Goal: Task Accomplishment & Management: Use online tool/utility

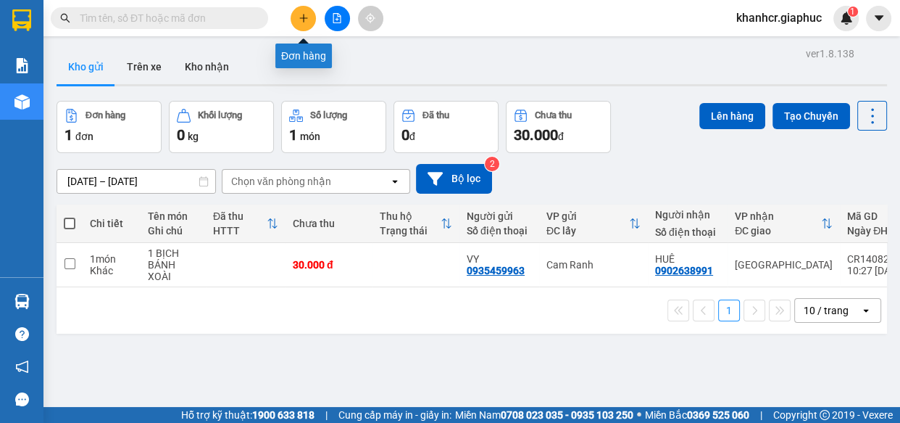
click at [312, 21] on button at bounding box center [303, 18] width 25 height 25
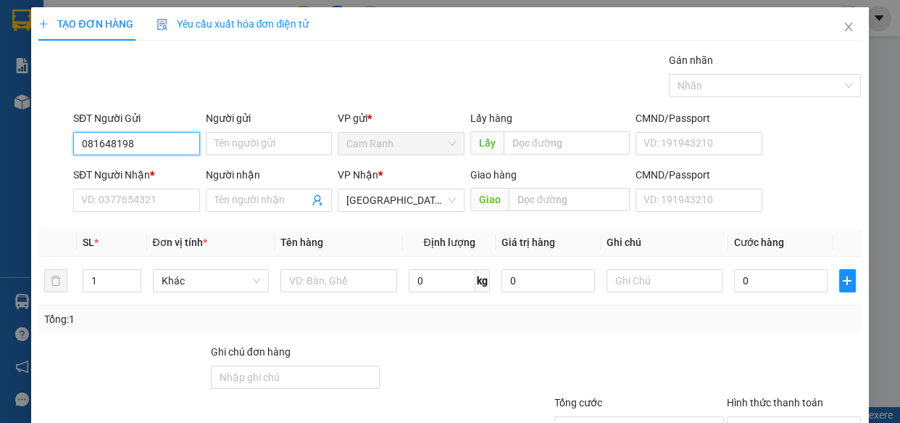
type input "0816481988"
click at [152, 179] on div "0816481988 - TRUNG" at bounding box center [135, 173] width 108 height 16
type input "TRUNG"
type input "0816481988"
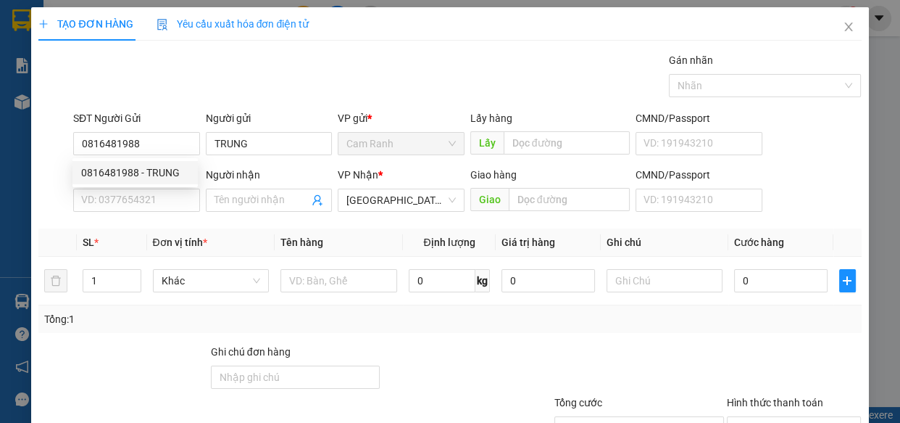
drag, startPoint x: 158, startPoint y: 215, endPoint x: 159, endPoint y: 207, distance: 8.8
click at [158, 214] on div "SĐT Người Nhận * VD: 0377654321" at bounding box center [136, 192] width 127 height 51
click at [159, 207] on input "SĐT Người Nhận *" at bounding box center [136, 199] width 127 height 23
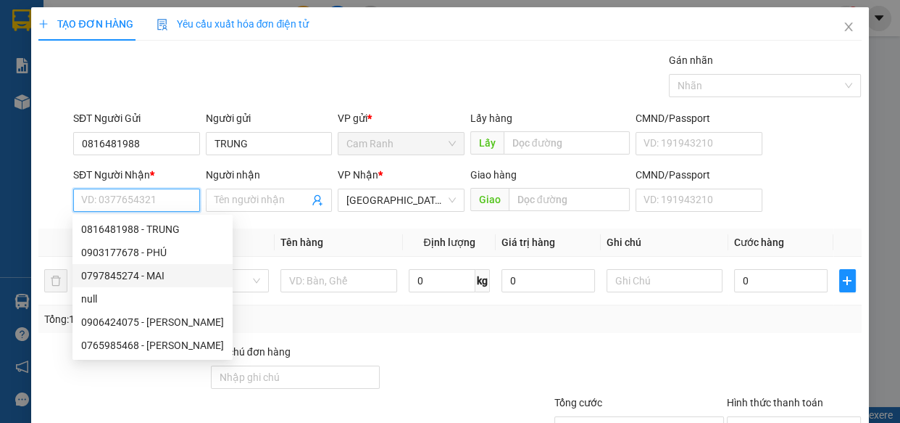
click at [166, 273] on div "0797845274 - MAI" at bounding box center [152, 276] width 143 height 16
type input "0797845274"
type input "MAI"
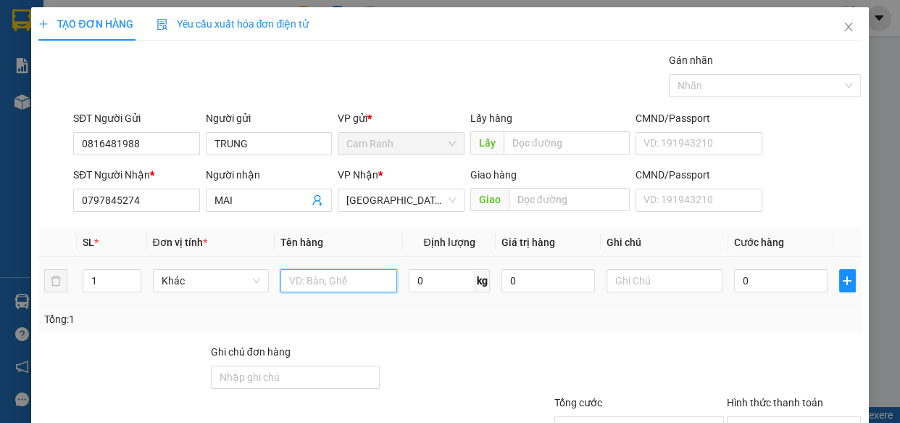
click at [353, 283] on input "text" at bounding box center [339, 280] width 117 height 23
type input "1 THÙNG GIẤY"
click at [746, 296] on td "0" at bounding box center [781, 281] width 105 height 49
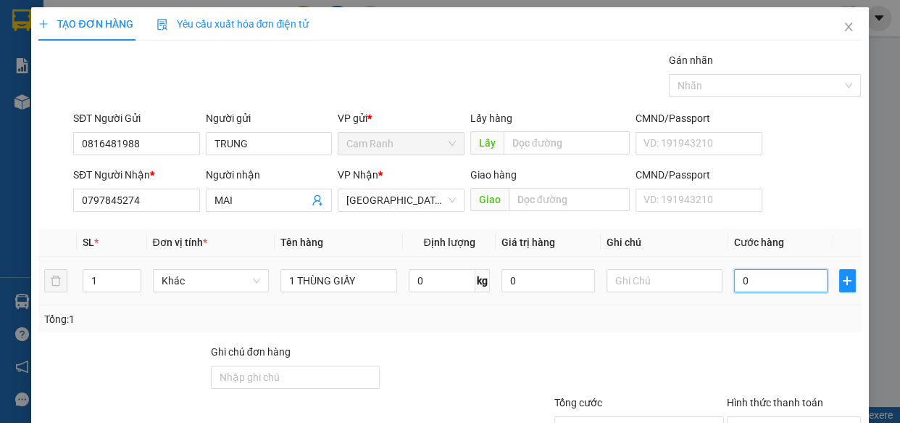
click at [749, 285] on input "0" at bounding box center [781, 280] width 94 height 23
type input "5"
type input "50"
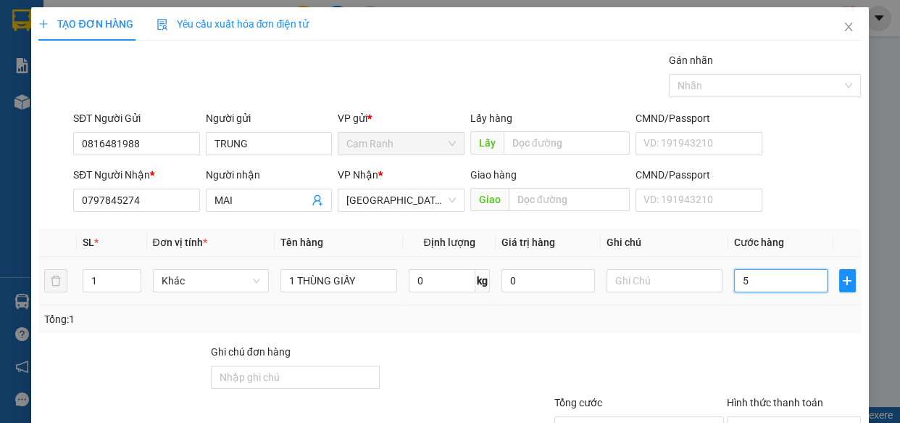
type input "50"
type input "50.000"
click at [743, 305] on div "Tổng: 1" at bounding box center [449, 319] width 823 height 28
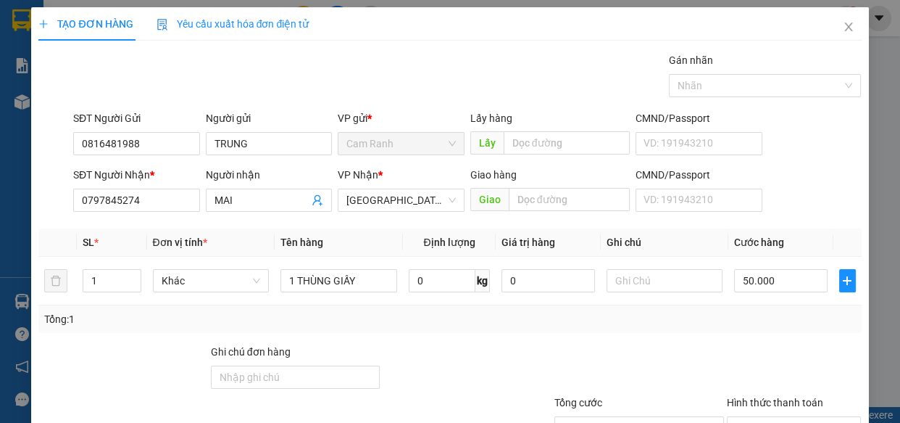
click at [747, 307] on div "Tổng: 1" at bounding box center [449, 319] width 823 height 28
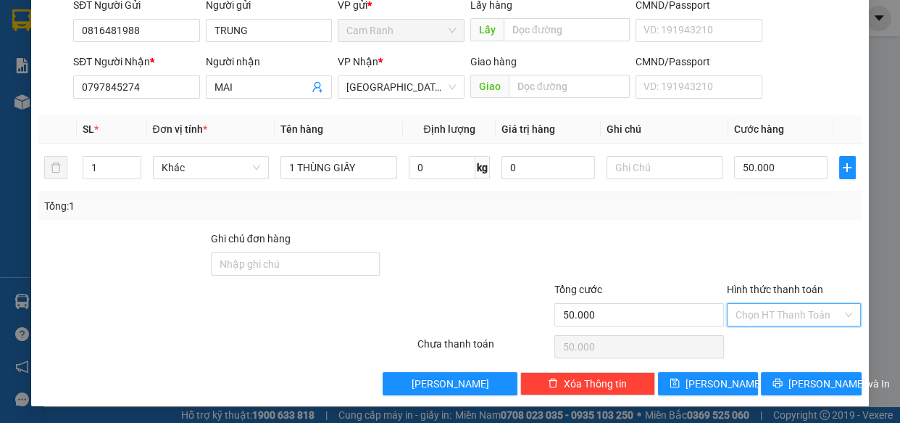
click at [753, 307] on input "Hình thức thanh toán" at bounding box center [789, 315] width 107 height 22
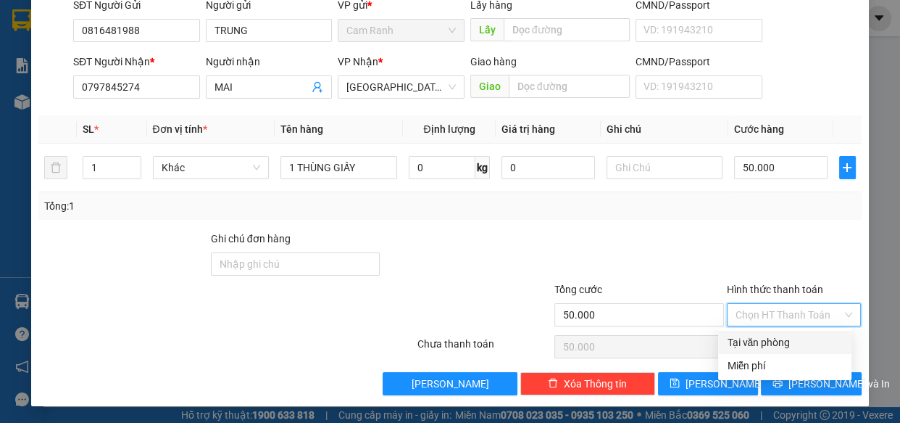
click at [763, 347] on div "Tại văn phòng" at bounding box center [785, 342] width 116 height 16
type input "0"
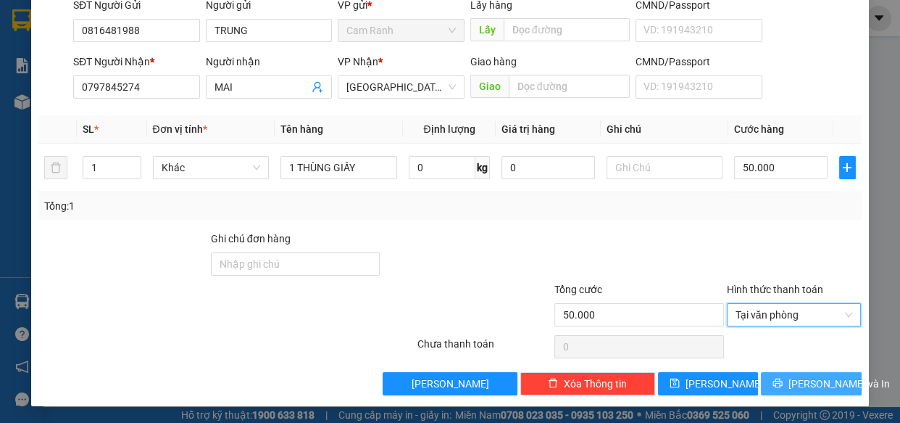
click at [807, 376] on span "[PERSON_NAME] và In" at bounding box center [839, 384] width 101 height 16
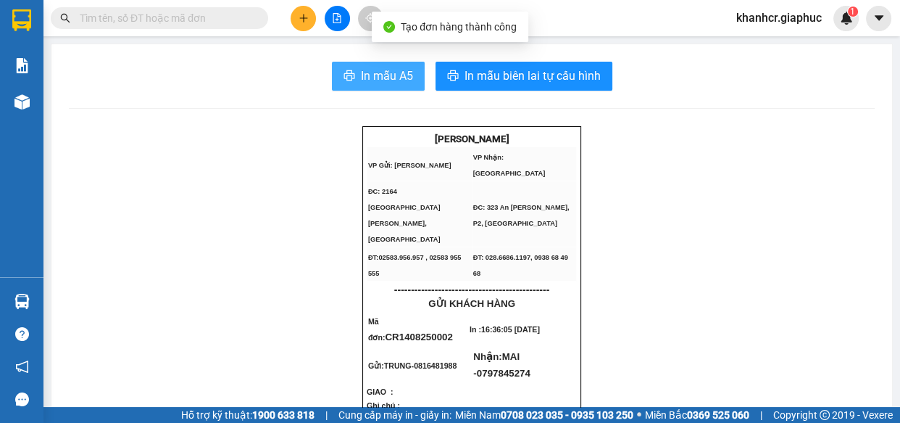
click at [388, 67] on span "In mẫu A5" at bounding box center [387, 76] width 52 height 18
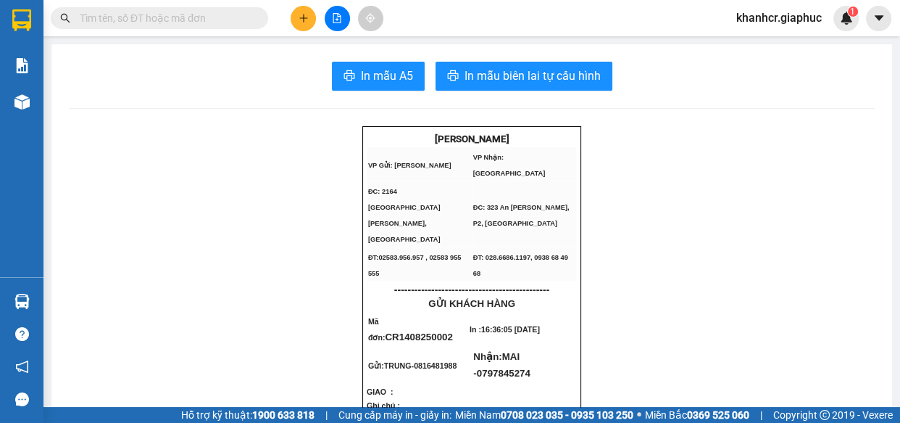
click at [304, 19] on icon "plus" at bounding box center [303, 18] width 1 height 8
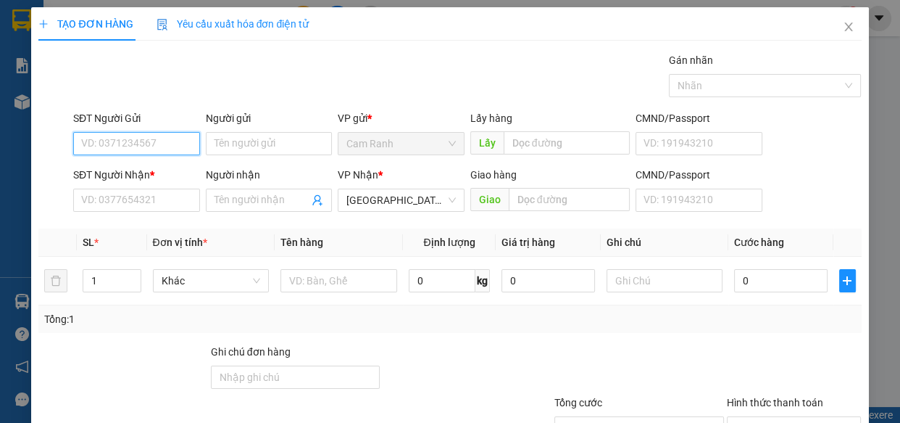
click at [130, 136] on input "SĐT Người Gửi" at bounding box center [136, 143] width 127 height 23
type input "0977635965"
click at [154, 178] on div "0977635965 - NGUYÊN" at bounding box center [135, 173] width 108 height 16
type input "NGUYÊN"
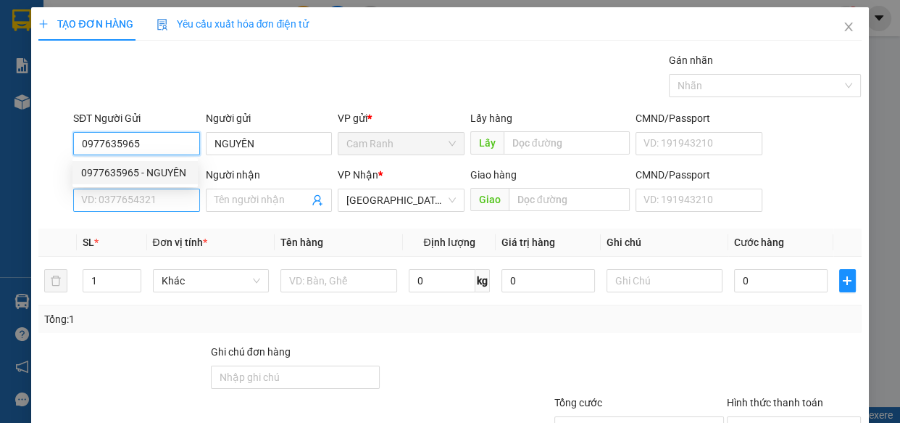
type input "0977635965"
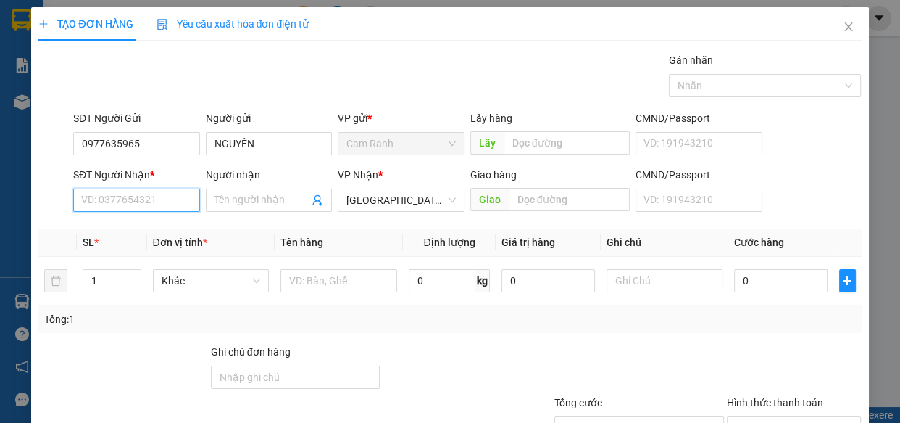
click at [148, 191] on input "SĐT Người Nhận *" at bounding box center [136, 199] width 127 height 23
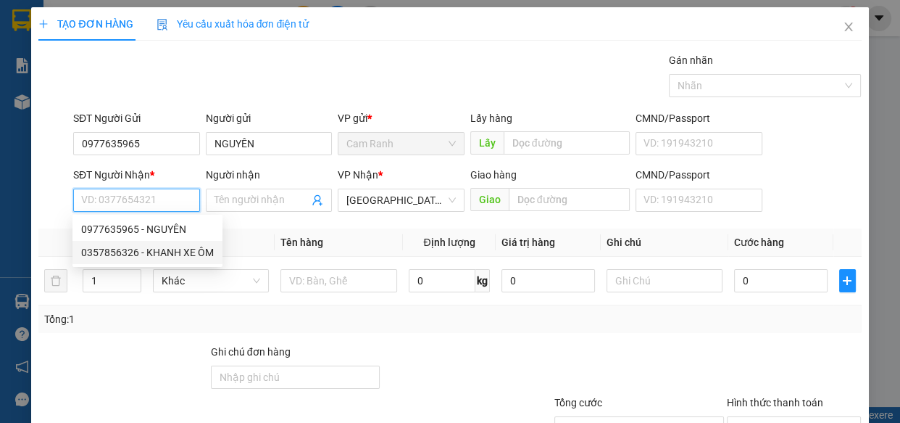
click at [188, 246] on div "0357856326 - KHANH XE ÔM" at bounding box center [147, 252] width 133 height 16
type input "0357856326"
type input "KHANH XE ÔM"
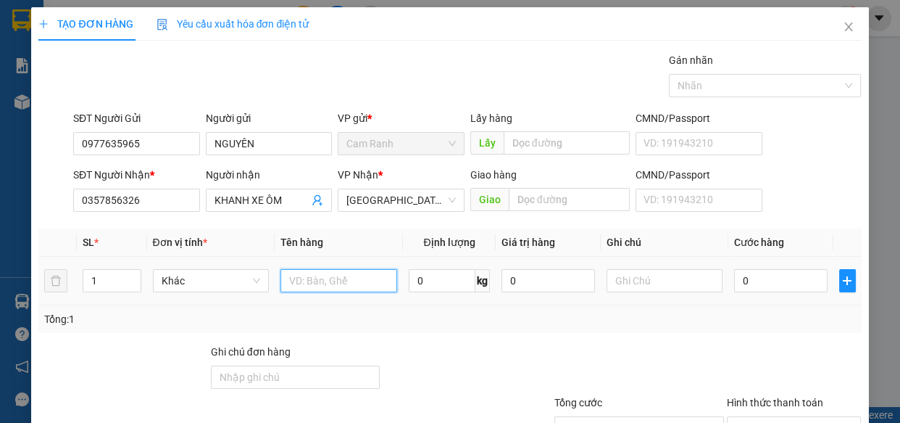
drag, startPoint x: 344, startPoint y: 282, endPoint x: 364, endPoint y: 261, distance: 28.7
click at [357, 277] on input "text" at bounding box center [339, 280] width 117 height 23
type input "2 THÙNG XỐP"
click at [132, 268] on div "1" at bounding box center [112, 280] width 58 height 29
type input "2"
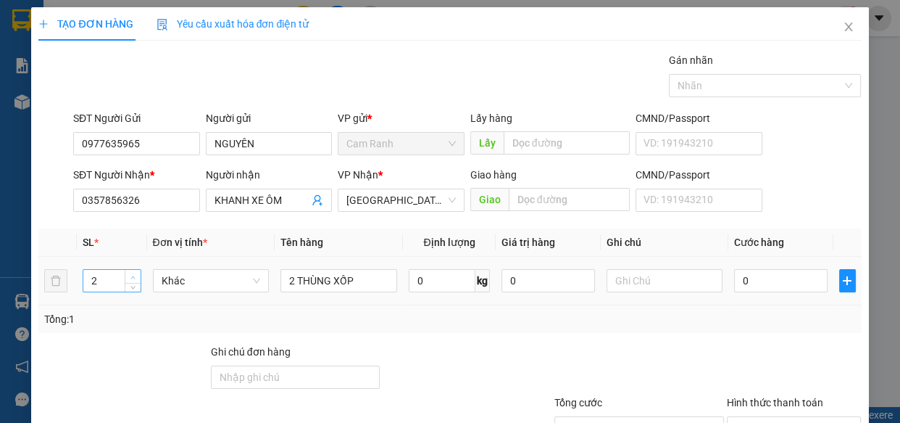
click at [130, 270] on span "Increase Value" at bounding box center [133, 276] width 16 height 13
click at [768, 290] on input "0" at bounding box center [781, 280] width 94 height 23
type input "1"
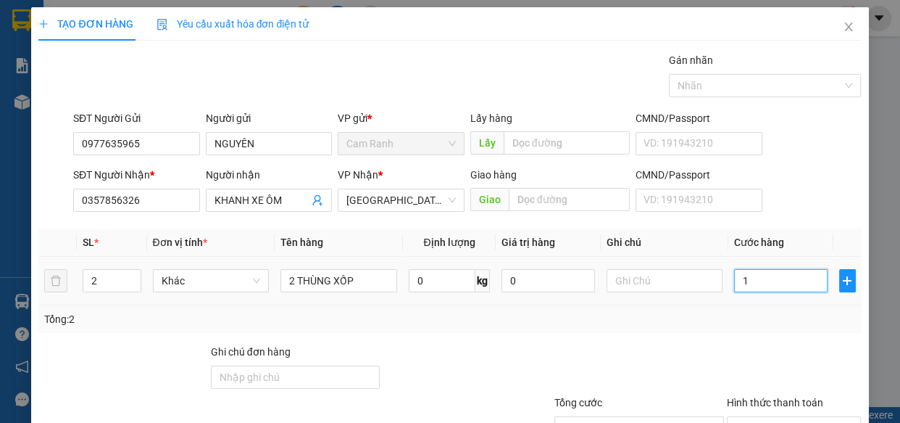
type input "14"
type input "140"
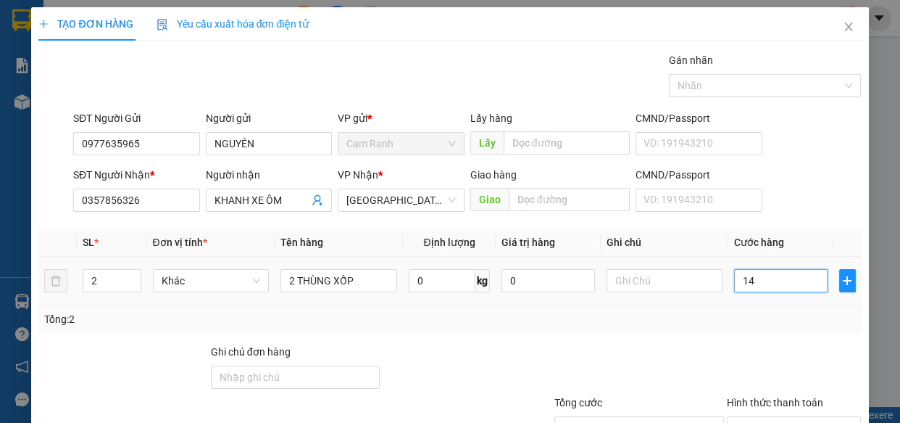
type input "140"
type input "140.000"
click at [745, 330] on div "Tổng: 2" at bounding box center [449, 319] width 823 height 28
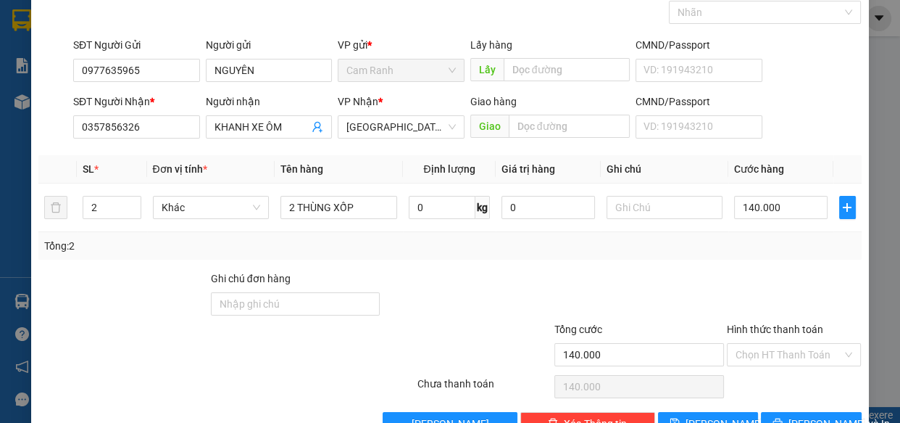
scroll to position [113, 0]
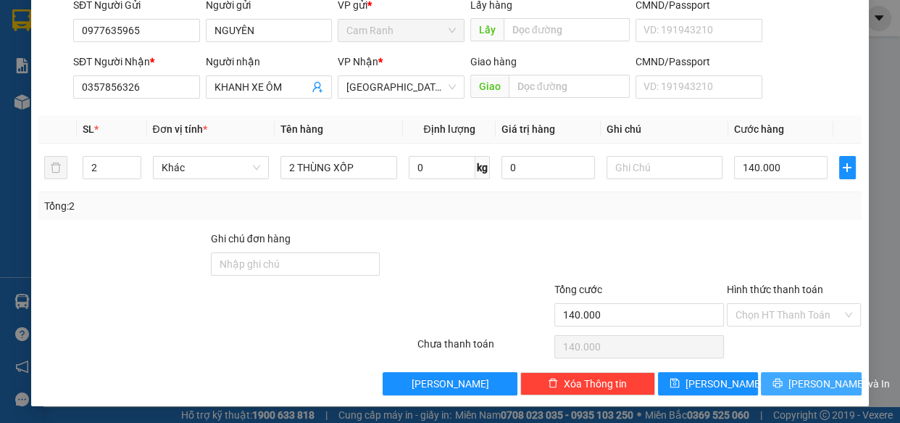
click at [797, 377] on span "[PERSON_NAME] và In" at bounding box center [839, 384] width 101 height 16
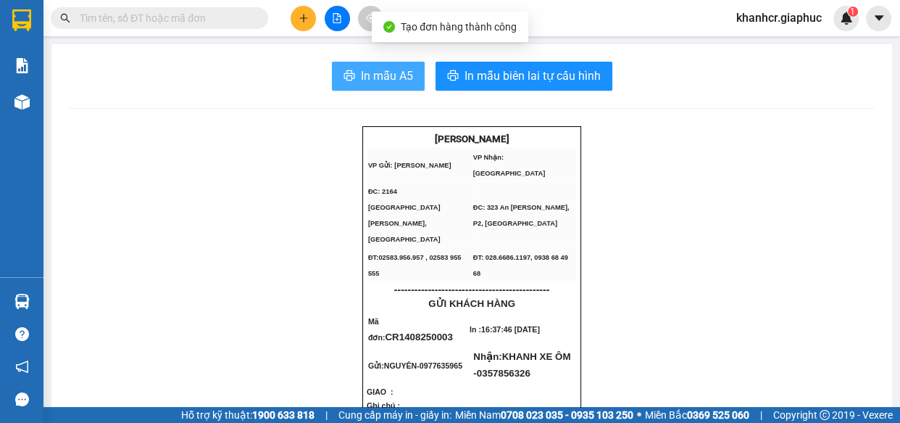
click at [394, 67] on span "In mẫu A5" at bounding box center [387, 76] width 52 height 18
click at [372, 70] on span "In mẫu A5" at bounding box center [387, 76] width 52 height 18
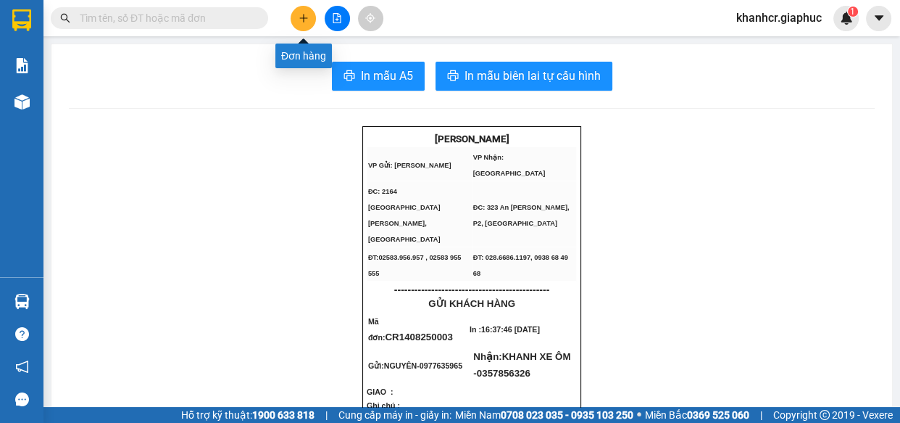
click at [299, 9] on button at bounding box center [303, 18] width 25 height 25
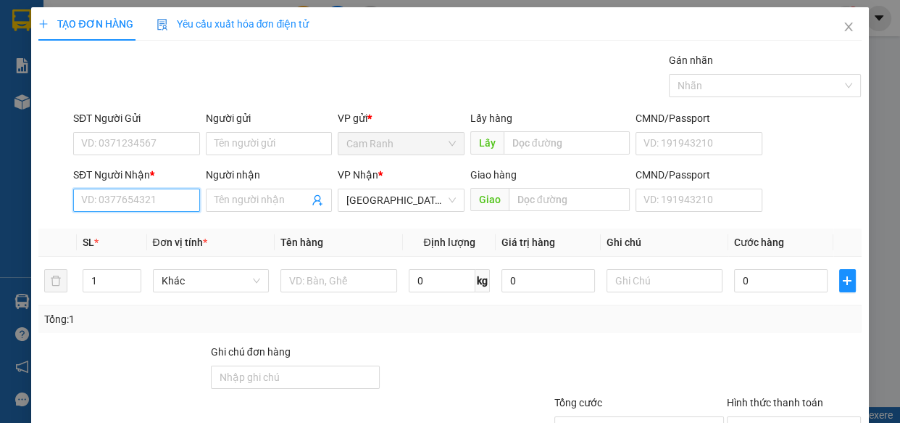
click at [94, 191] on input "SĐT Người Nhận *" at bounding box center [136, 199] width 127 height 23
type input "0902550310"
click at [129, 225] on div "0902550310 - TRINH" at bounding box center [135, 229] width 108 height 16
type input "TRINH"
type input "0902550310"
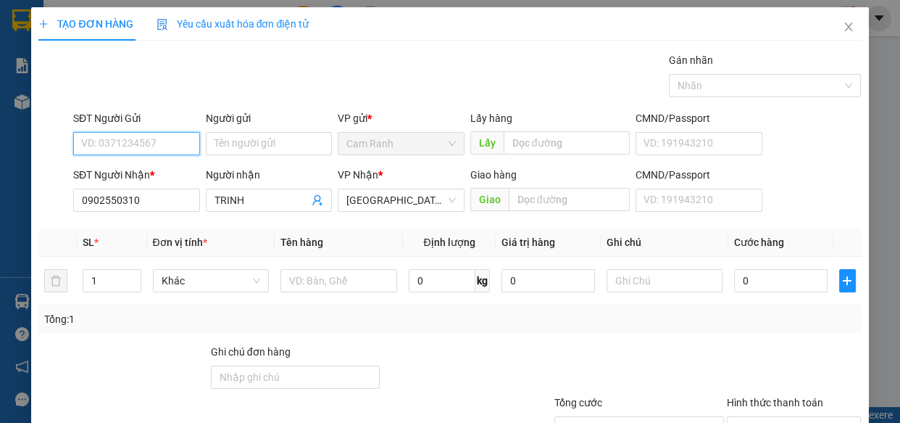
click at [143, 149] on input "SĐT Người Gửi" at bounding box center [136, 143] width 127 height 23
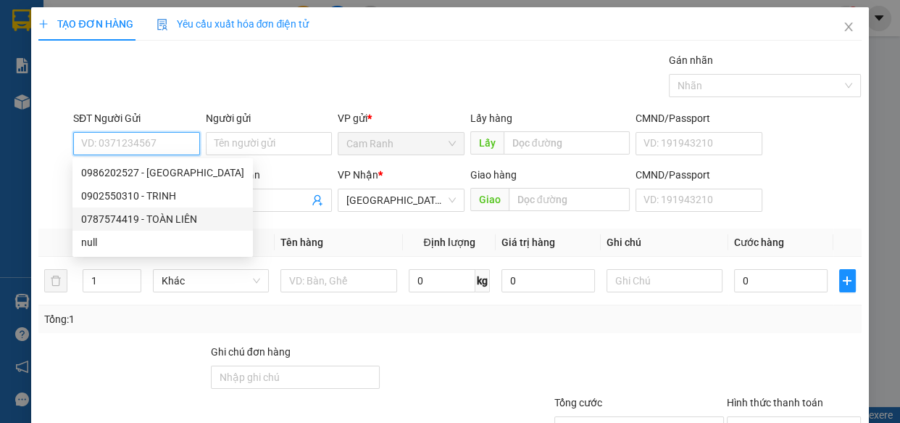
click at [181, 217] on div "0787574419 - TOÀN LIÊN" at bounding box center [162, 219] width 163 height 16
type input "0787574419"
type input "TOÀN LIÊN"
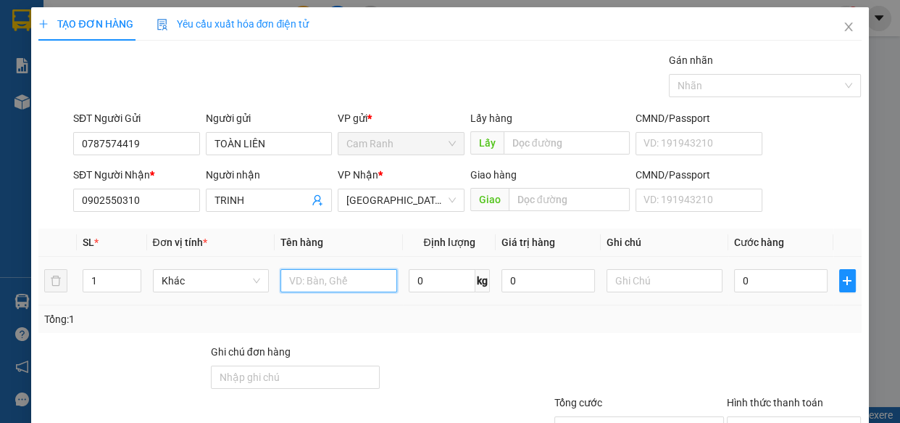
click at [346, 277] on input "text" at bounding box center [339, 280] width 117 height 23
type input "1 CỤC"
click at [788, 285] on input "0" at bounding box center [781, 280] width 94 height 23
type input "3"
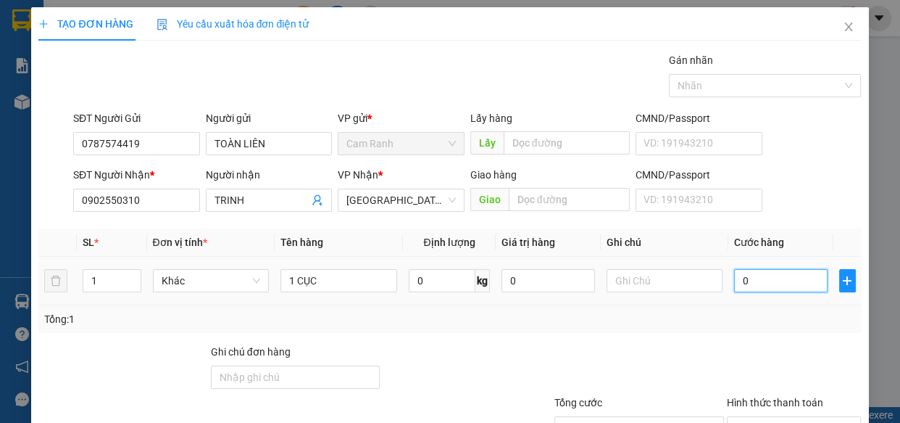
type input "3"
type input "30"
type input "30.000"
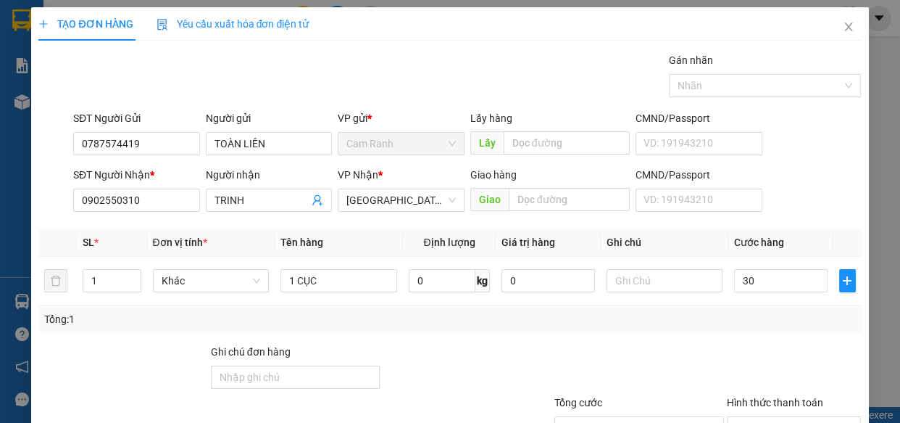
type input "30.000"
click at [722, 318] on div "Tổng: 1" at bounding box center [449, 319] width 811 height 16
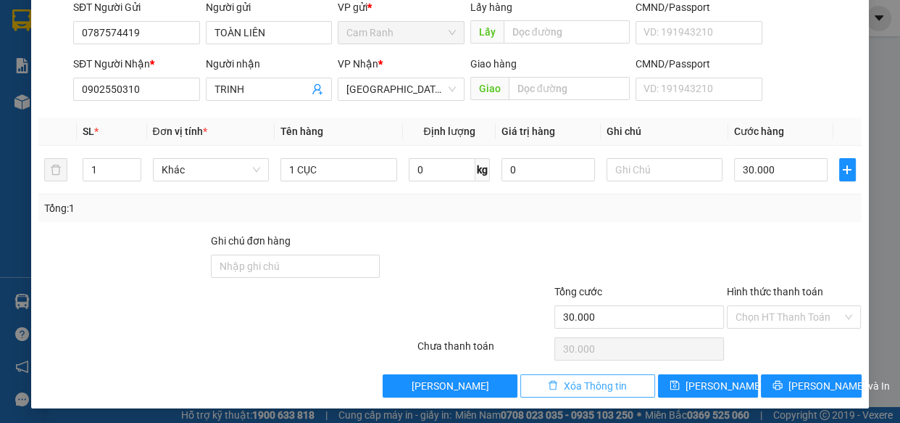
scroll to position [113, 0]
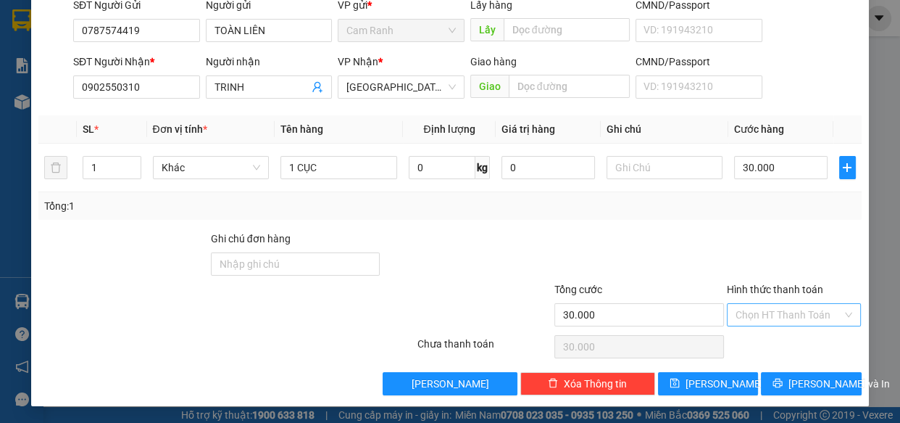
click at [781, 304] on input "Hình thức thanh toán" at bounding box center [789, 315] width 107 height 22
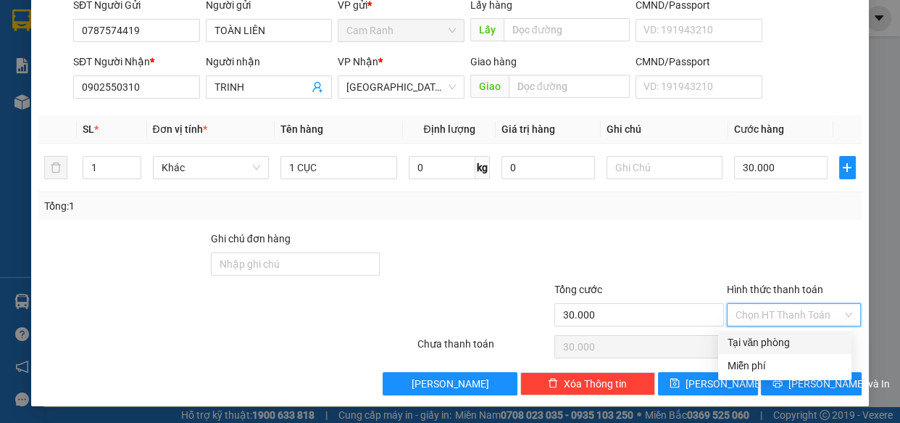
click at [774, 345] on div "Tại văn phòng" at bounding box center [785, 342] width 116 height 16
type input "0"
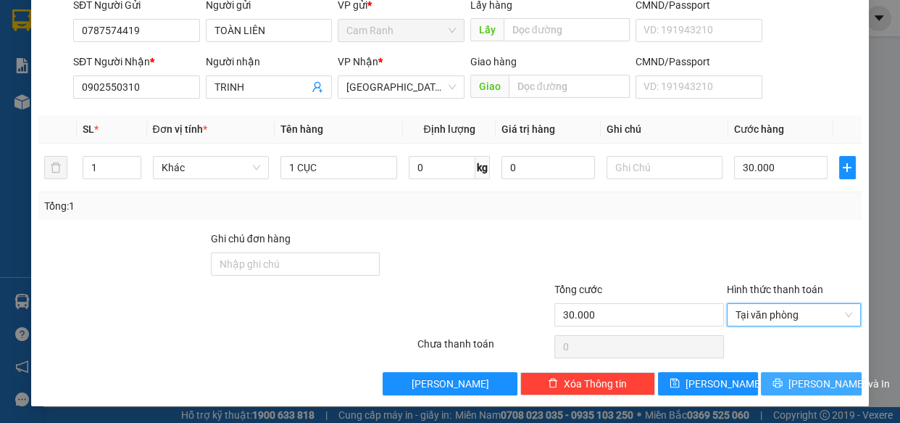
click at [800, 373] on button "[PERSON_NAME] và In" at bounding box center [811, 383] width 100 height 23
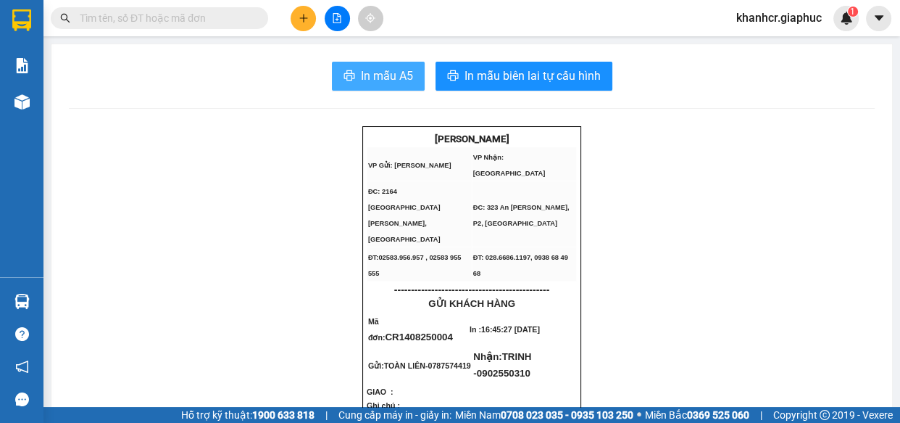
click at [348, 69] on button "In mẫu A5" at bounding box center [378, 76] width 93 height 29
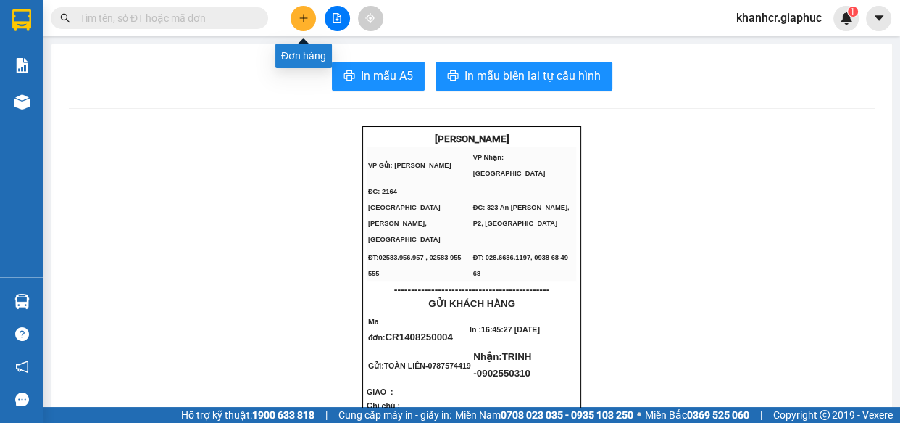
click at [301, 16] on icon "plus" at bounding box center [304, 18] width 10 height 10
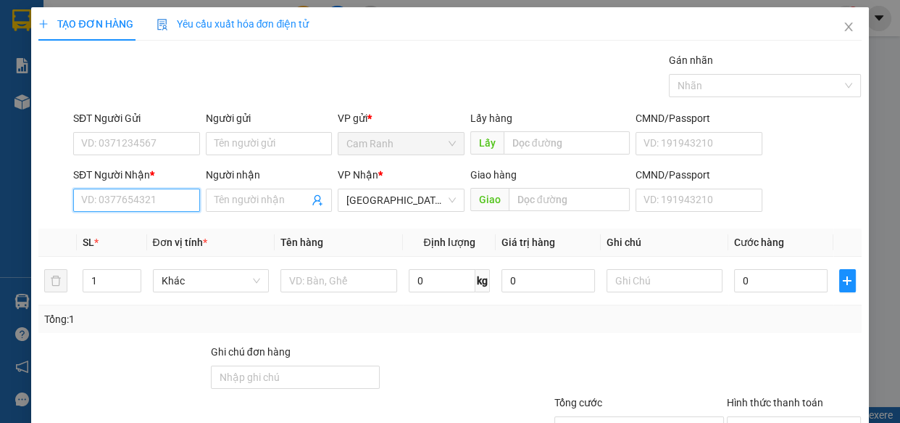
click at [116, 210] on input "SĐT Người Nhận *" at bounding box center [136, 199] width 127 height 23
click at [112, 223] on div "0707690067 - TUẤN ANH" at bounding box center [138, 229] width 115 height 16
type input "0707690067"
type input "TUẤN ANH"
type input "0707690067"
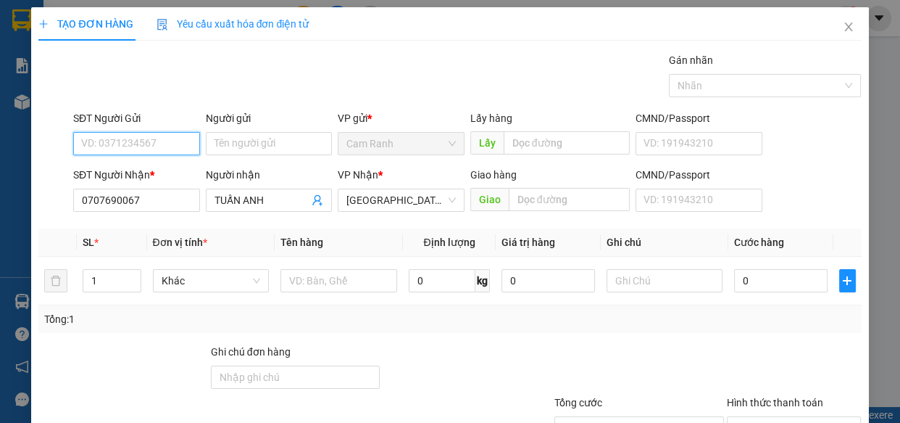
click at [117, 143] on input "SĐT Người Gửi" at bounding box center [136, 143] width 127 height 23
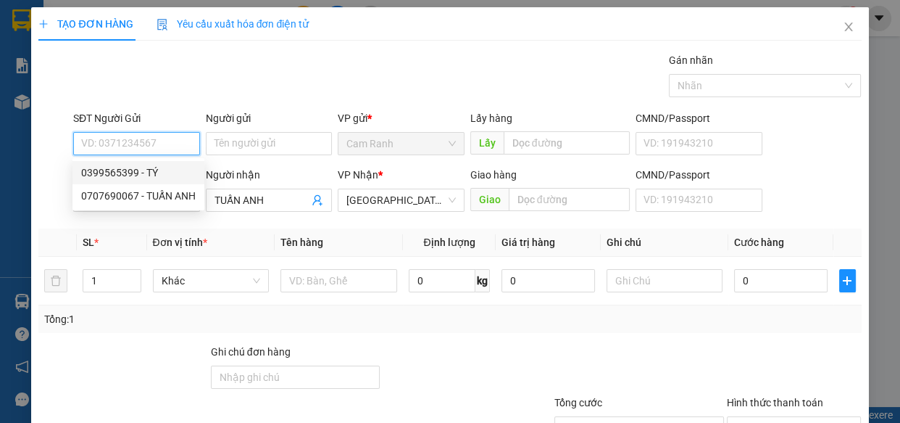
click at [144, 167] on div "0399565399 - TÝ" at bounding box center [138, 173] width 115 height 16
type input "0399565399"
type input "TÝ"
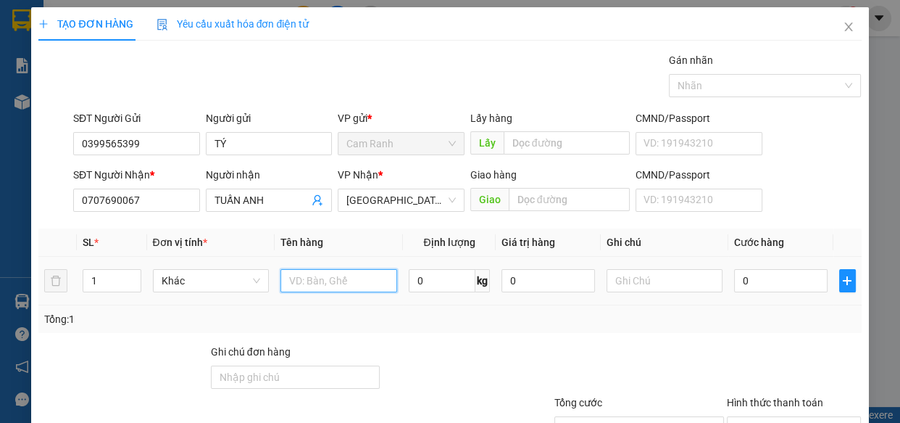
click at [302, 278] on input "text" at bounding box center [339, 280] width 117 height 23
type input "1 BAO"
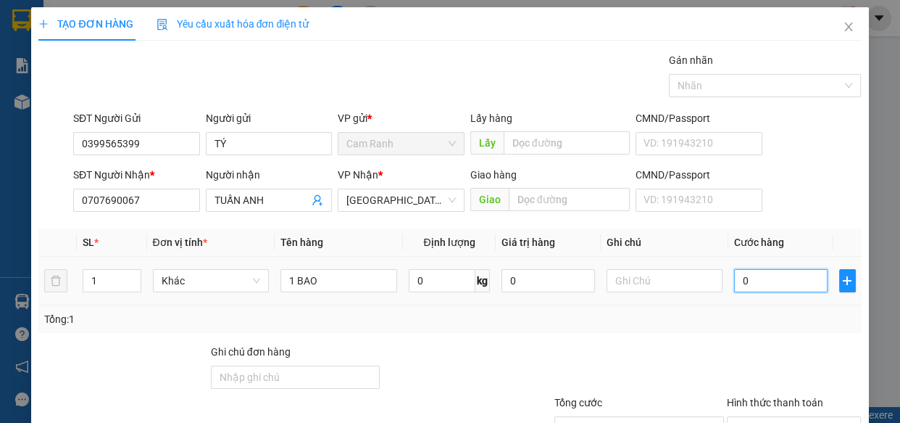
click at [772, 269] on input "0" at bounding box center [781, 280] width 94 height 23
type input "8"
type input "80"
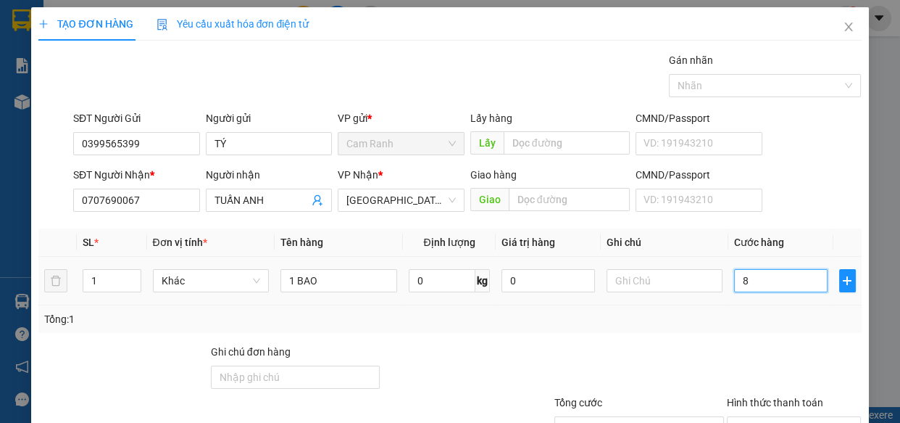
type input "80"
type input "80.000"
click at [718, 331] on div "Tổng: 1" at bounding box center [449, 319] width 823 height 28
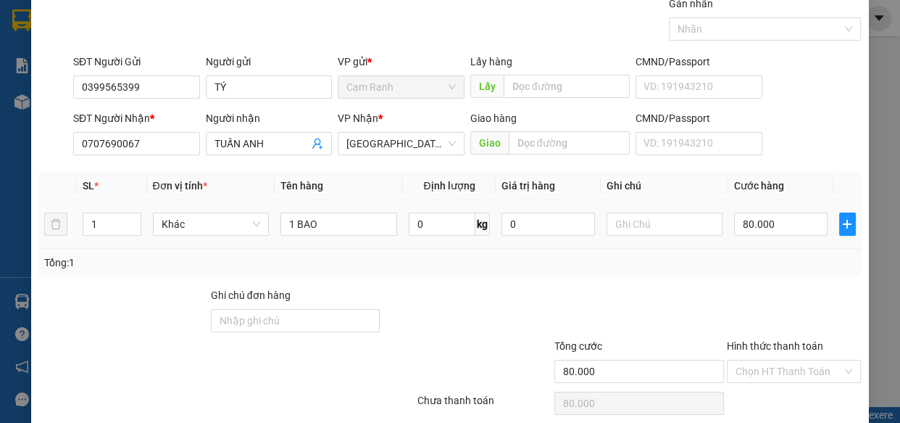
scroll to position [113, 0]
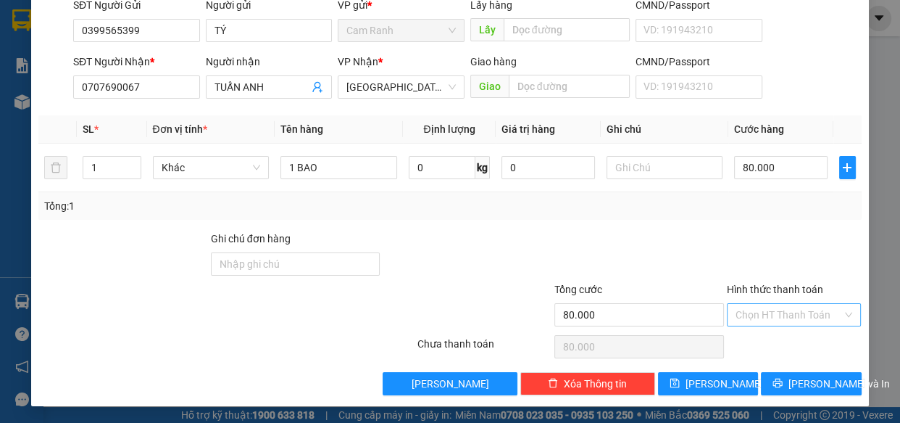
drag, startPoint x: 776, startPoint y: 311, endPoint x: 793, endPoint y: 325, distance: 22.2
click at [776, 312] on input "Hình thức thanh toán" at bounding box center [789, 315] width 107 height 22
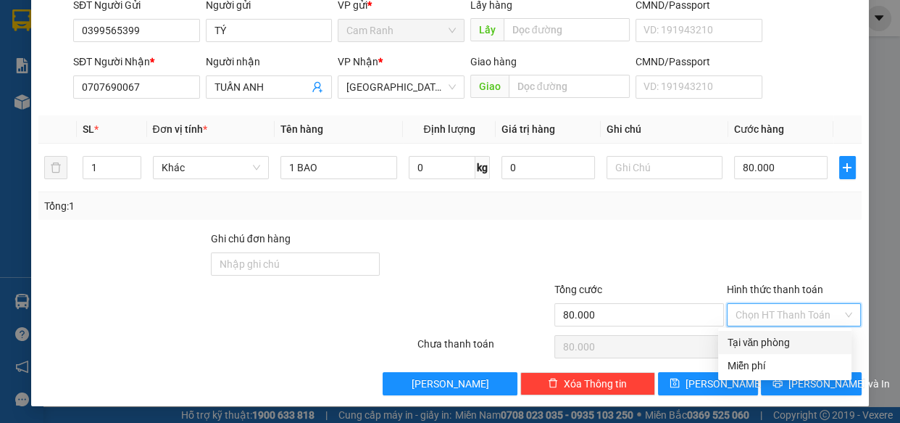
click at [795, 336] on div "Tại văn phòng" at bounding box center [785, 342] width 116 height 16
type input "0"
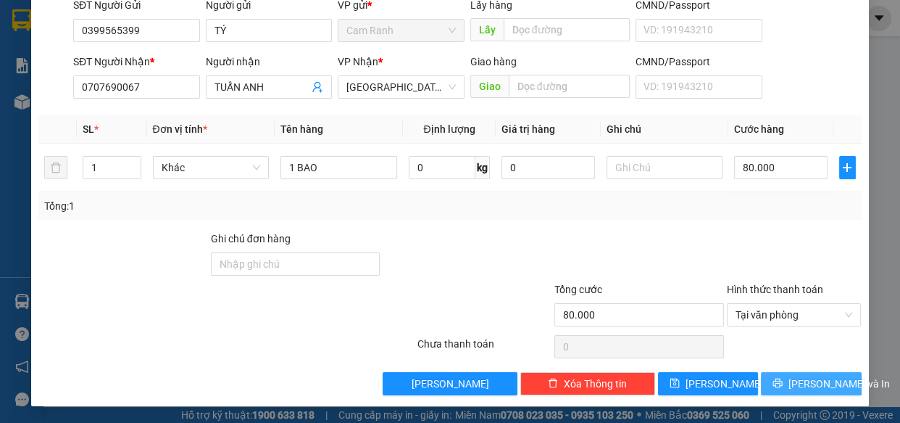
click at [795, 384] on span "[PERSON_NAME] và In" at bounding box center [839, 384] width 101 height 16
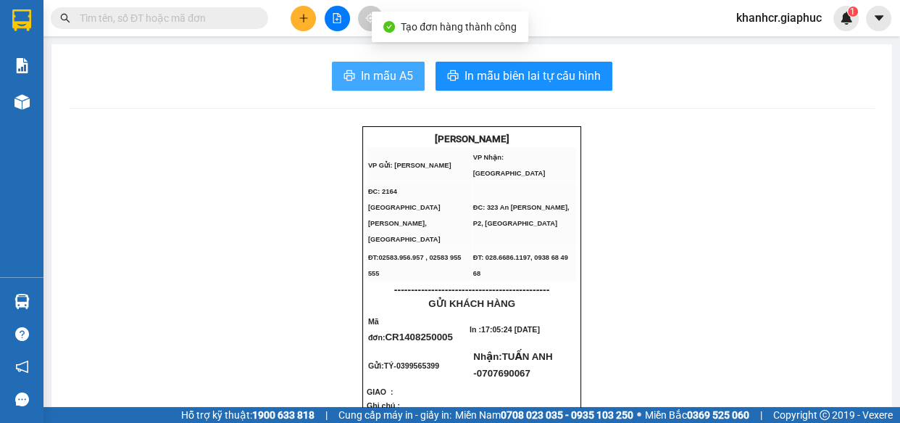
click at [368, 68] on span "In mẫu A5" at bounding box center [387, 76] width 52 height 18
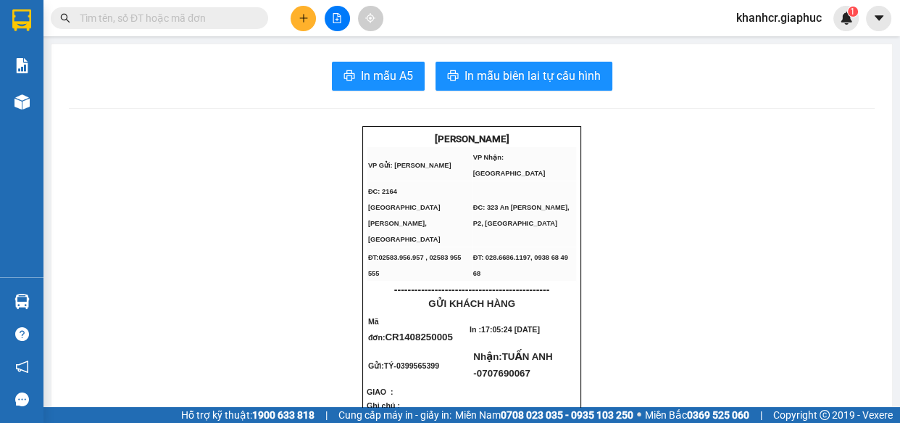
click at [299, 14] on icon "plus" at bounding box center [304, 18] width 10 height 10
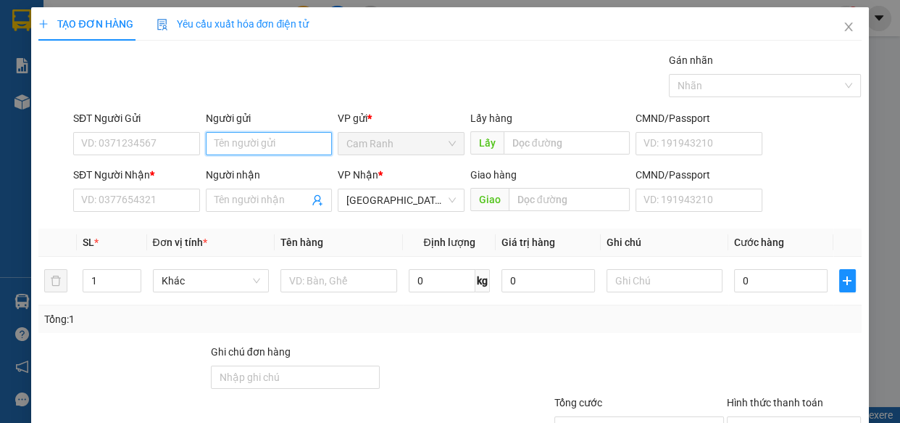
click at [231, 133] on input "Người gửi" at bounding box center [269, 143] width 127 height 23
type input "PHƯƠNG DUNG"
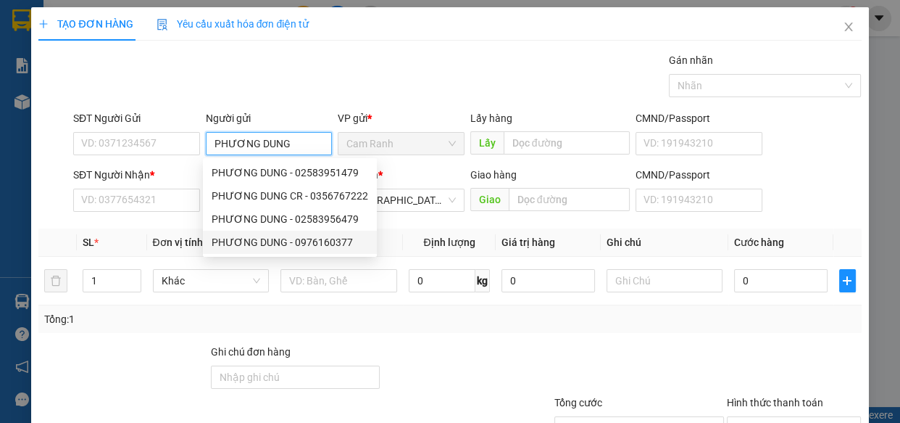
click at [349, 241] on div "PHƯƠNG DUNG - 0976160377" at bounding box center [290, 242] width 157 height 16
type input "0976160377"
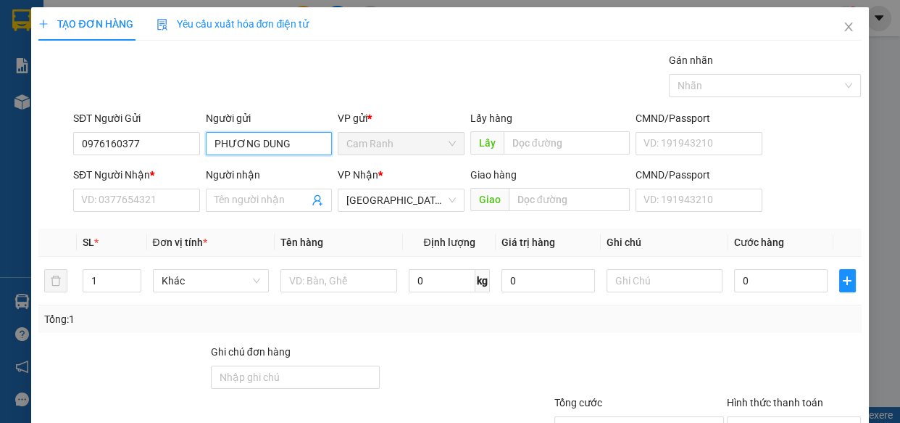
type input "PHƯƠNG DUNG"
click at [116, 191] on input "SĐT Người Nhận *" at bounding box center [136, 199] width 127 height 23
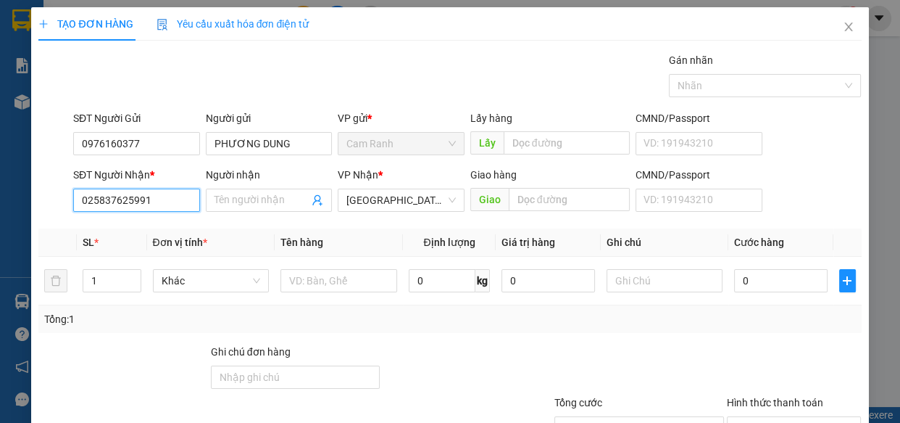
click at [96, 199] on input "025837625991" at bounding box center [136, 199] width 127 height 23
type input "02837625991"
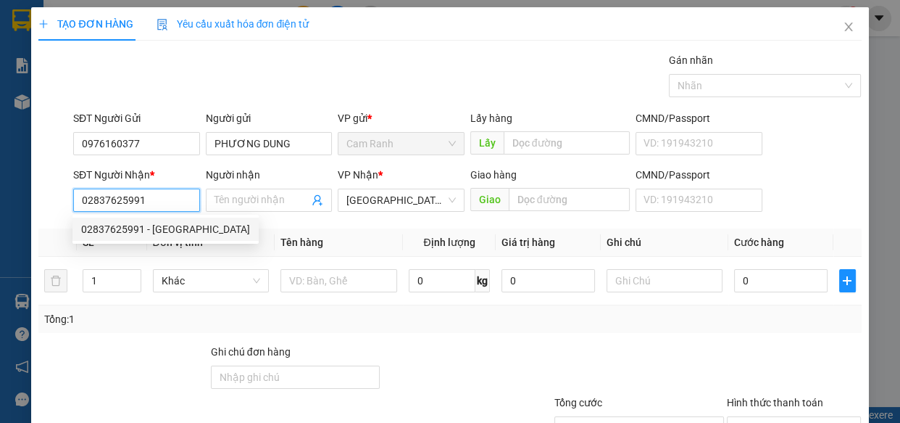
click at [162, 222] on div "02837625991 - [GEOGRAPHIC_DATA]" at bounding box center [165, 229] width 169 height 16
type input "VẠN THÁI"
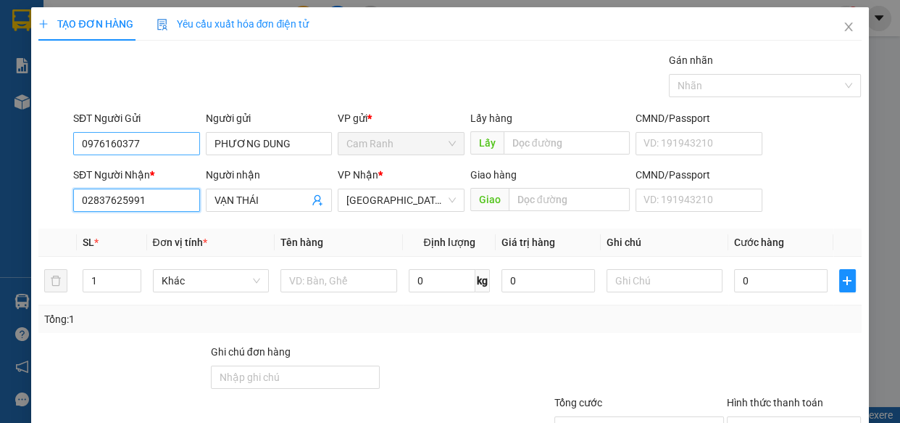
type input "02837625991"
click at [138, 140] on input "0976160377" at bounding box center [136, 143] width 127 height 23
drag, startPoint x: 138, startPoint y: 140, endPoint x: 19, endPoint y: 157, distance: 120.2
click at [19, 157] on div "TẠO ĐƠN HÀNG Yêu cầu xuất hóa đơn điện tử Transit Pickup Surcharge Ids Transit …" at bounding box center [450, 211] width 900 height 423
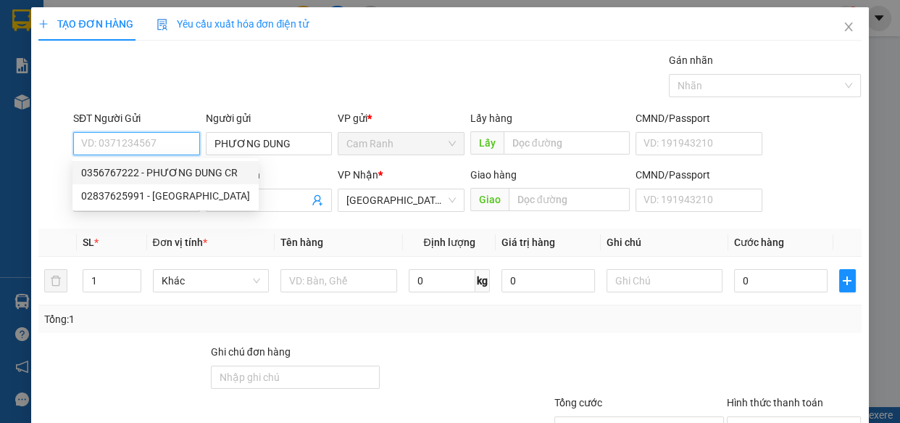
click at [146, 175] on div "0356767222 - PHƯƠNG DUNG CR" at bounding box center [165, 173] width 169 height 16
type input "0356767222"
type input "PHƯƠNG DUNG CR"
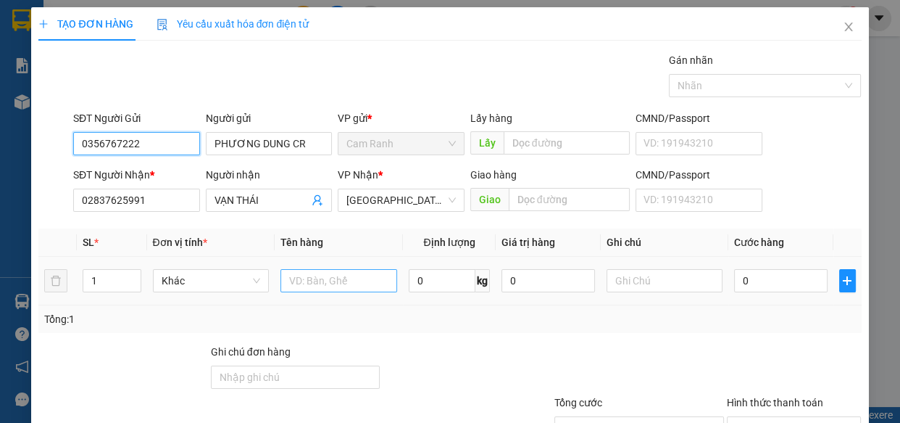
type input "0356767222"
click at [303, 282] on input "text" at bounding box center [339, 280] width 117 height 23
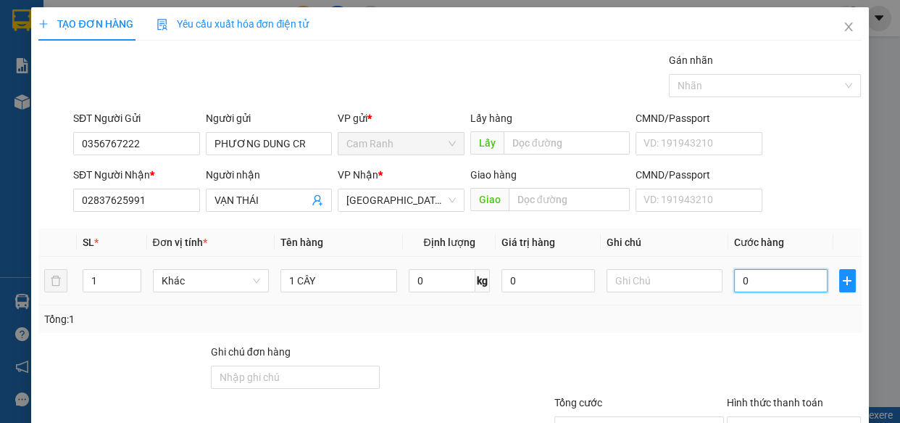
click at [743, 288] on input "0" at bounding box center [781, 280] width 94 height 23
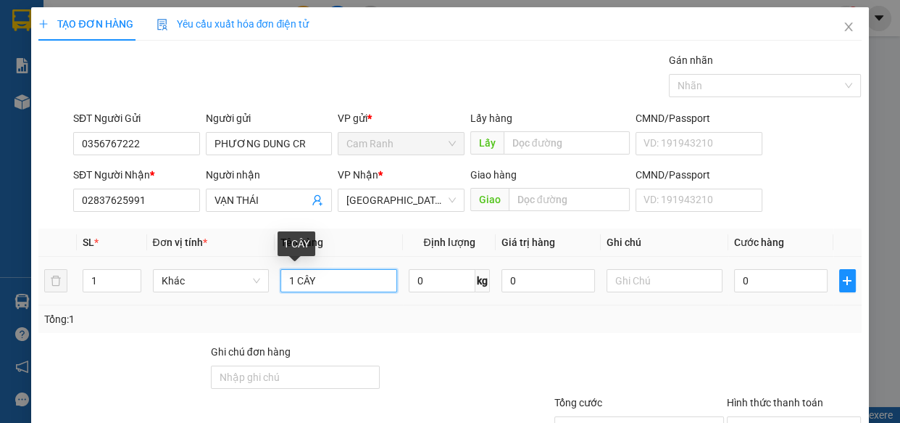
click at [369, 281] on input "1 CÂY" at bounding box center [339, 280] width 117 height 23
type input "1 CÂY HANG TRẢ"
click at [737, 293] on div "0" at bounding box center [781, 280] width 94 height 29
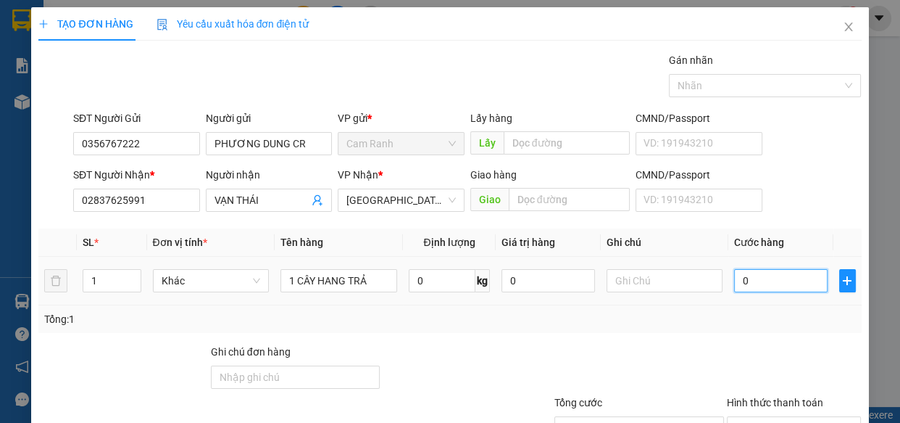
click at [750, 274] on input "0" at bounding box center [781, 280] width 94 height 23
type input "4"
type input "40"
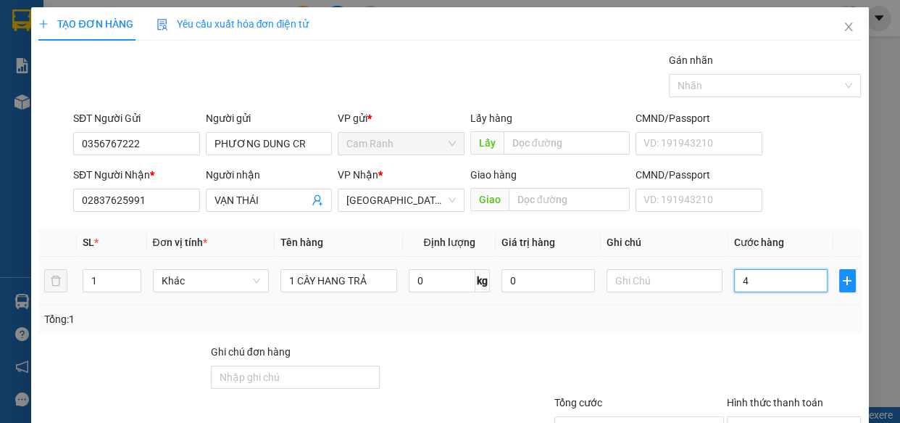
type input "40"
type input "40.000"
click at [710, 326] on div "Tổng: 1" at bounding box center [449, 319] width 811 height 16
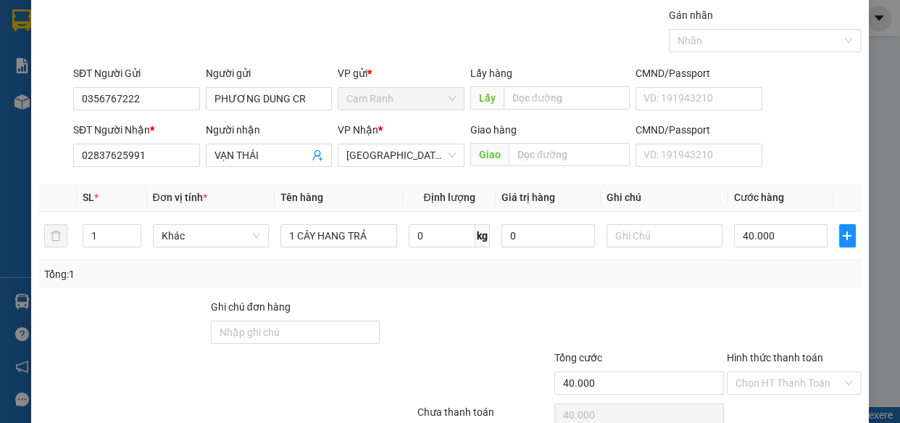
scroll to position [113, 0]
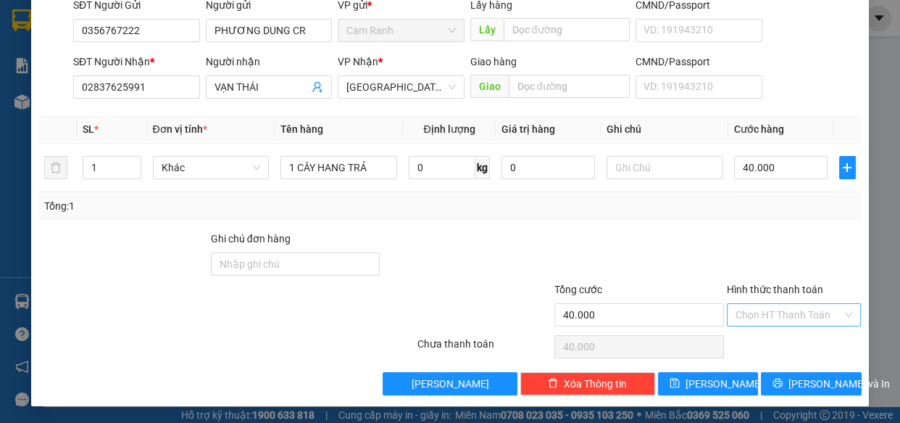
click at [766, 310] on input "Hình thức thanh toán" at bounding box center [789, 315] width 107 height 22
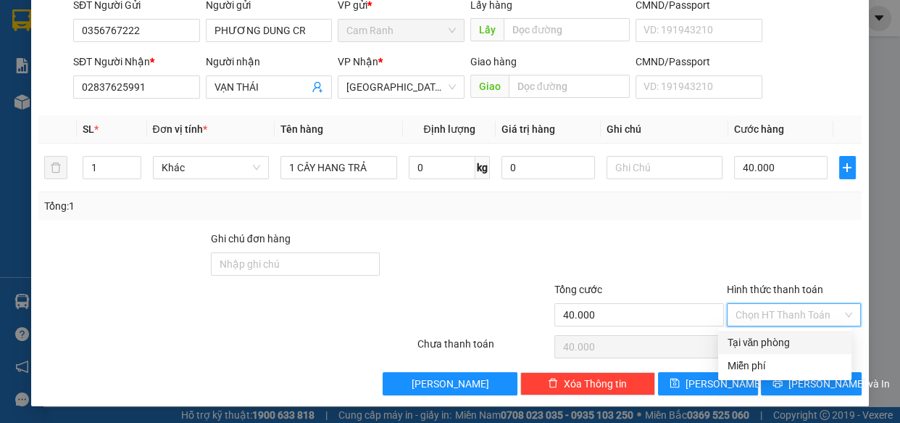
click at [769, 340] on div "Tại văn phòng" at bounding box center [785, 342] width 116 height 16
type input "0"
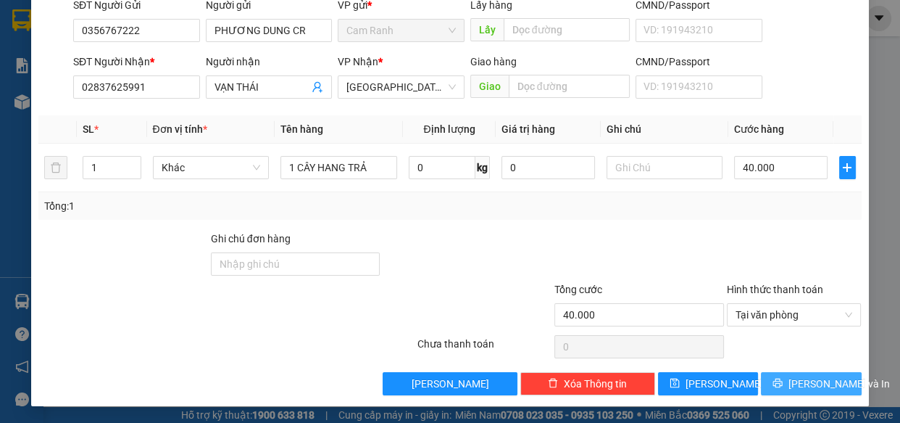
click at [803, 394] on div "TẠO ĐƠN HÀNG Yêu cầu xuất hóa đơn điện tử Transit Pickup Surcharge Ids Transit …" at bounding box center [449, 150] width 837 height 512
click at [801, 391] on button "[PERSON_NAME] và In" at bounding box center [811, 383] width 100 height 23
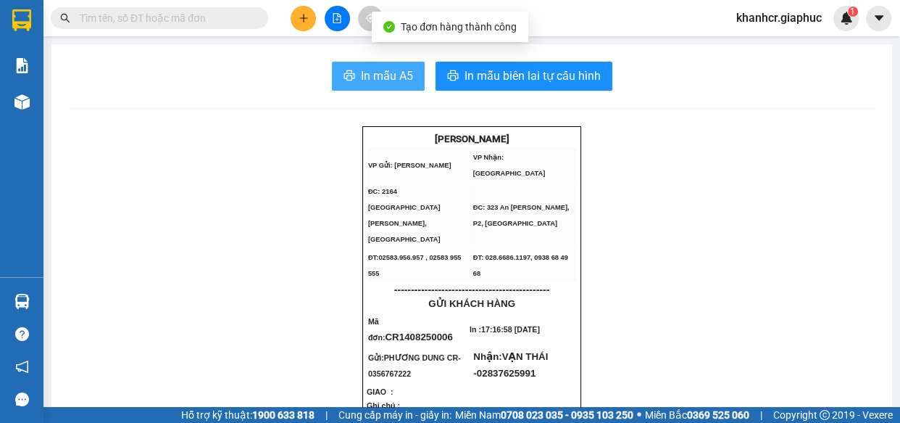
click at [362, 77] on span "In mẫu A5" at bounding box center [387, 76] width 52 height 18
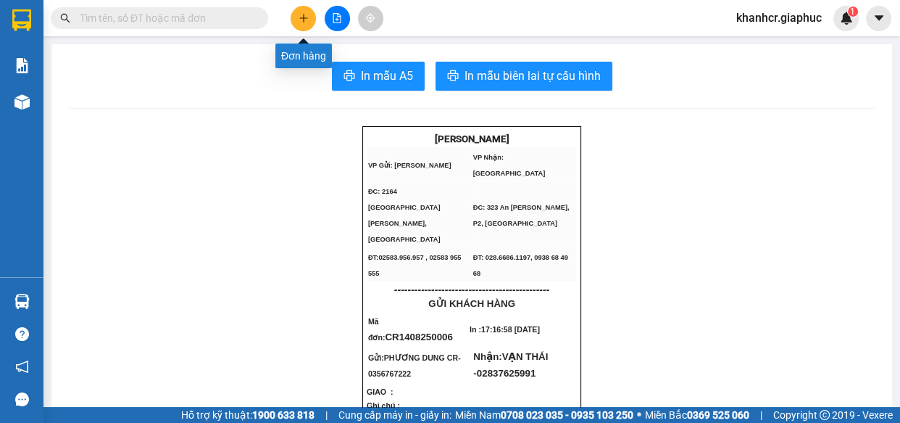
click at [299, 13] on icon "plus" at bounding box center [304, 18] width 10 height 10
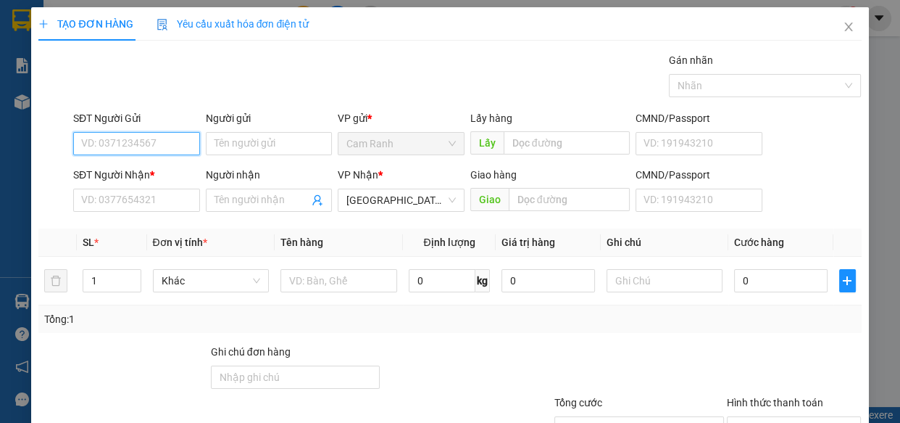
drag, startPoint x: 116, startPoint y: 145, endPoint x: 109, endPoint y: 136, distance: 11.3
click at [116, 144] on input "SĐT Người Gửi" at bounding box center [136, 143] width 127 height 23
type input "0905036922"
click at [166, 166] on div "0905036922 - CÔ NGA" at bounding box center [135, 173] width 108 height 16
type input "CÔ NGA"
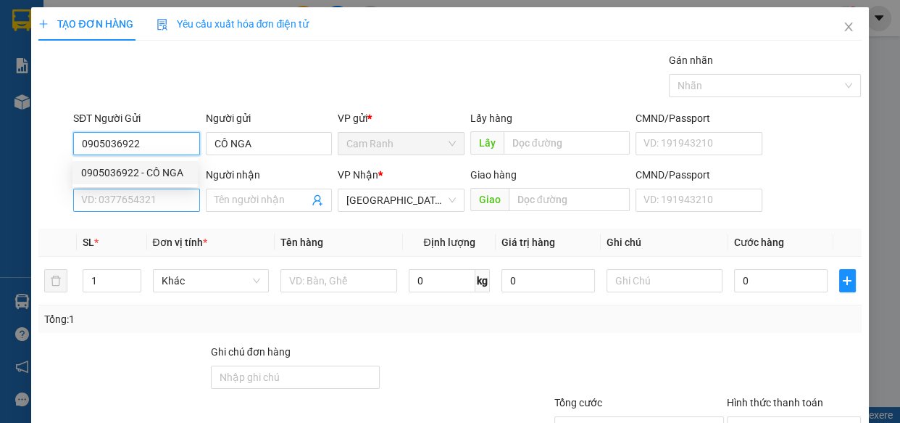
type input "0905036922"
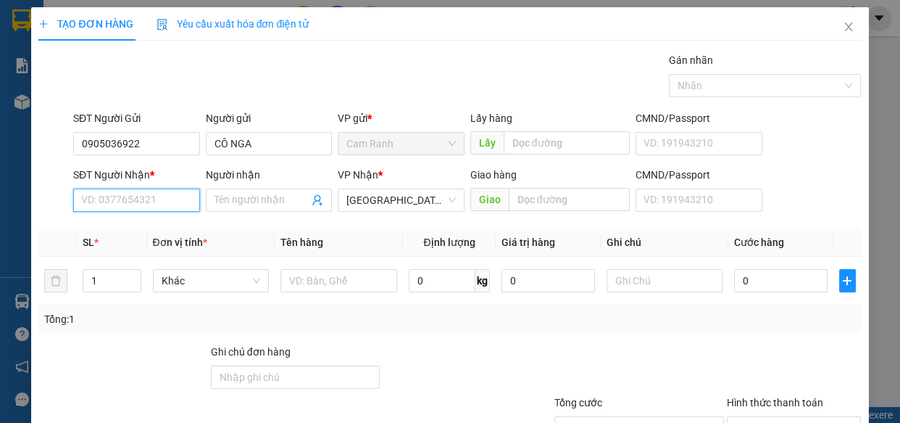
click at [150, 198] on input "SĐT Người Nhận *" at bounding box center [136, 199] width 127 height 23
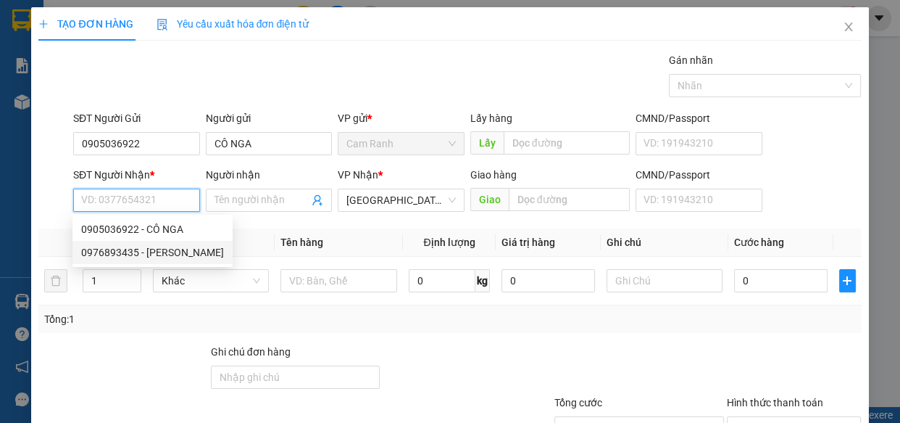
click at [162, 252] on div "0976893435 - [PERSON_NAME]" at bounding box center [152, 252] width 143 height 16
type input "0976893435"
type input "HUY"
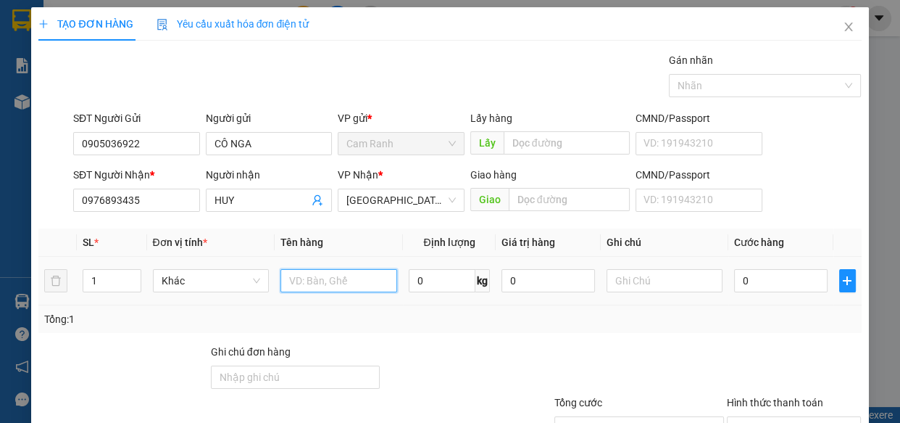
click at [347, 281] on input "text" at bounding box center [339, 280] width 117 height 23
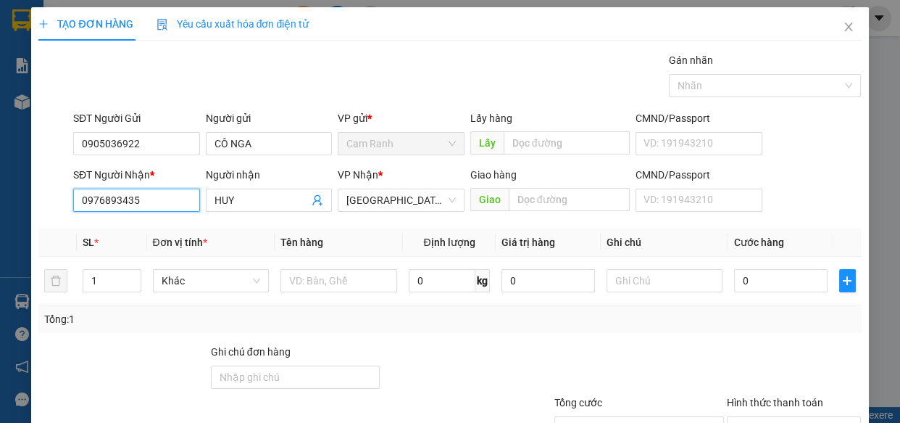
drag, startPoint x: 167, startPoint y: 202, endPoint x: 0, endPoint y: 189, distance: 167.9
click at [0, 189] on div "TẠO ĐƠN HÀNG Yêu cầu xuất hóa đơn điện tử Transit Pickup Surcharge Ids Transit …" at bounding box center [450, 211] width 900 height 423
click at [146, 226] on div "0395361378 - HUY" at bounding box center [135, 229] width 108 height 16
type input "0395361378"
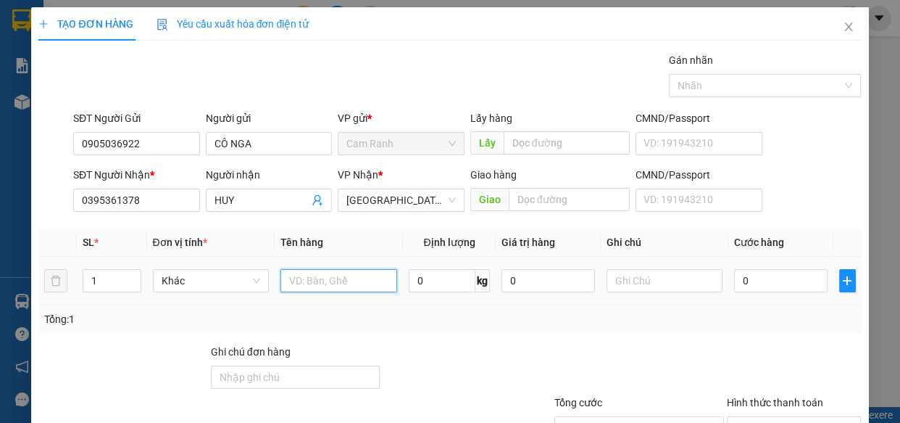
drag, startPoint x: 297, startPoint y: 283, endPoint x: 283, endPoint y: 257, distance: 29.5
click at [297, 281] on input "text" at bounding box center [339, 280] width 117 height 23
type input "1 thùng xốp đen"
drag, startPoint x: 666, startPoint y: 317, endPoint x: 726, endPoint y: 306, distance: 60.4
click at [668, 317] on div "Tổng: 1" at bounding box center [449, 319] width 811 height 16
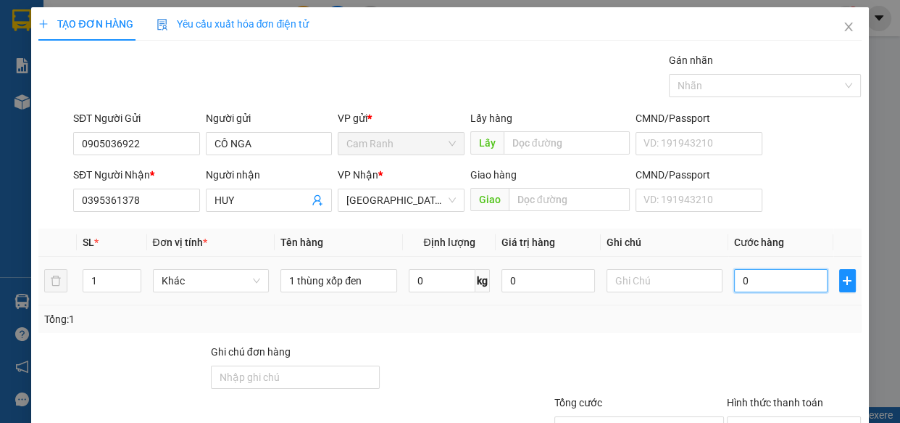
click at [753, 281] on input "0" at bounding box center [781, 280] width 94 height 23
type input "4"
type input "40"
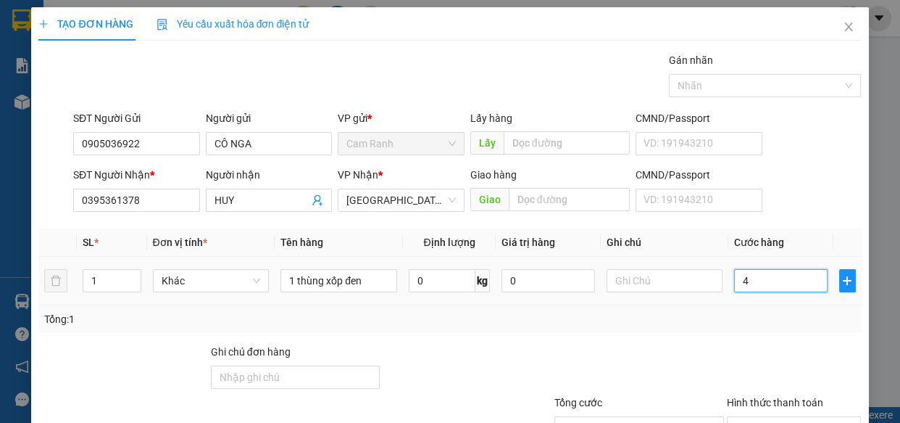
type input "40"
type input "40.000"
click at [750, 330] on div "Tổng: 1" at bounding box center [449, 319] width 823 height 28
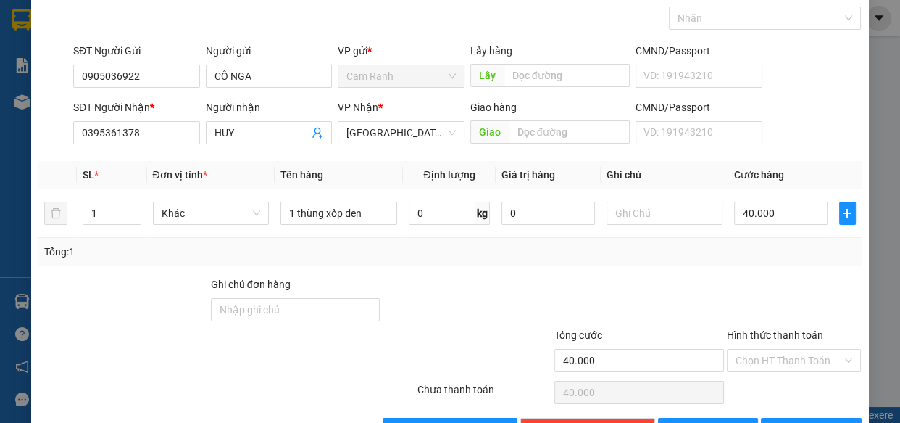
scroll to position [113, 0]
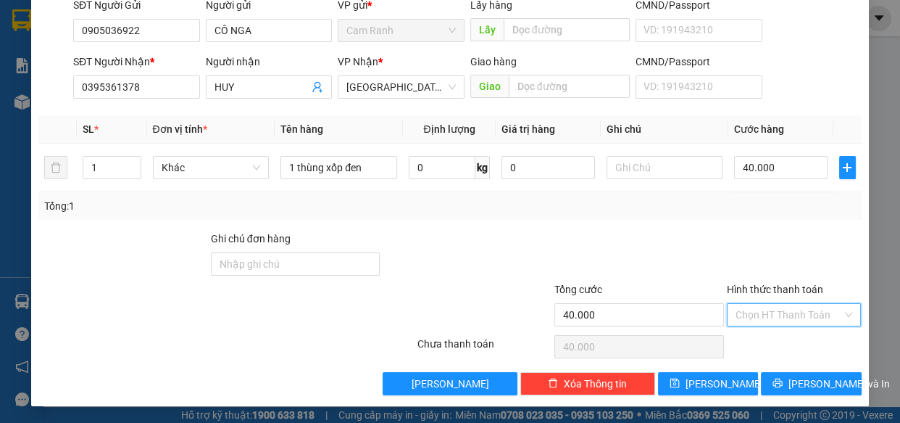
click at [790, 313] on input "Hình thức thanh toán" at bounding box center [789, 315] width 107 height 22
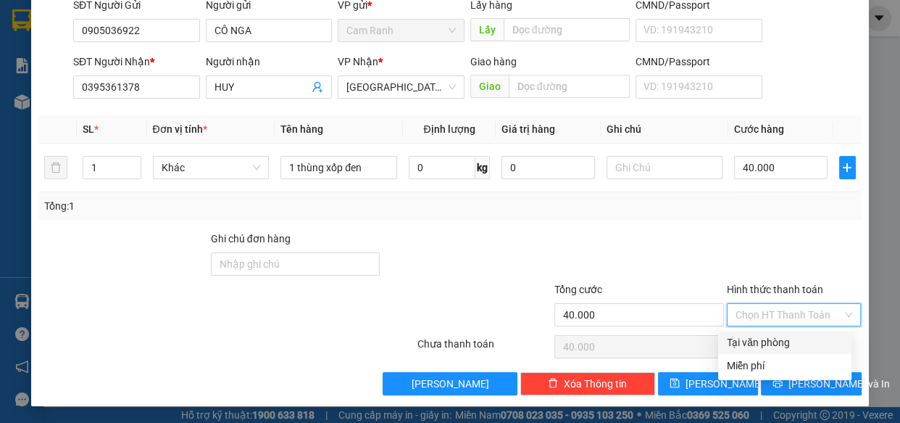
drag, startPoint x: 778, startPoint y: 334, endPoint x: 779, endPoint y: 392, distance: 58.0
click at [777, 334] on div "Tại văn phòng" at bounding box center [785, 342] width 116 height 16
type input "0"
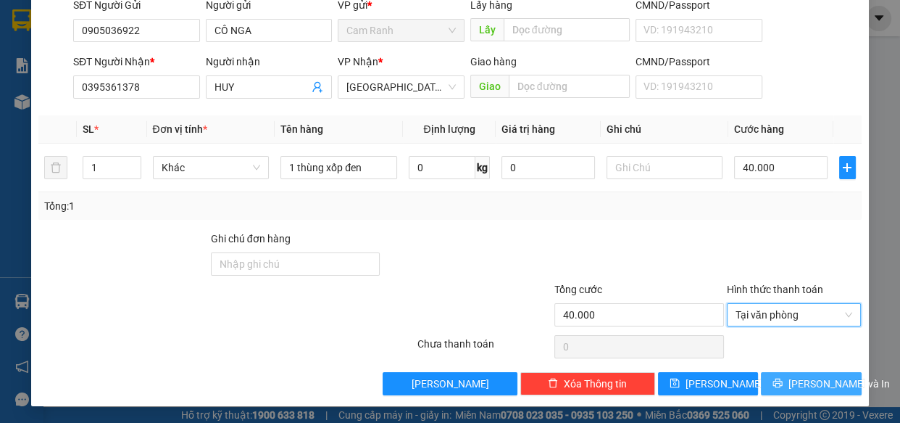
click at [782, 380] on icon "printer" at bounding box center [778, 383] width 10 height 10
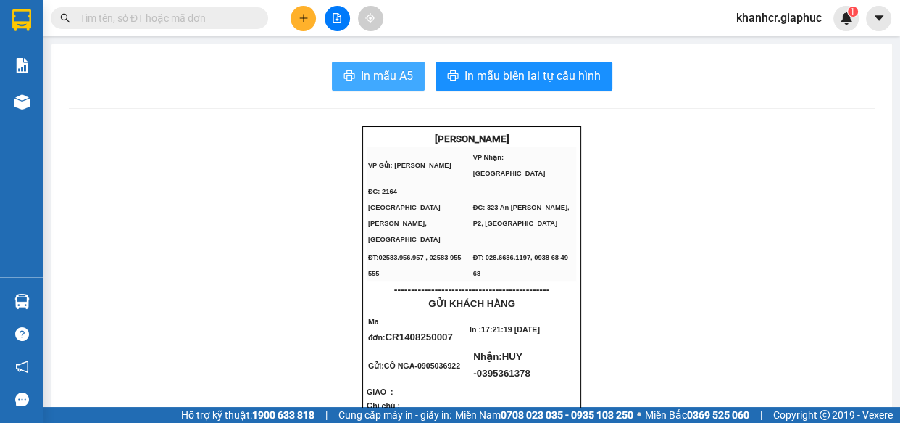
click at [350, 72] on button "In mẫu A5" at bounding box center [378, 76] width 93 height 29
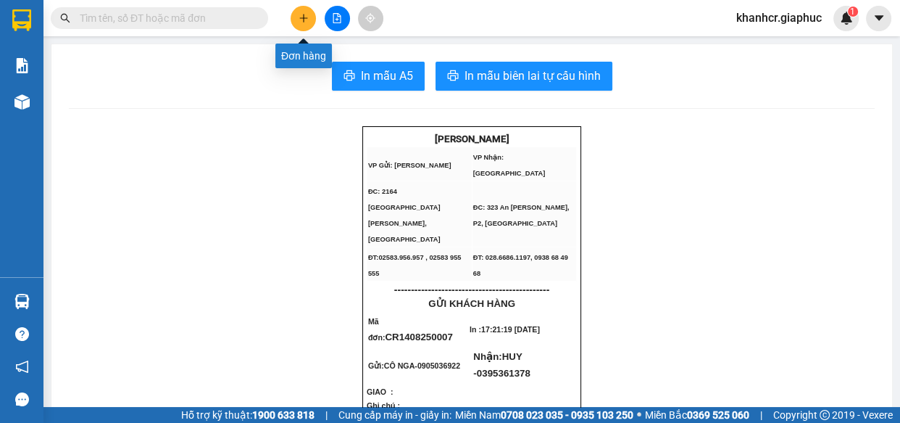
click at [297, 14] on button at bounding box center [303, 18] width 25 height 25
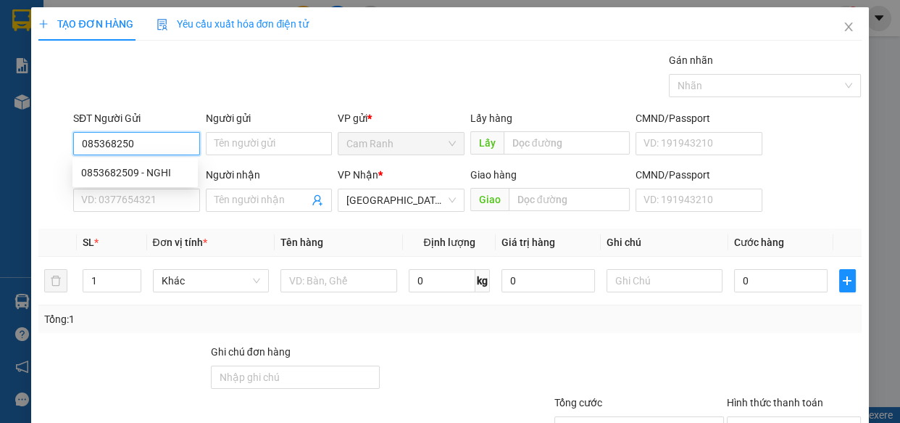
type input "0853682509"
click at [154, 167] on div "0853682509 - NGHI" at bounding box center [135, 173] width 108 height 16
type input "NGHI"
type input "0853682509"
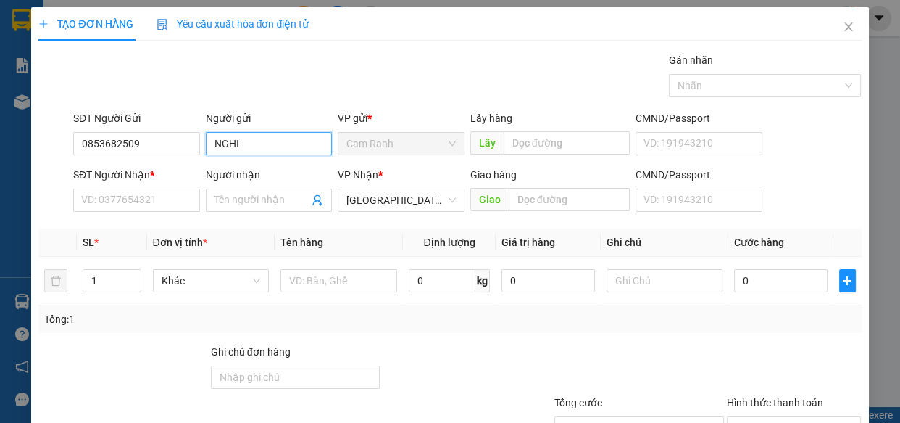
click at [207, 142] on input "NGHI" at bounding box center [269, 143] width 127 height 23
type input "CHÚ NGHI"
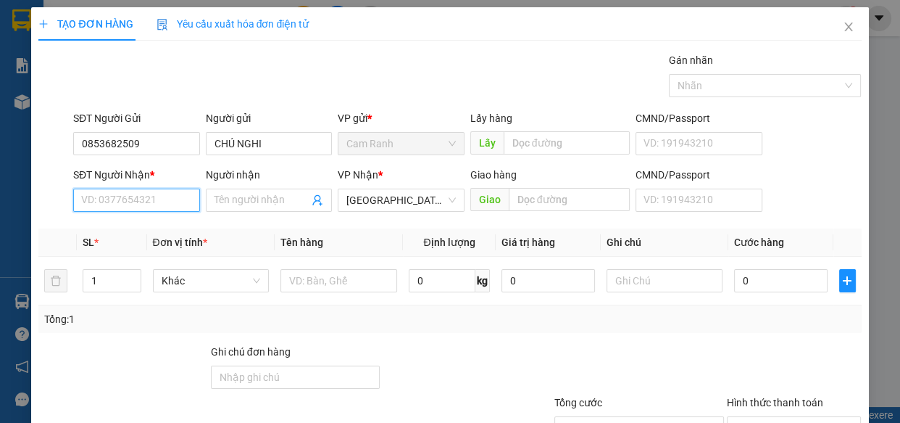
click at [144, 207] on input "SĐT Người Nhận *" at bounding box center [136, 199] width 127 height 23
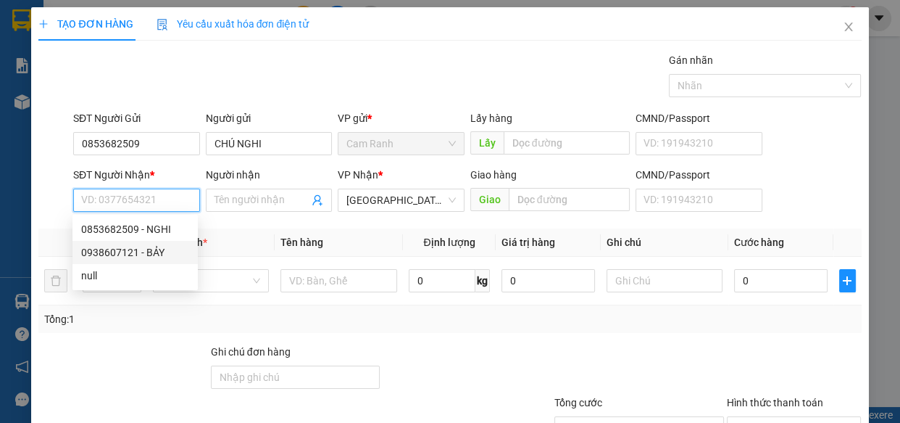
click at [133, 251] on div "0938607121 - BẢY" at bounding box center [135, 252] width 108 height 16
type input "0938607121"
type input "BẢY"
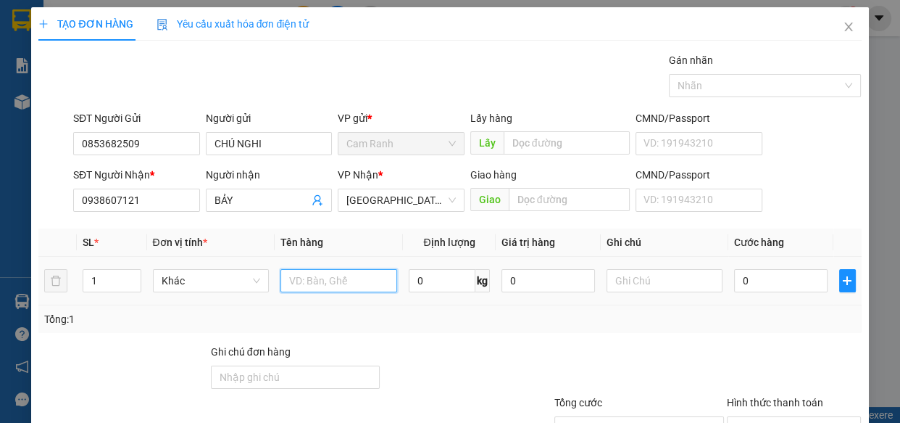
click at [344, 288] on input "text" at bounding box center [339, 280] width 117 height 23
type input "1 THÙNG XỐP"
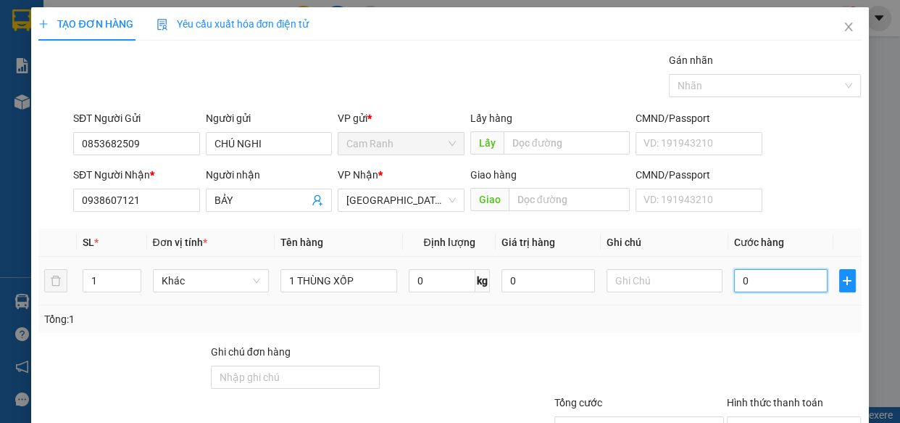
click at [772, 277] on input "0" at bounding box center [781, 280] width 94 height 23
type input "5"
type input "50"
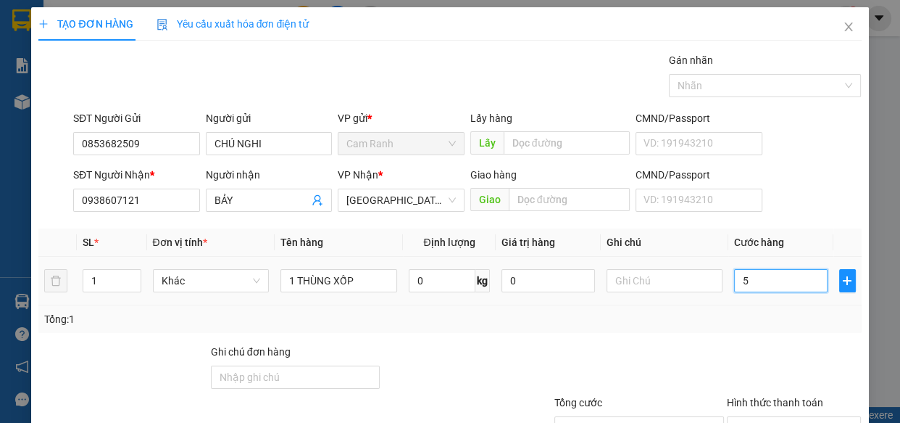
type input "50"
type input "50.000"
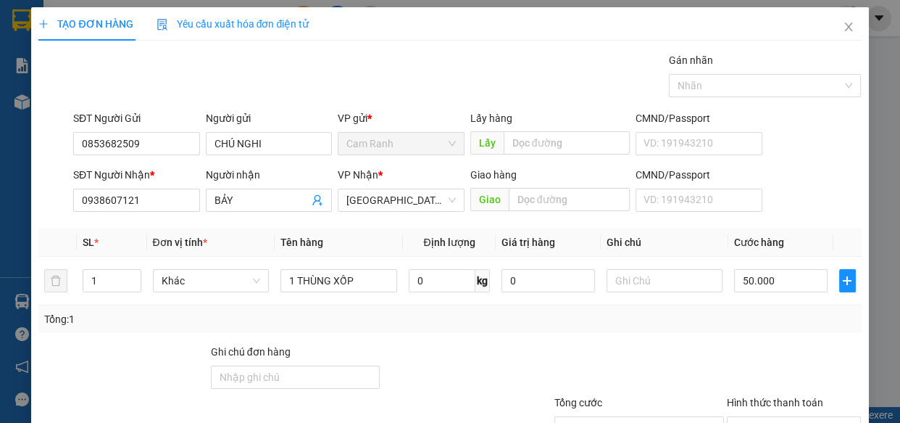
click at [785, 355] on div at bounding box center [795, 369] width 138 height 51
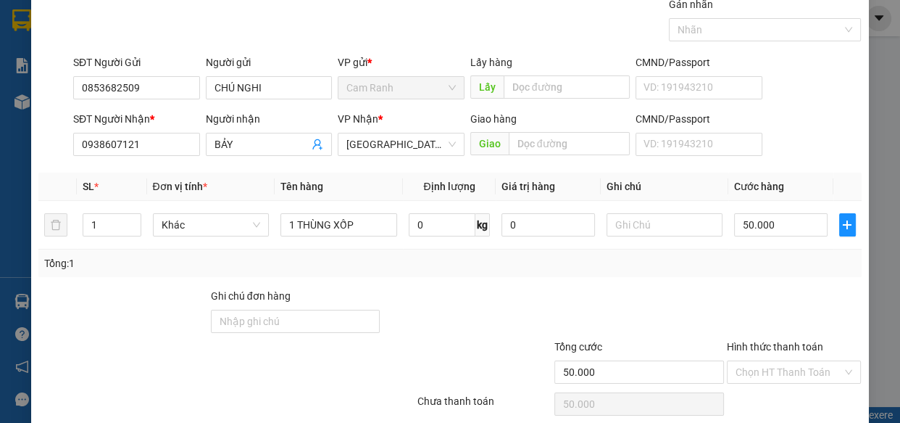
scroll to position [113, 0]
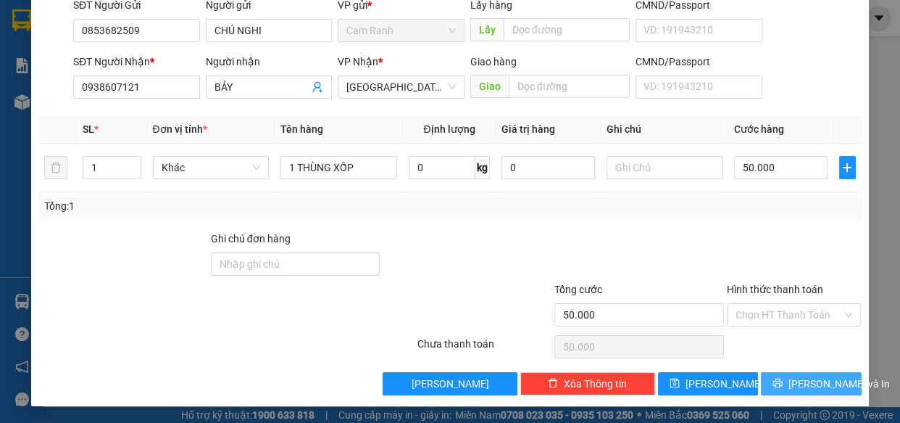
click at [790, 384] on span "[PERSON_NAME] và In" at bounding box center [839, 384] width 101 height 16
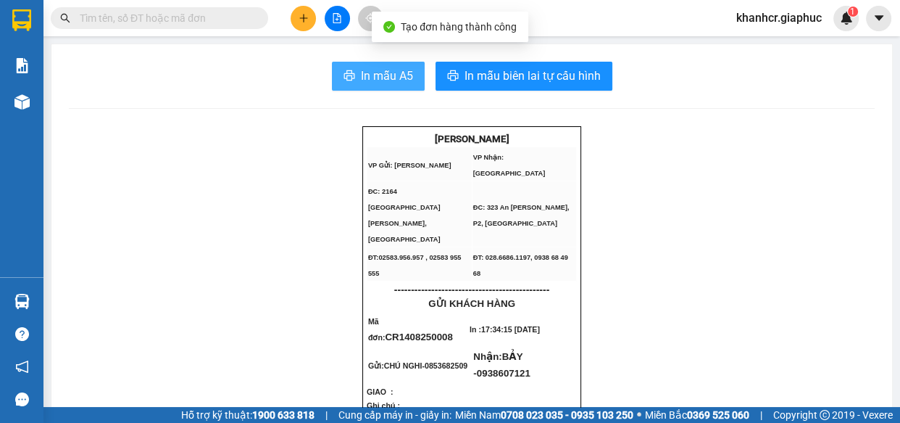
click at [399, 76] on span "In mẫu A5" at bounding box center [387, 76] width 52 height 18
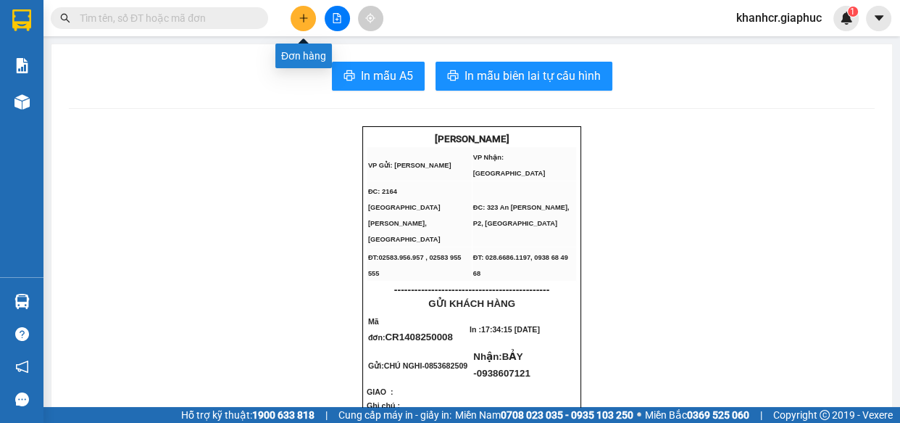
click at [311, 21] on button at bounding box center [303, 18] width 25 height 25
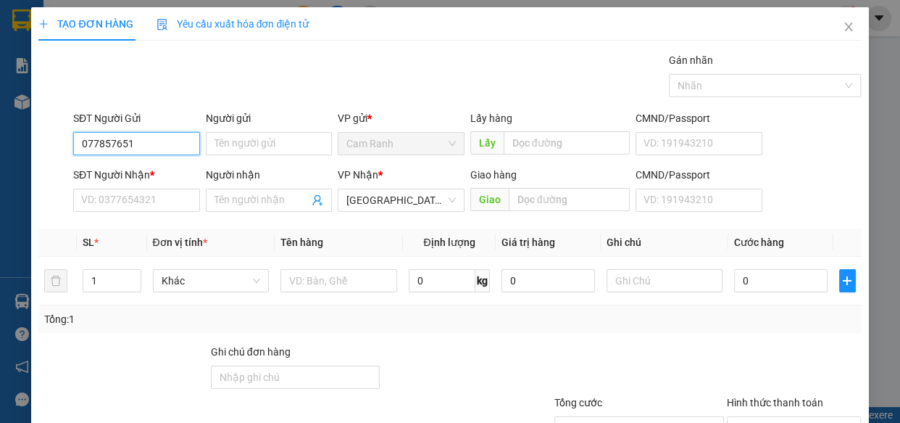
type input "0778576516"
click at [170, 169] on div "0778576516 - BÉ" at bounding box center [135, 173] width 108 height 16
type input "BÉ"
type input "0778576516"
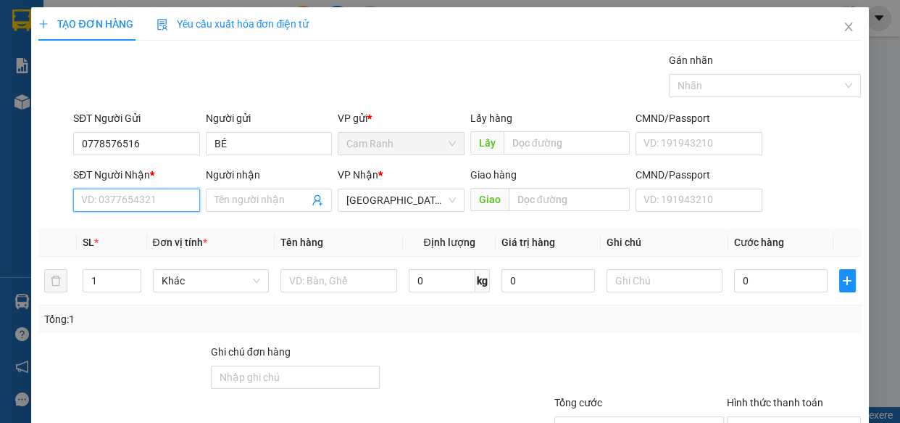
click at [157, 199] on input "SĐT Người Nhận *" at bounding box center [136, 199] width 127 height 23
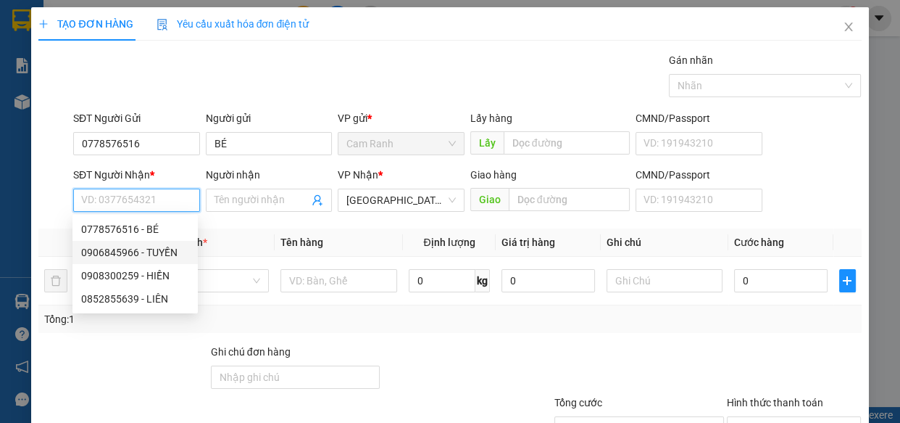
click at [157, 249] on div "0906845966 - TUYỀN" at bounding box center [135, 252] width 108 height 16
type input "0906845966"
type input "TUYỀN"
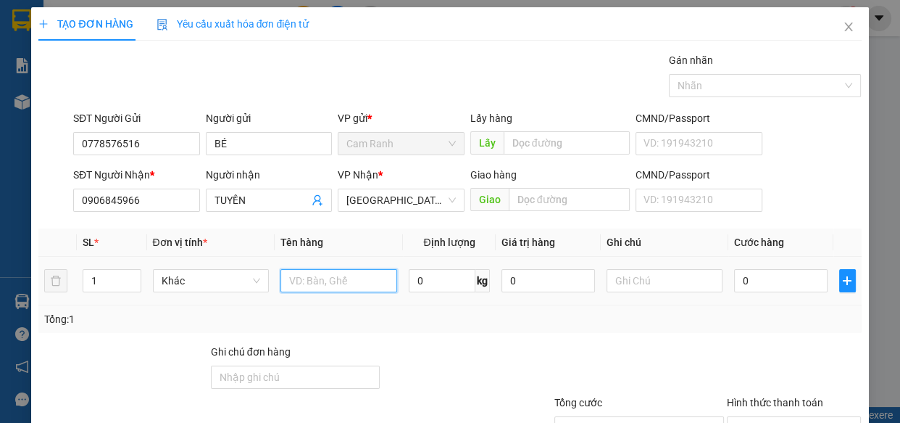
click at [369, 286] on input "text" at bounding box center [339, 280] width 117 height 23
type input "1 THÙNG XỐP"
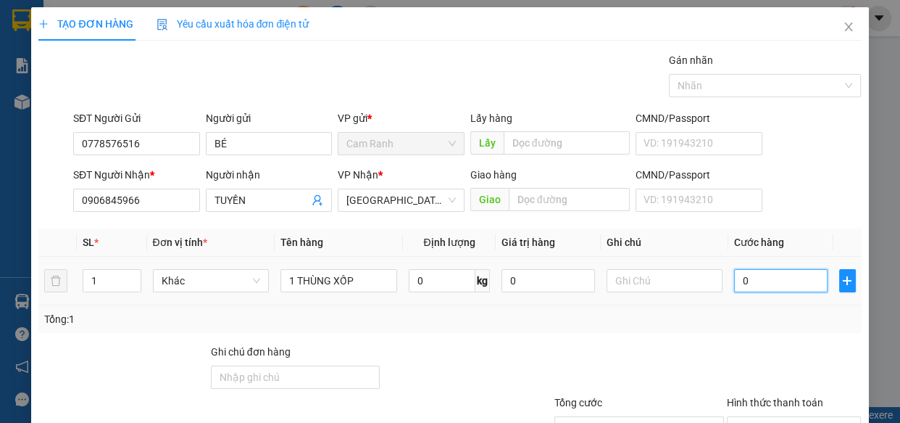
click at [779, 287] on input "0" at bounding box center [781, 280] width 94 height 23
type input "5"
type input "50"
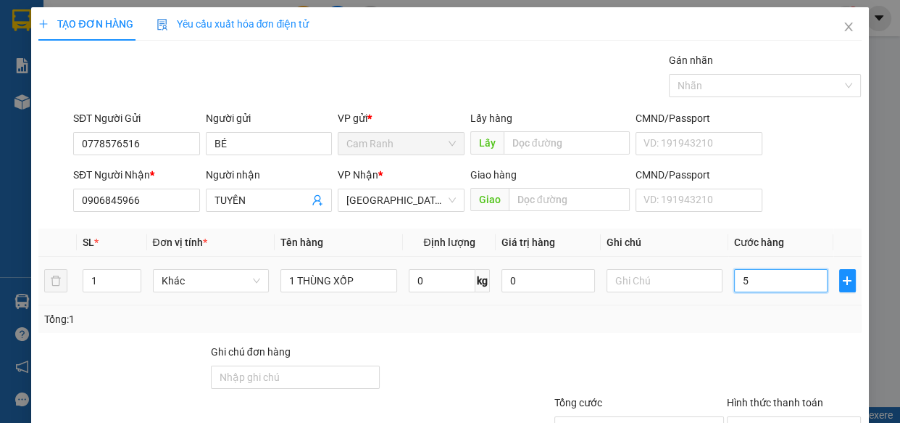
type input "50"
type input "50.000"
click at [724, 322] on div "Tổng: 1" at bounding box center [449, 319] width 811 height 16
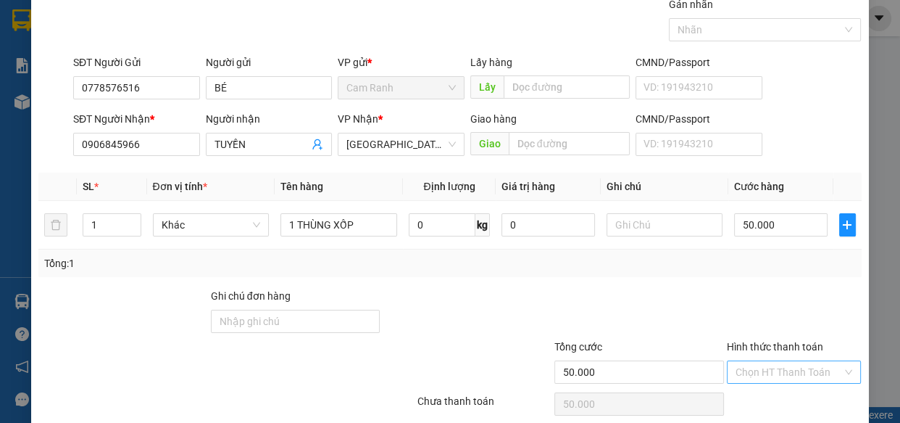
scroll to position [113, 0]
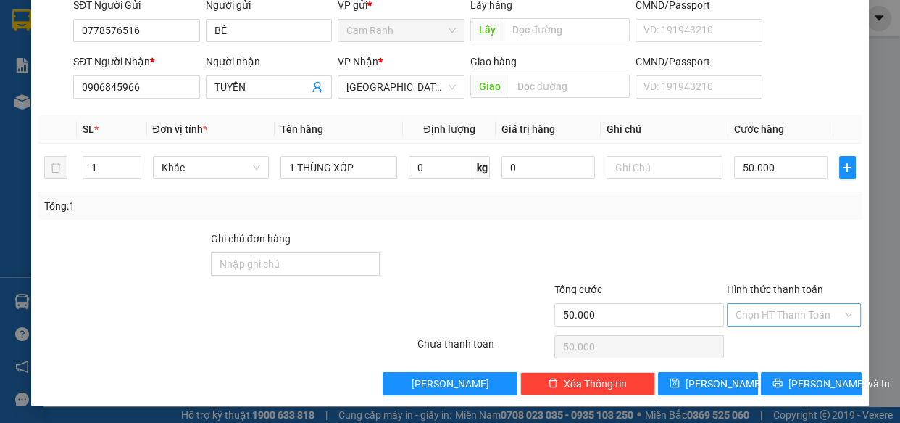
click at [793, 306] on input "Hình thức thanh toán" at bounding box center [789, 315] width 107 height 22
click at [784, 326] on div "Hình thức thanh toán Chọn HT Thanh Toán" at bounding box center [794, 306] width 135 height 51
drag, startPoint x: 790, startPoint y: 319, endPoint x: 797, endPoint y: 347, distance: 29.2
click at [791, 324] on input "Hình thức thanh toán" at bounding box center [789, 315] width 107 height 22
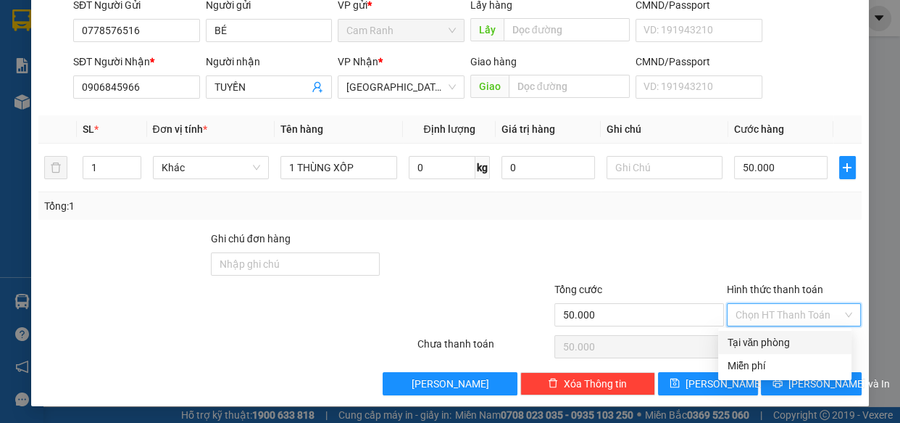
click at [794, 340] on div "Tại văn phòng" at bounding box center [785, 342] width 116 height 16
type input "0"
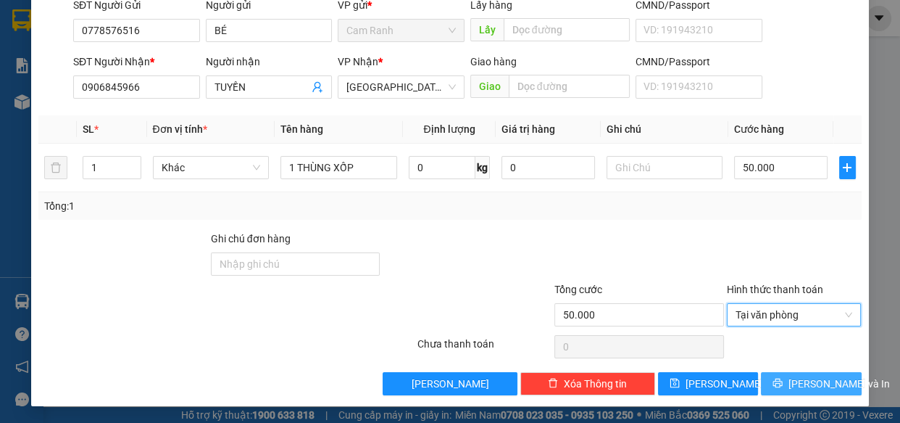
click at [813, 377] on span "[PERSON_NAME] và In" at bounding box center [839, 384] width 101 height 16
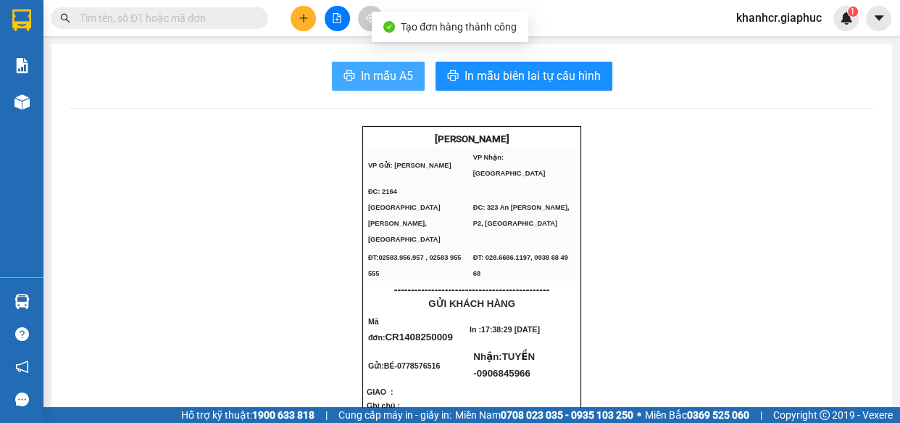
click at [363, 78] on span "In mẫu A5" at bounding box center [387, 76] width 52 height 18
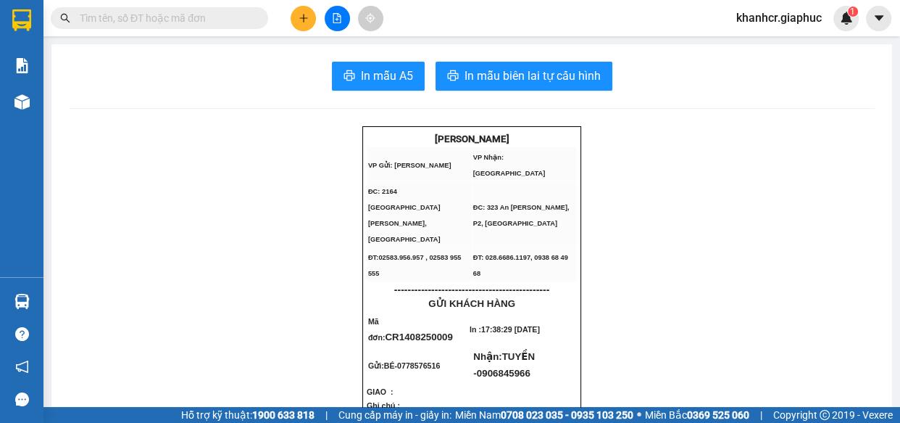
click at [297, 14] on button at bounding box center [303, 18] width 25 height 25
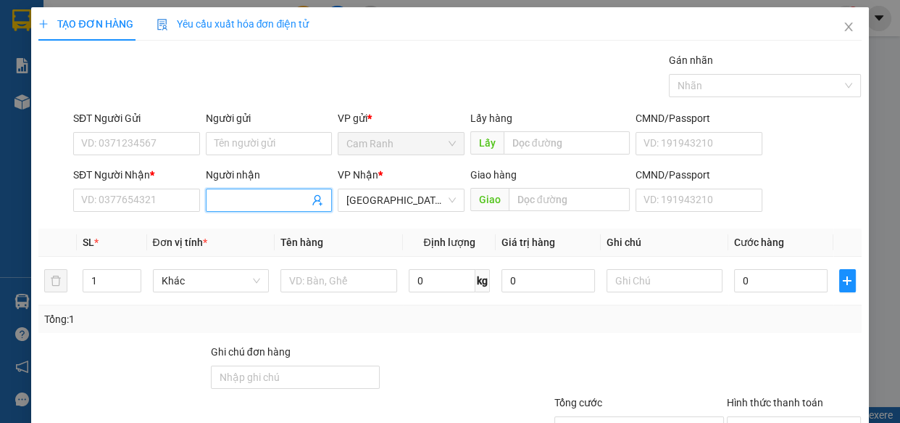
click at [206, 204] on span at bounding box center [269, 199] width 127 height 23
type input "chú tỷ"
click at [282, 232] on div "CHÚ TỶ - 0903633298" at bounding box center [266, 229] width 108 height 16
type input "0903633298"
type input "CHÚ TỶ"
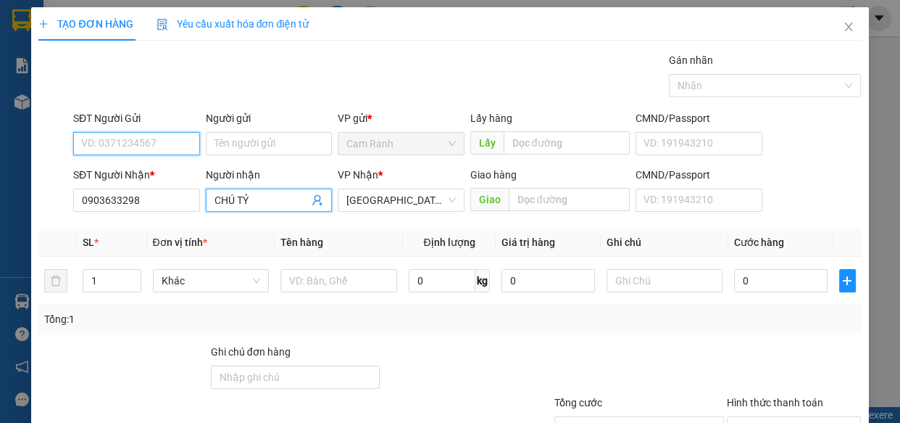
click at [170, 149] on input "SĐT Người Gửi" at bounding box center [136, 143] width 127 height 23
click at [168, 145] on input "SĐT Người Gửi" at bounding box center [136, 143] width 127 height 23
type input "0"
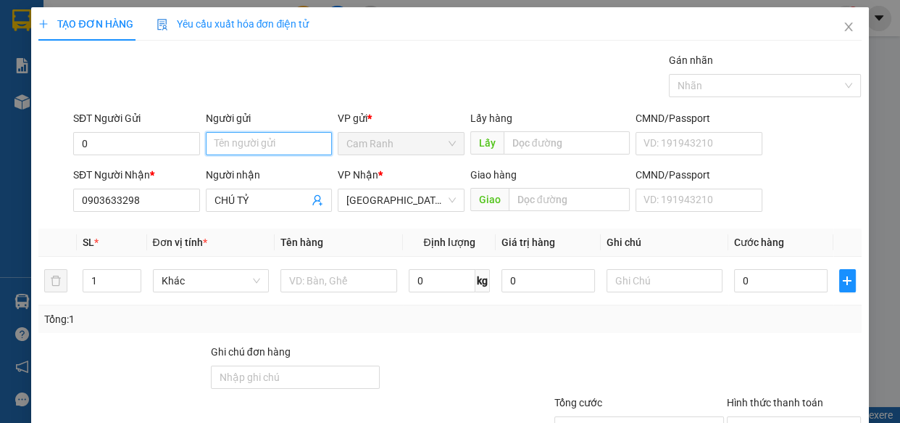
click at [221, 147] on input "Người gửi" at bounding box center [269, 143] width 127 height 23
type input "TOÀN THẮNG"
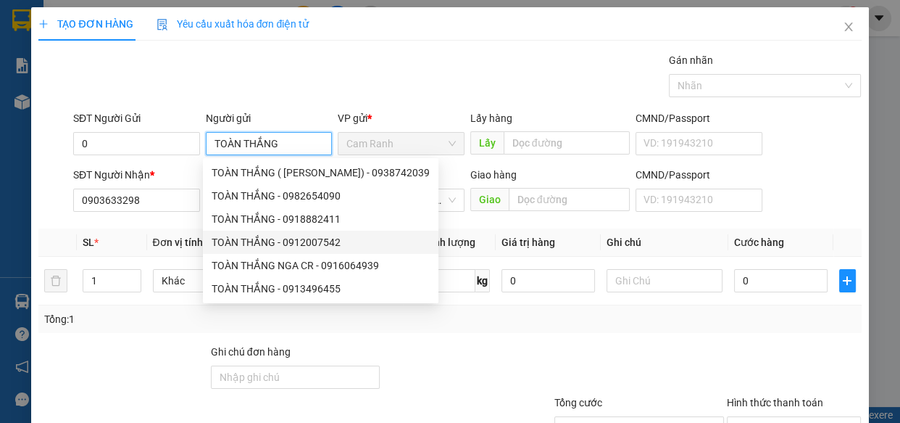
click at [323, 234] on div "TOÀN THẮNG - 0912007542" at bounding box center [321, 242] width 218 height 16
type input "0912007542"
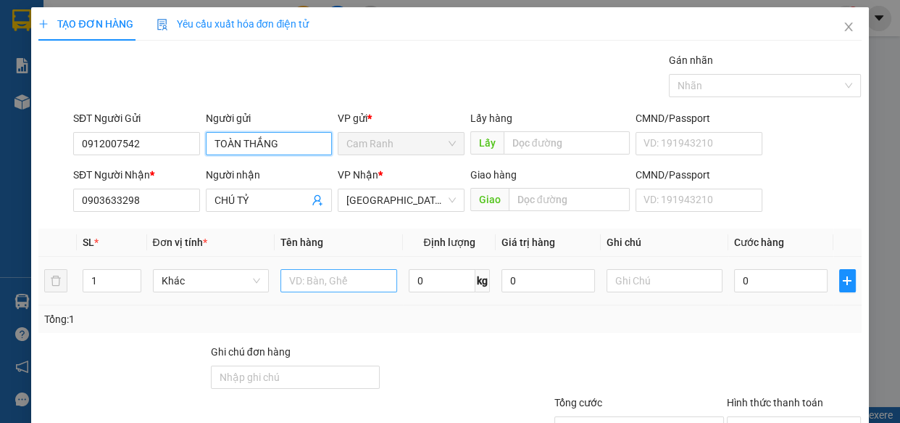
type input "TOÀN THẮNG"
drag, startPoint x: 373, startPoint y: 276, endPoint x: 365, endPoint y: 267, distance: 12.8
click at [368, 269] on input "text" at bounding box center [339, 280] width 117 height 23
type input "1 KIỆN"
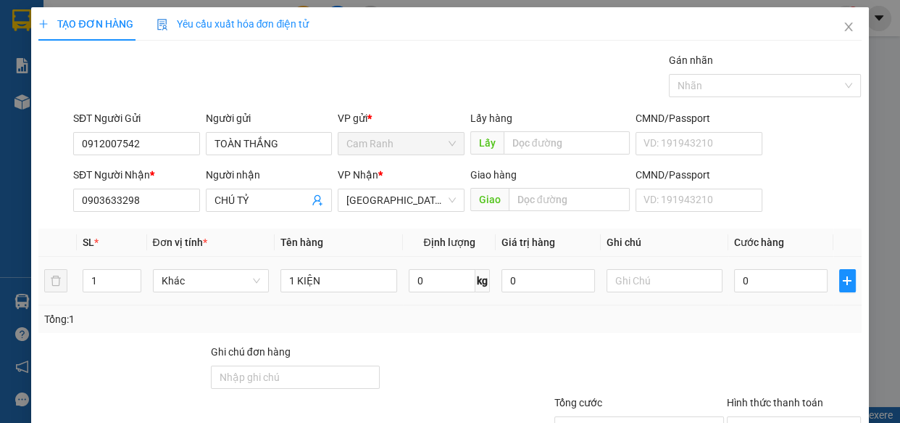
click at [745, 268] on div "0" at bounding box center [781, 280] width 94 height 29
click at [759, 281] on input "0" at bounding box center [781, 280] width 94 height 23
type input "4"
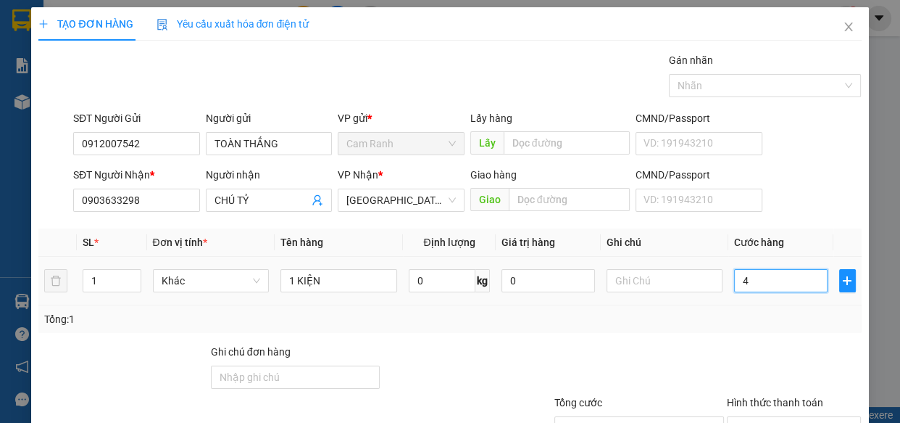
type input "40"
type input "40.000"
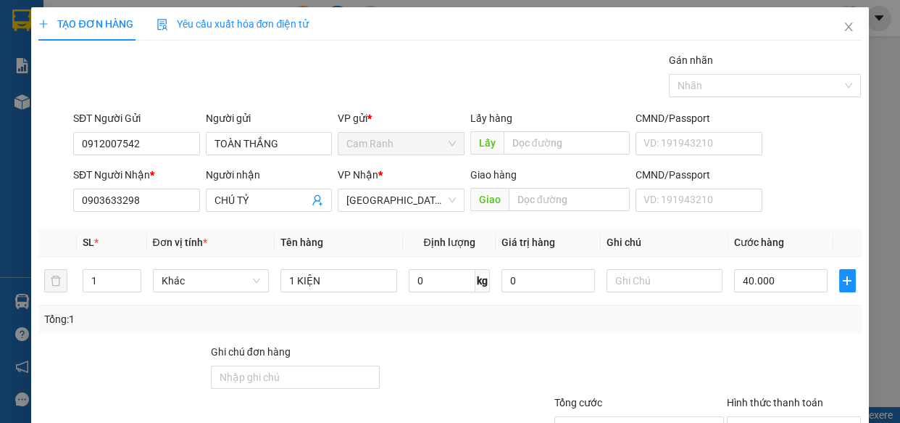
click at [780, 328] on div "Tổng: 1" at bounding box center [449, 319] width 823 height 28
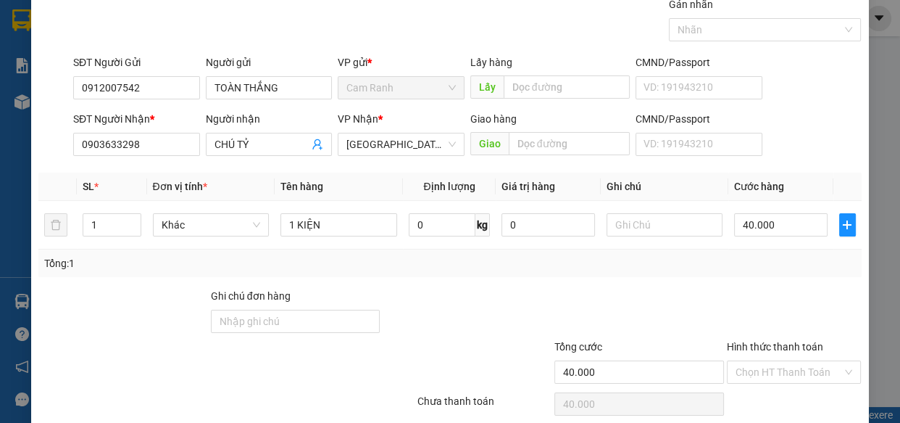
scroll to position [113, 0]
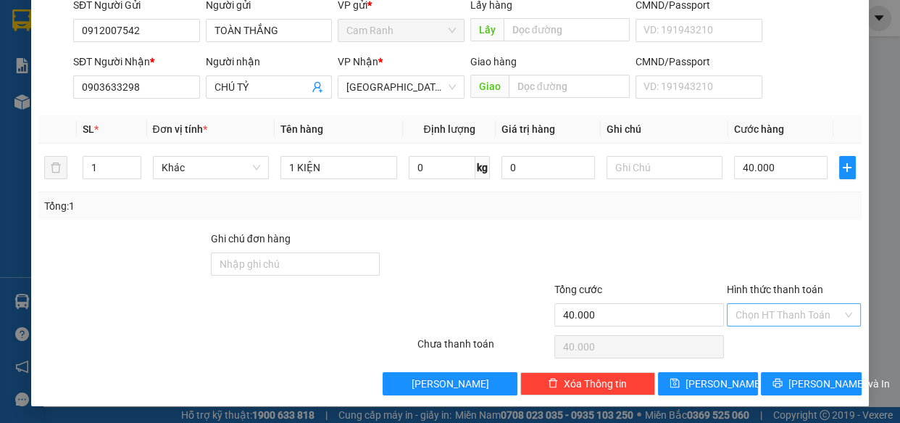
click at [773, 311] on input "Hình thức thanh toán" at bounding box center [789, 315] width 107 height 22
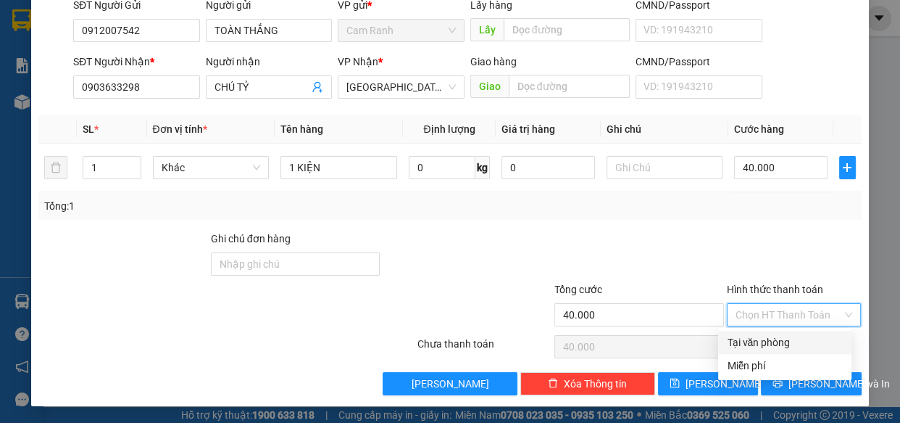
drag, startPoint x: 776, startPoint y: 341, endPoint x: 697, endPoint y: 373, distance: 85.5
click at [776, 340] on div "Tại văn phòng" at bounding box center [785, 342] width 116 height 16
type input "0"
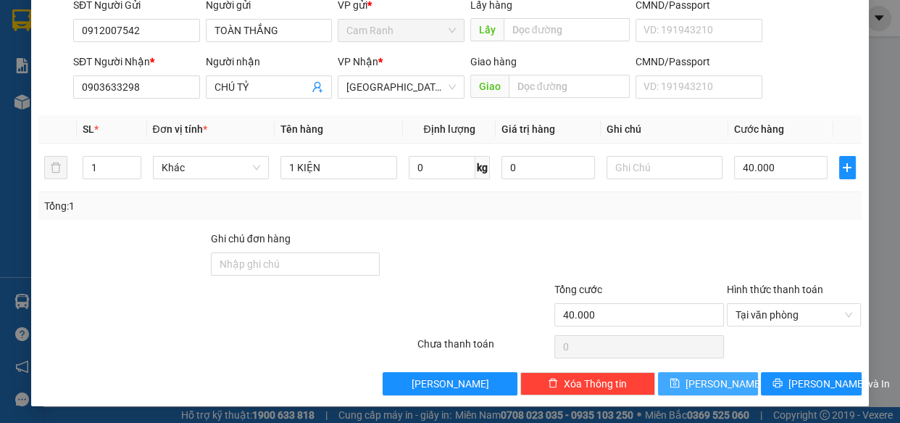
click at [691, 376] on button "[PERSON_NAME]" at bounding box center [708, 383] width 100 height 23
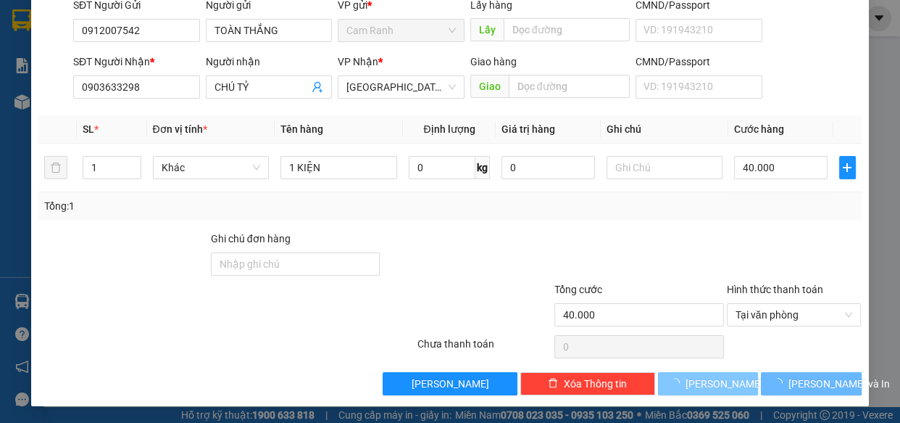
type input "0"
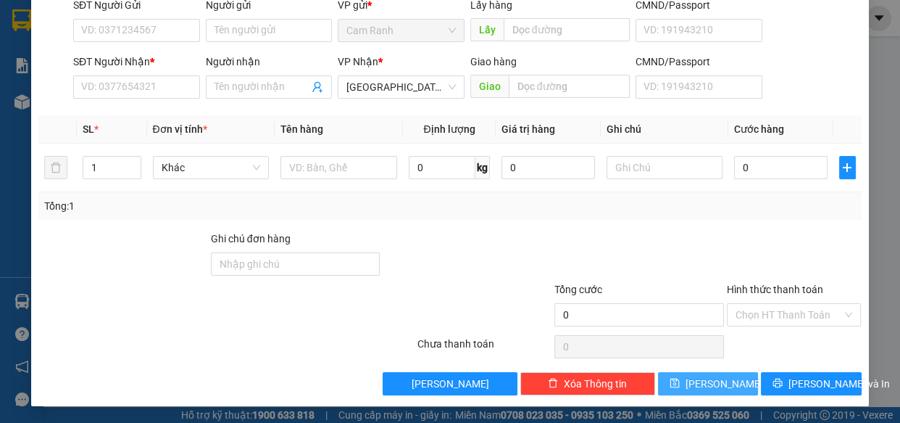
scroll to position [0, 0]
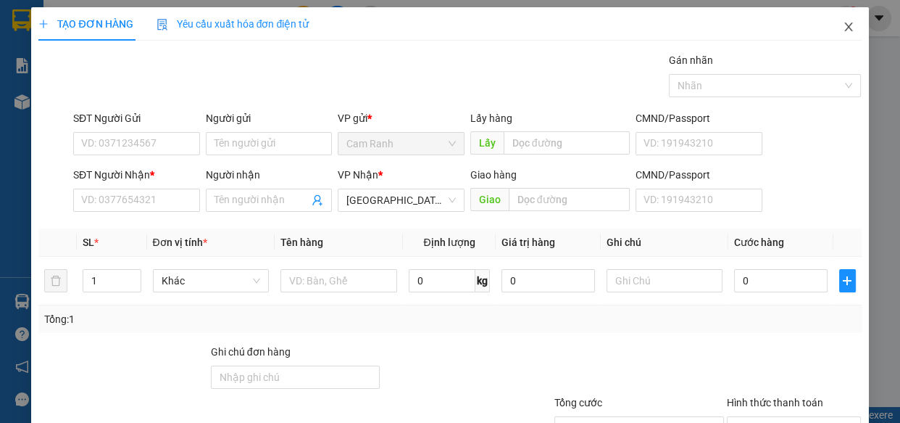
click at [843, 33] on icon "close" at bounding box center [849, 27] width 12 height 12
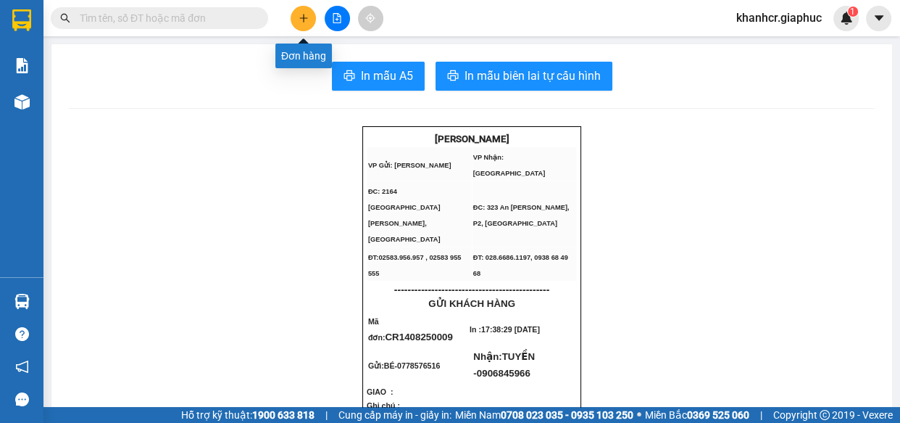
click at [303, 22] on icon "plus" at bounding box center [304, 18] width 10 height 10
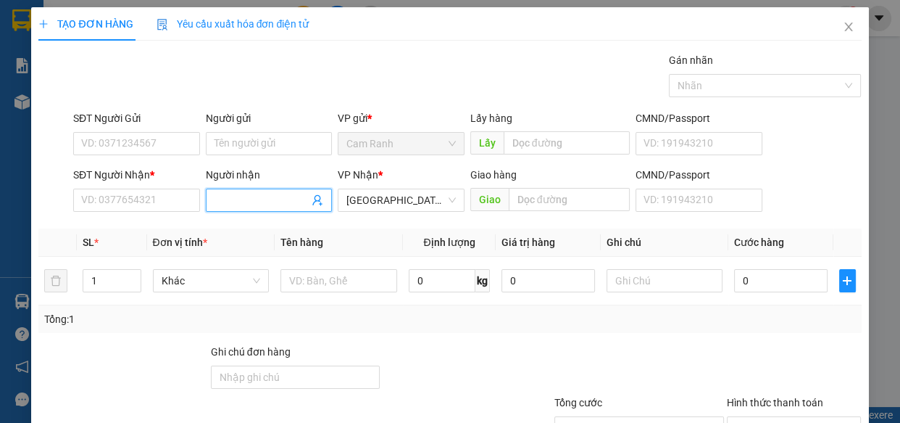
click at [225, 201] on input "Người nhận" at bounding box center [262, 200] width 95 height 16
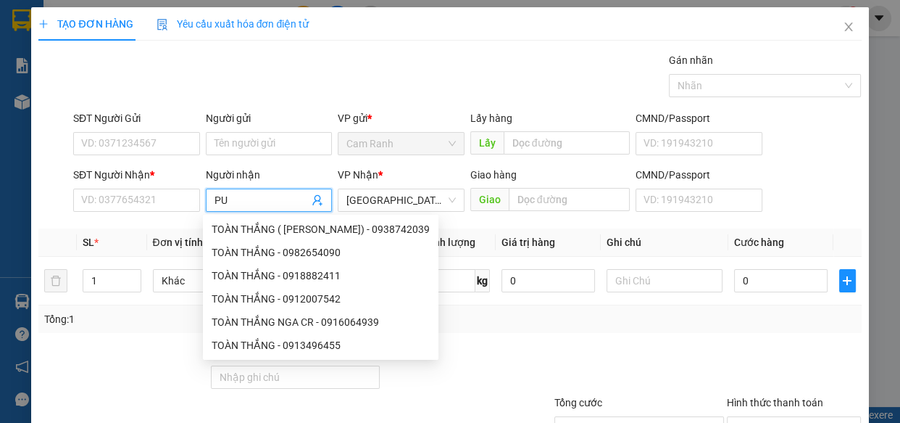
type input "PUN"
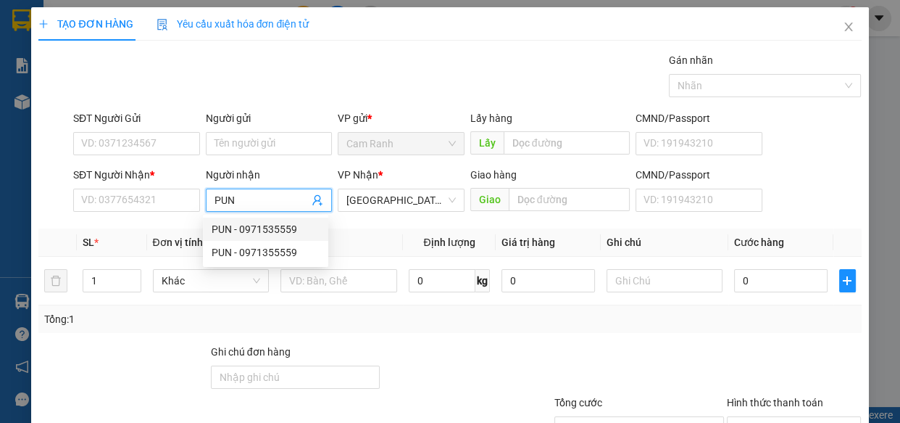
click at [231, 221] on div "PUN - 0971535559" at bounding box center [266, 229] width 108 height 16
type input "0971535559"
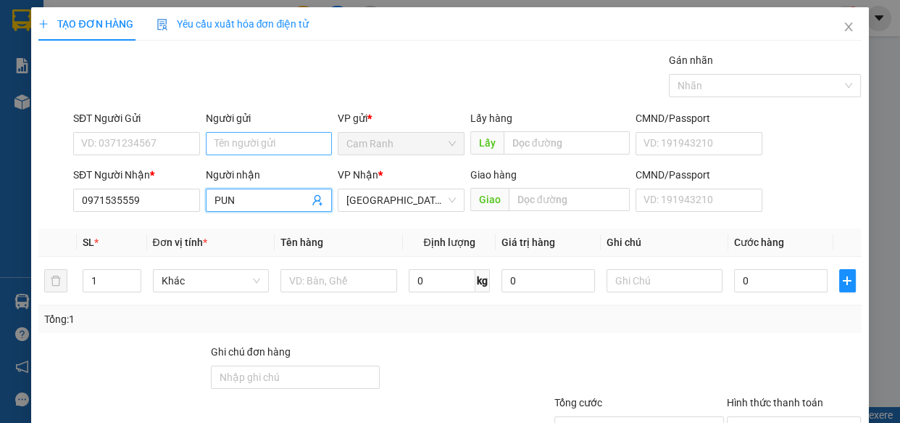
type input "PUN"
click at [220, 149] on input "Người gửi" at bounding box center [269, 143] width 127 height 23
type input "D"
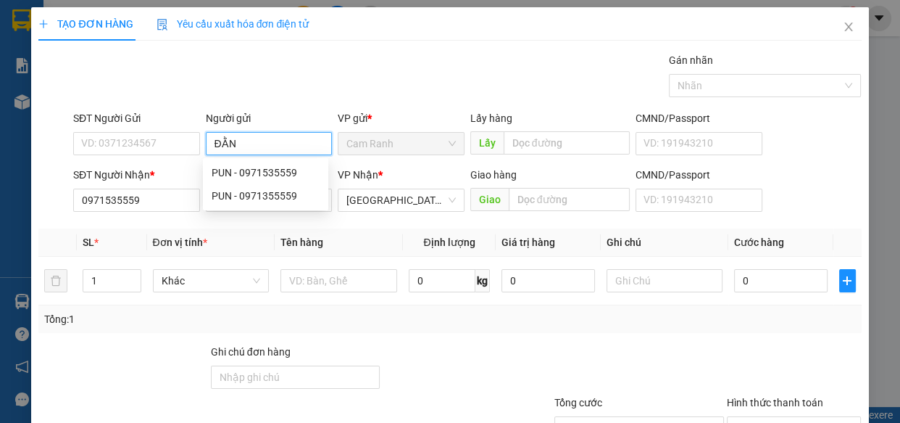
type input "ĐẰNG"
click at [276, 214] on div "ĐẰNG - 0937990623" at bounding box center [266, 219] width 108 height 16
type input "0937990623"
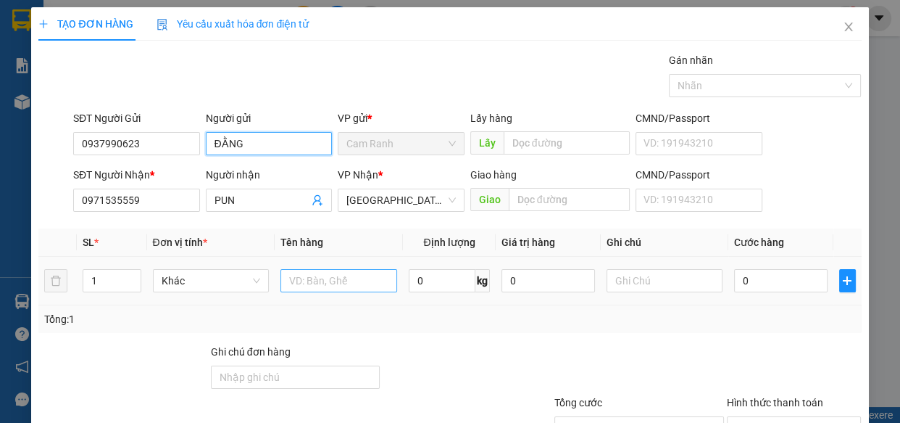
type input "ĐẰNG"
click at [357, 280] on input "text" at bounding box center [339, 280] width 117 height 23
type input "2 THÙNG XỐP"
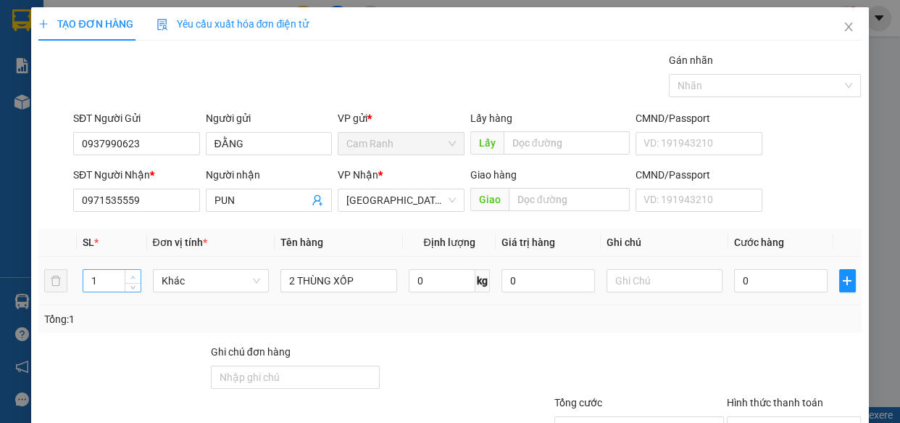
type input "2"
click at [137, 273] on span "Increase Value" at bounding box center [133, 276] width 16 height 13
click at [754, 280] on input "0" at bounding box center [781, 280] width 94 height 23
type input "1"
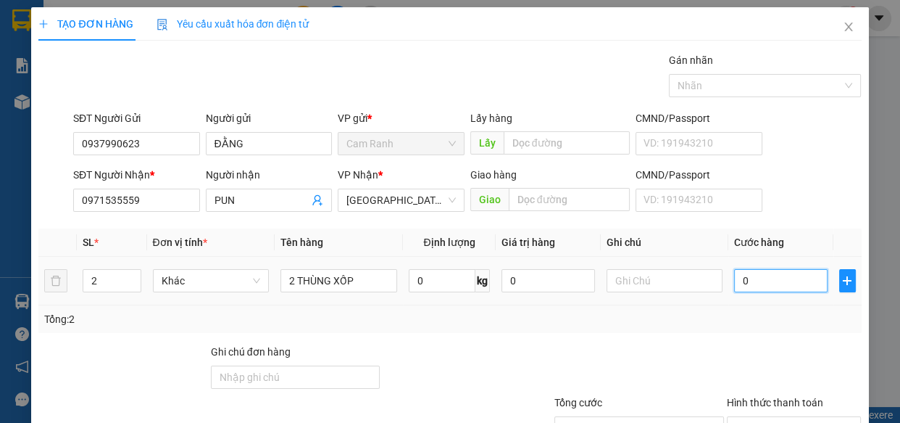
type input "1"
type input "11"
type input "110"
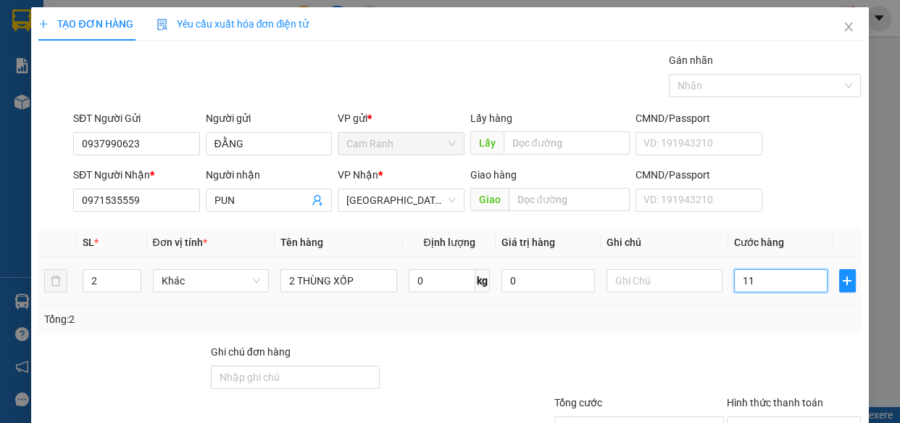
type input "110"
type input "110.000"
click at [720, 332] on div "Transit Pickup Surcharge Ids Transit Deliver Surcharge Ids Transit Deliver Surc…" at bounding box center [449, 280] width 823 height 456
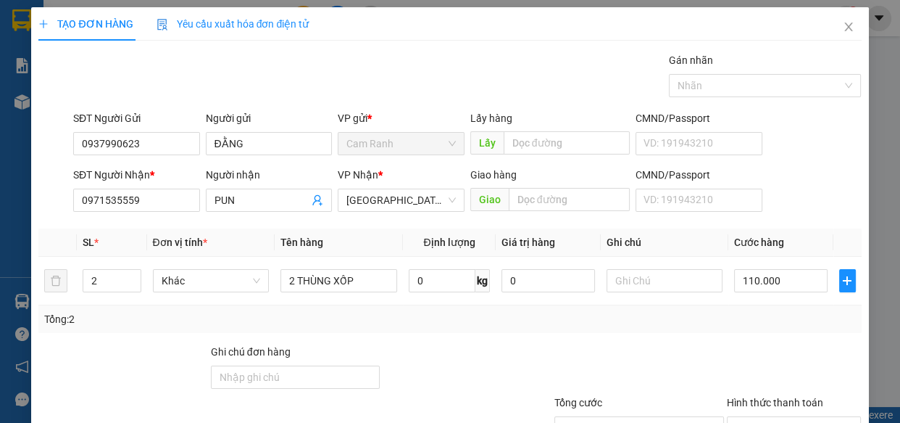
scroll to position [113, 0]
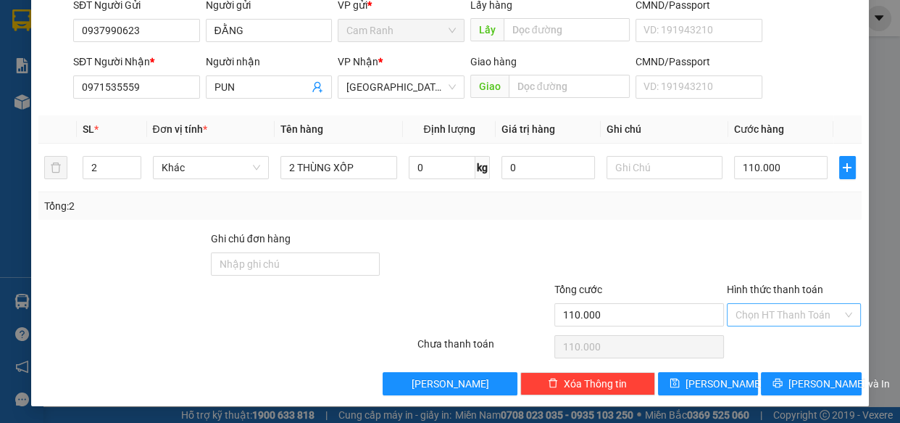
click at [769, 316] on input "Hình thức thanh toán" at bounding box center [789, 315] width 107 height 22
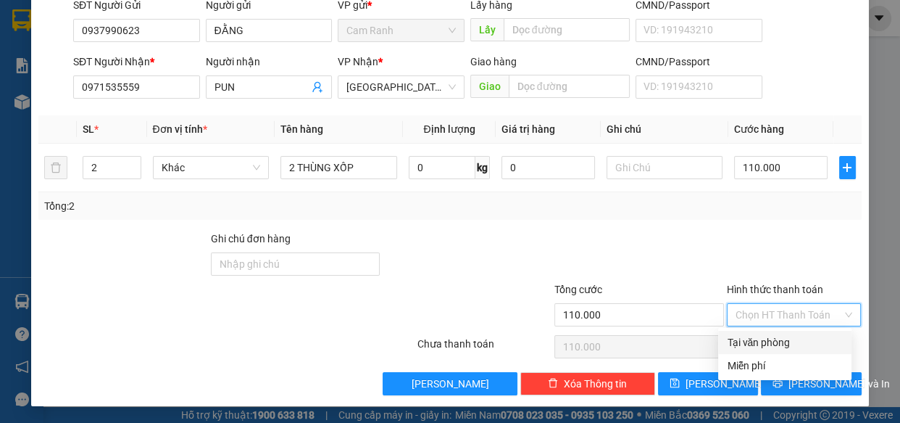
click at [769, 341] on div "Tại văn phòng" at bounding box center [785, 342] width 116 height 16
type input "0"
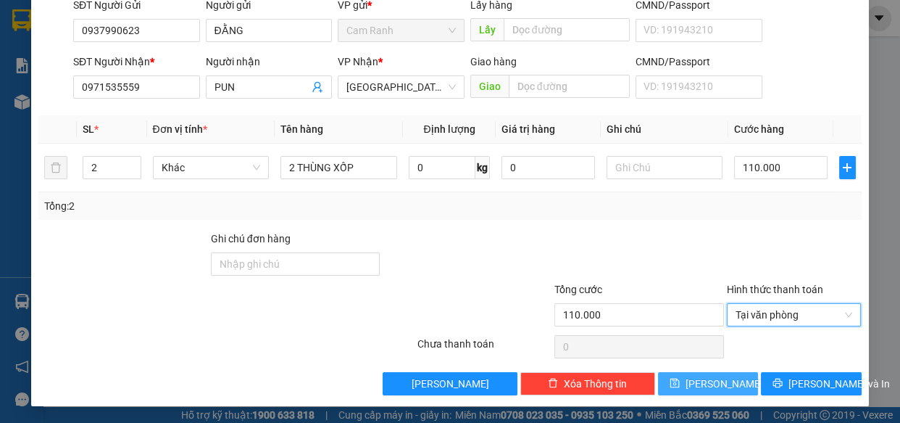
drag, startPoint x: 705, startPoint y: 362, endPoint x: 707, endPoint y: 375, distance: 12.4
click at [706, 366] on div "Transit Pickup Surcharge Ids Transit Deliver Surcharge Ids Transit Deliver Surc…" at bounding box center [449, 167] width 823 height 456
click at [706, 376] on span "[PERSON_NAME]" at bounding box center [725, 384] width 78 height 16
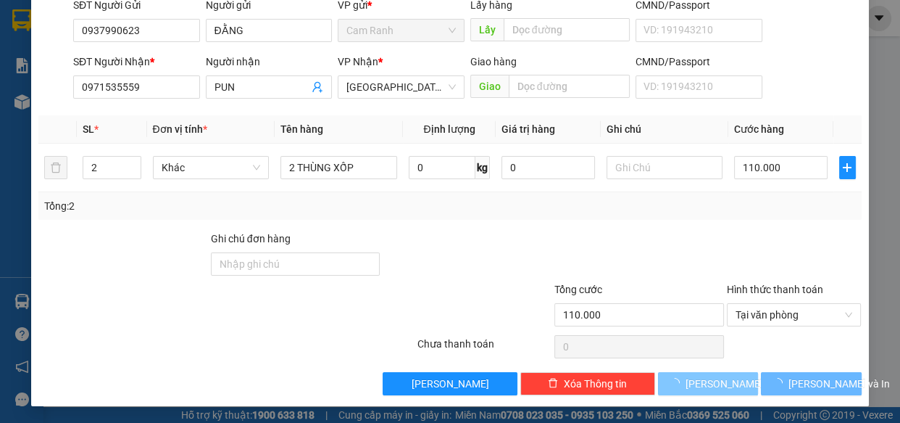
type input "1"
type input "0"
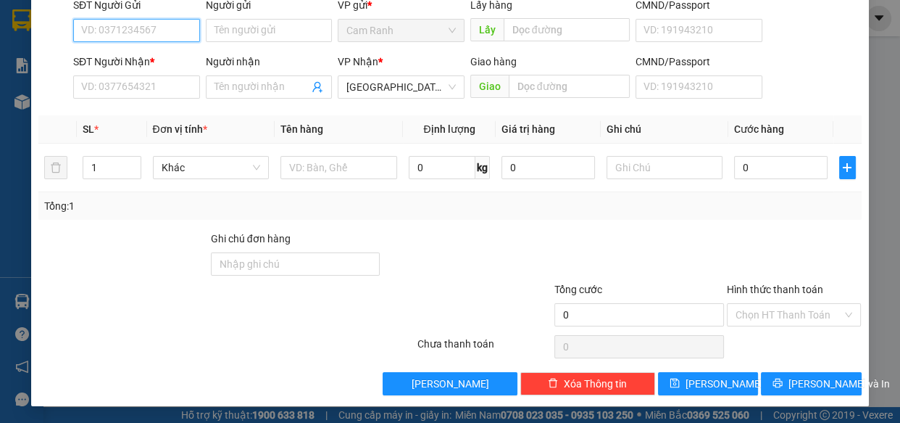
click at [125, 28] on input "SĐT Người Gửi" at bounding box center [136, 30] width 127 height 23
type input "0833187179"
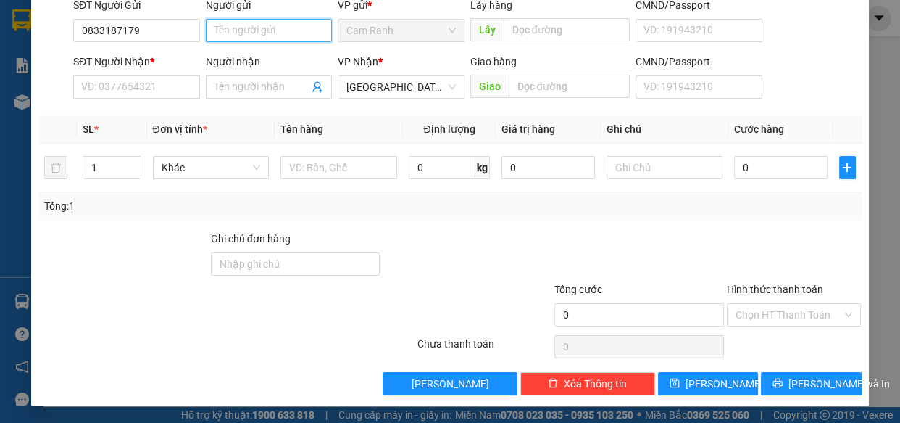
click at [262, 32] on input "Người gửi" at bounding box center [269, 30] width 127 height 23
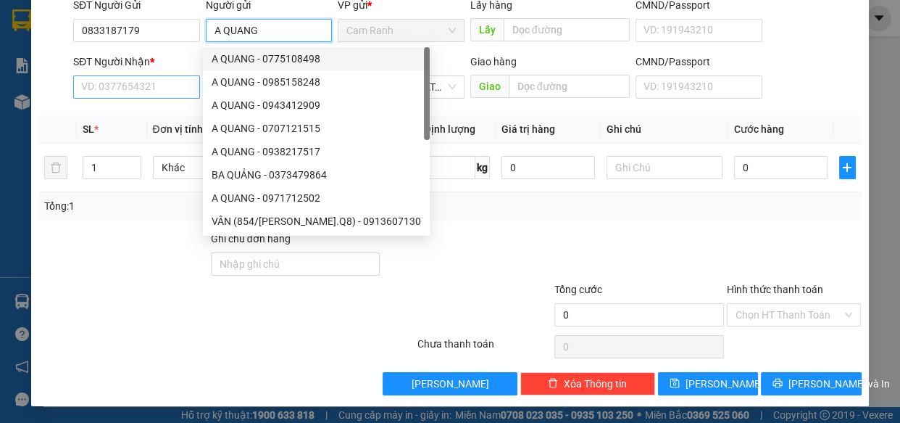
type input "A QUANG"
click at [124, 93] on input "SĐT Người Nhận *" at bounding box center [136, 86] width 127 height 23
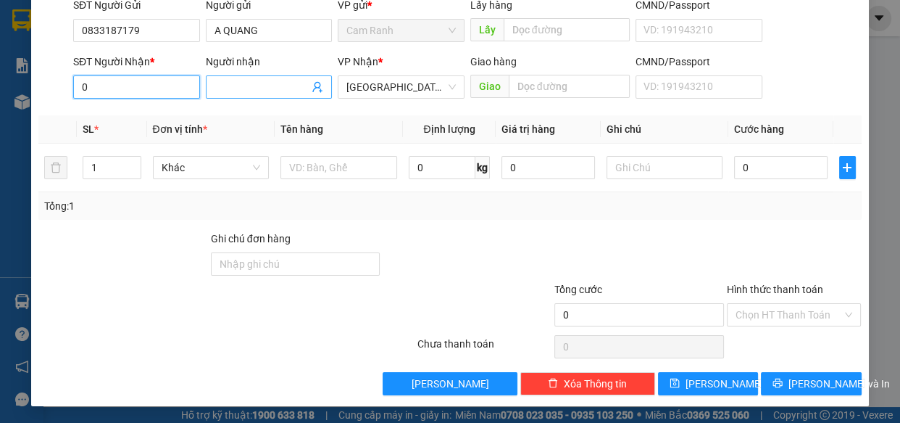
type input "0"
click at [220, 90] on input "Người nhận" at bounding box center [262, 87] width 95 height 16
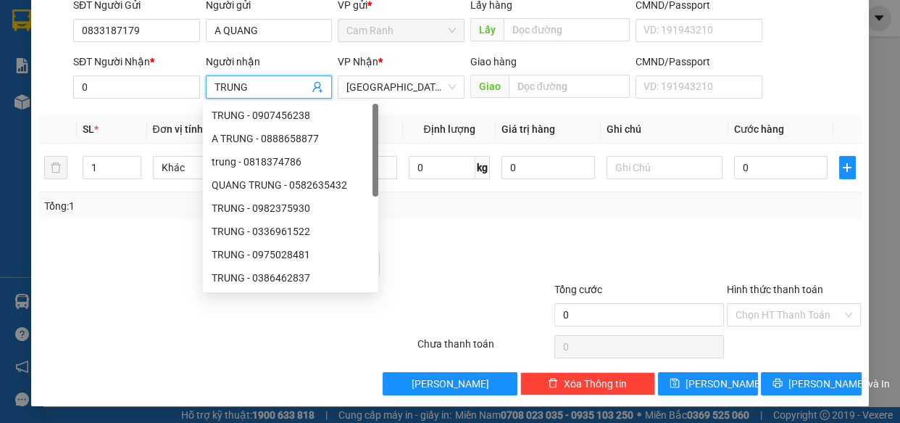
type input "TRUNG"
click at [477, 246] on div at bounding box center [467, 256] width 172 height 51
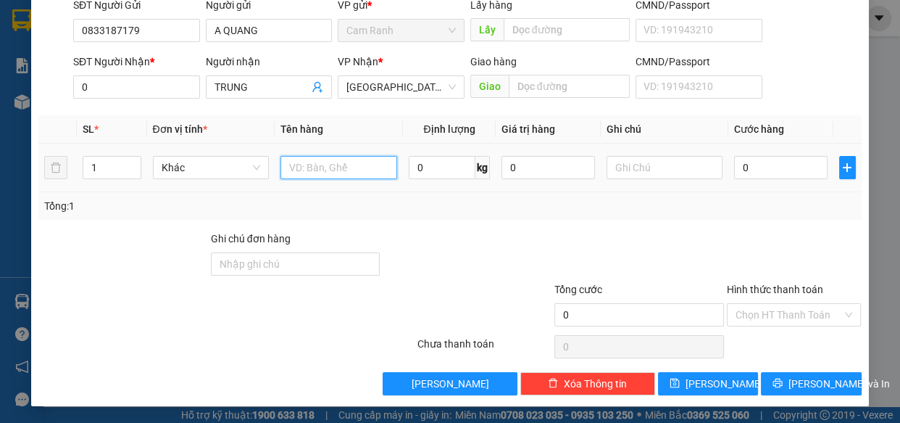
click at [386, 168] on input "text" at bounding box center [339, 167] width 117 height 23
type input "1 THÙNG XỐP"
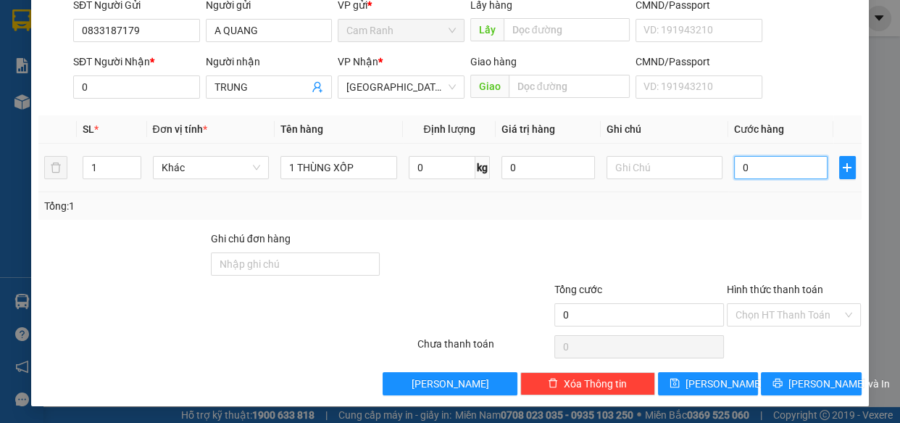
click at [739, 177] on input "0" at bounding box center [781, 167] width 94 height 23
type input "4"
type input "40"
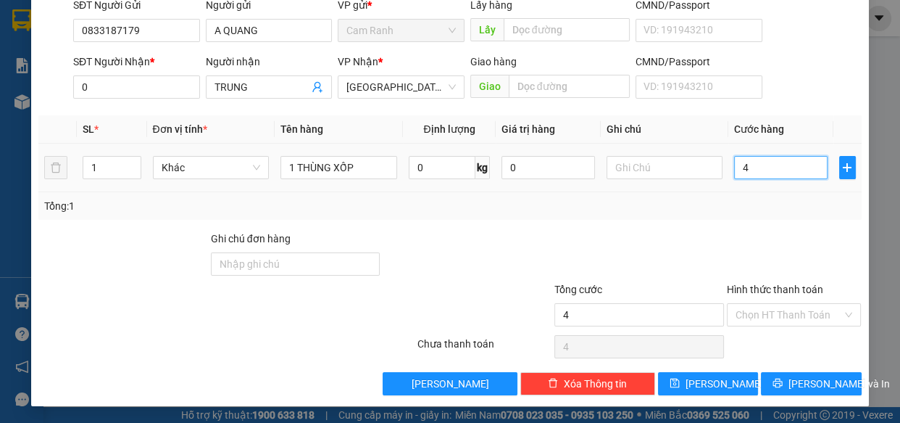
type input "40"
type input "40.000"
drag, startPoint x: 745, startPoint y: 268, endPoint x: 767, endPoint y: 316, distance: 52.9
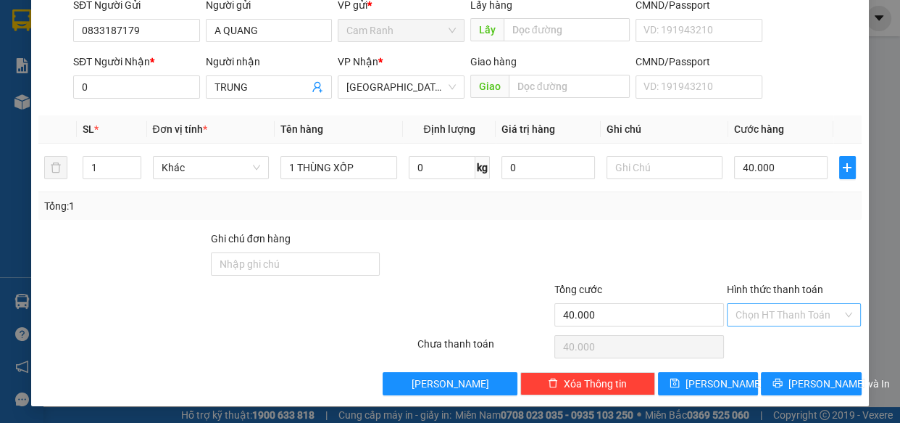
click at [747, 270] on div at bounding box center [795, 256] width 138 height 51
click at [768, 316] on input "Hình thức thanh toán" at bounding box center [789, 315] width 107 height 22
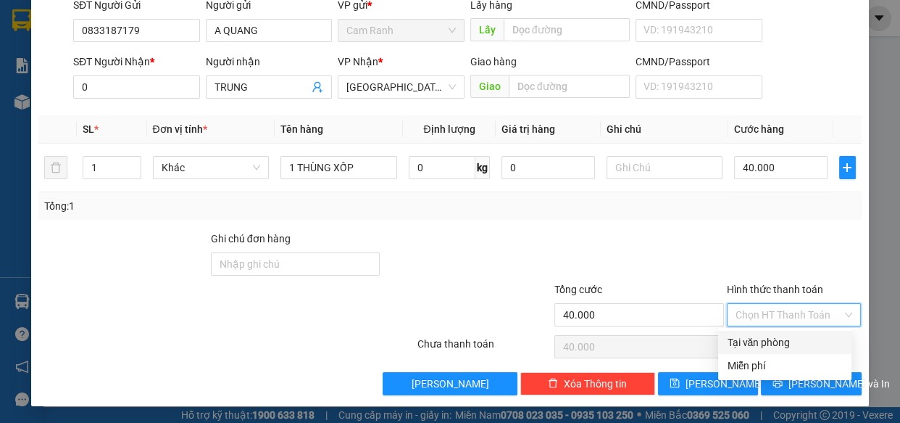
click at [766, 338] on div "Tại văn phòng" at bounding box center [785, 342] width 116 height 16
type input "0"
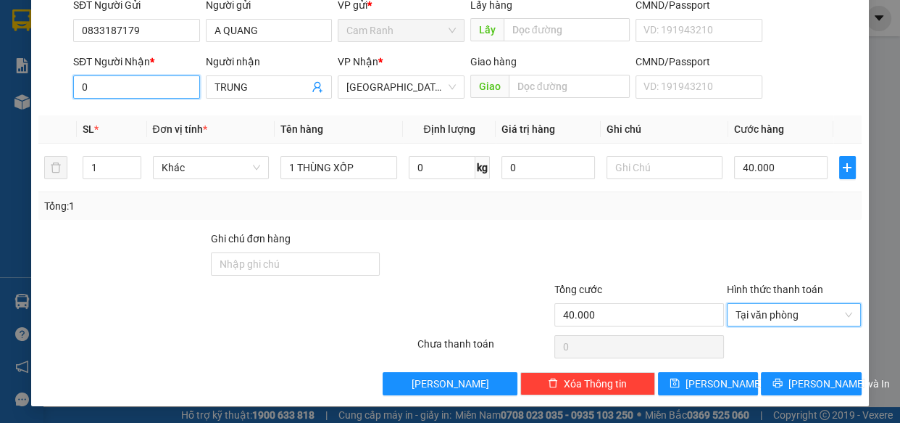
click at [133, 93] on input "0" at bounding box center [136, 86] width 127 height 23
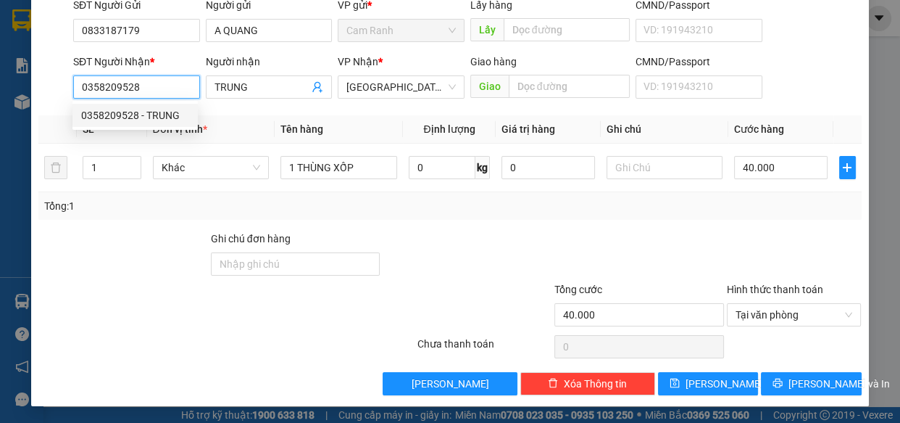
click at [140, 109] on div "0358209528 - TRUNG" at bounding box center [135, 115] width 108 height 16
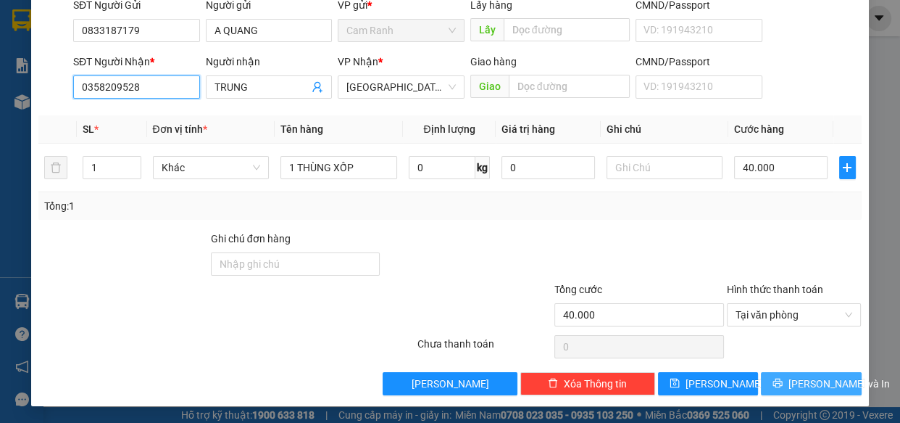
type input "0358209528"
click at [797, 376] on span "[PERSON_NAME] và In" at bounding box center [839, 384] width 101 height 16
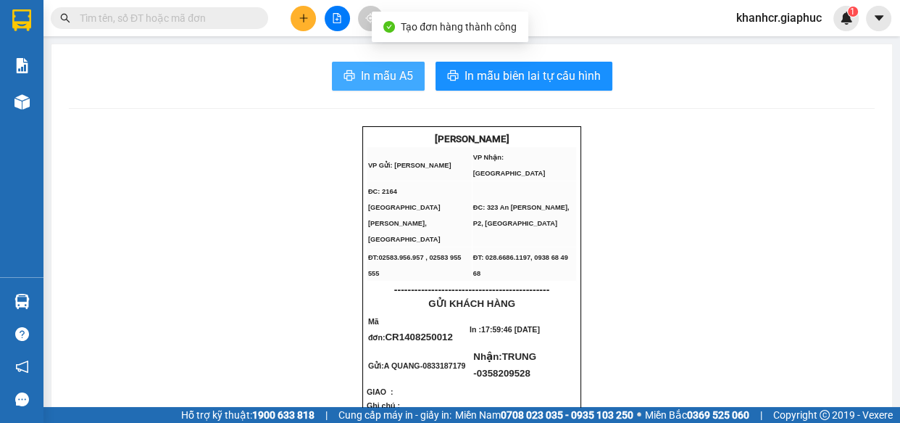
click at [361, 71] on span "In mẫu A5" at bounding box center [387, 76] width 52 height 18
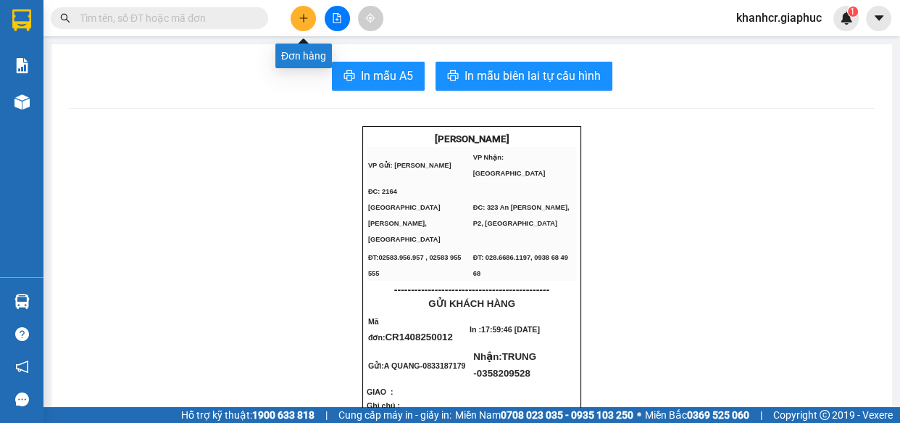
click at [293, 11] on button at bounding box center [303, 18] width 25 height 25
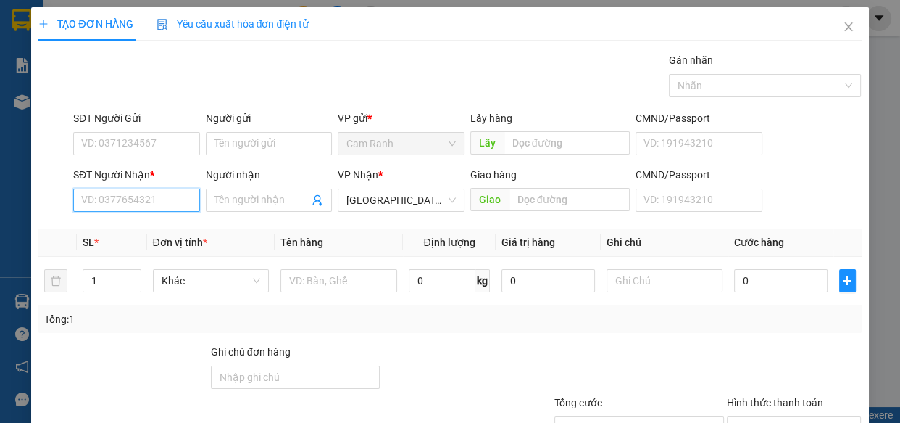
click at [106, 196] on input "SĐT Người Nhận *" at bounding box center [136, 199] width 127 height 23
type input "0964156268"
click at [101, 221] on div "0964156268 - THỦY" at bounding box center [135, 229] width 108 height 16
type input "THỦY"
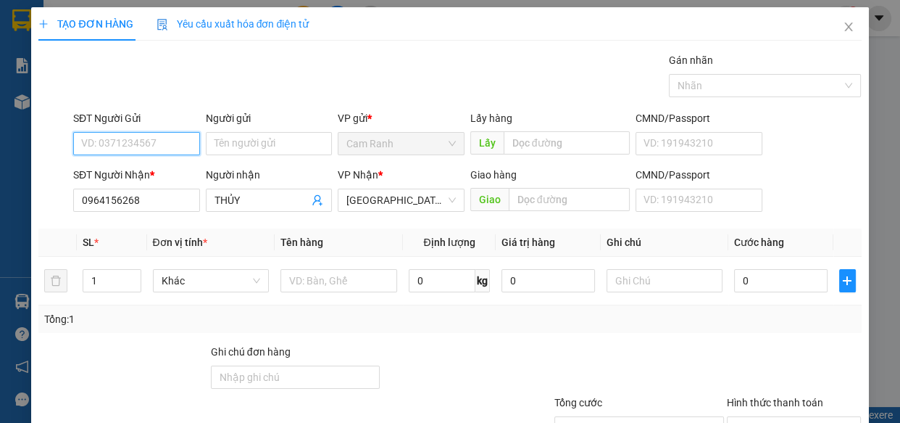
click at [128, 136] on input "SĐT Người Gửi" at bounding box center [136, 143] width 127 height 23
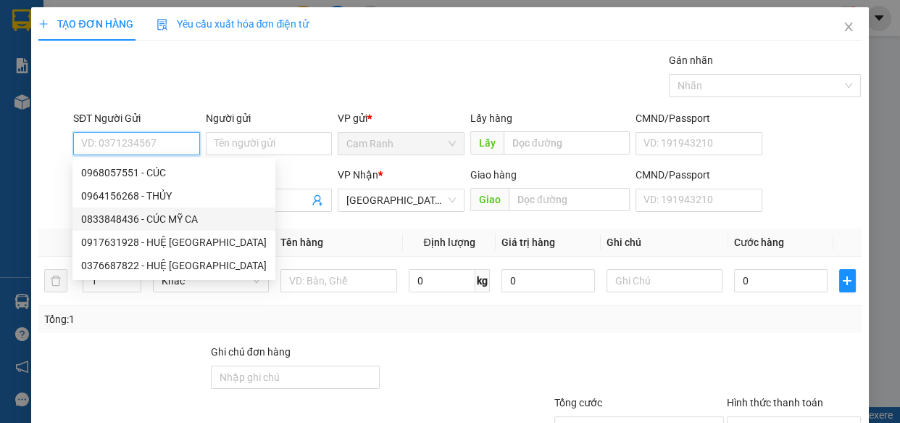
drag, startPoint x: 162, startPoint y: 221, endPoint x: 236, endPoint y: 238, distance: 75.8
click at [162, 220] on div "0833848436 - CÚC MỸ CA" at bounding box center [174, 219] width 186 height 16
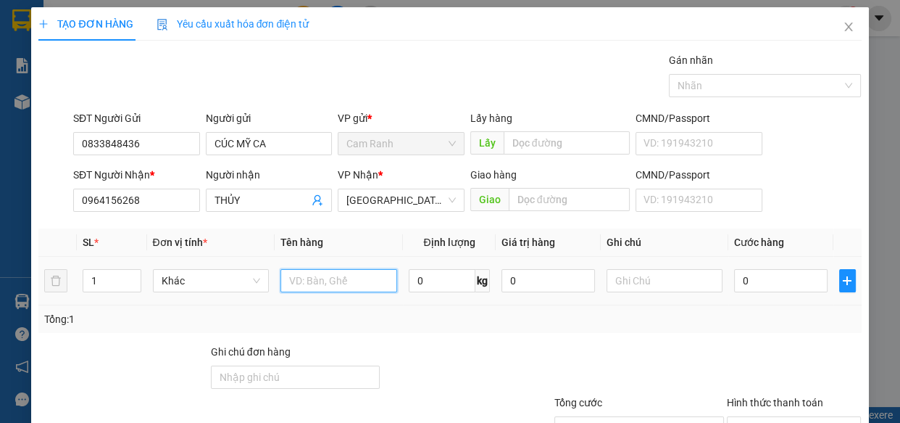
click at [343, 280] on input "text" at bounding box center [339, 280] width 117 height 23
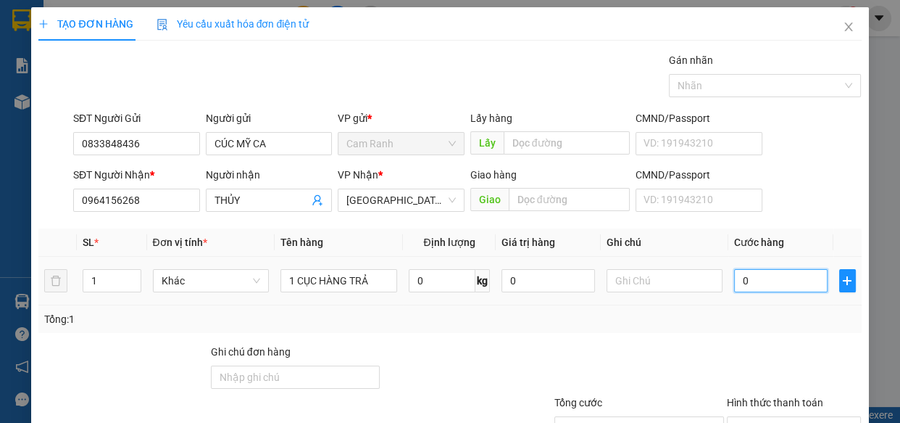
click at [763, 284] on input "0" at bounding box center [781, 280] width 94 height 23
click at [785, 330] on div "Tổng: 1" at bounding box center [449, 319] width 823 height 28
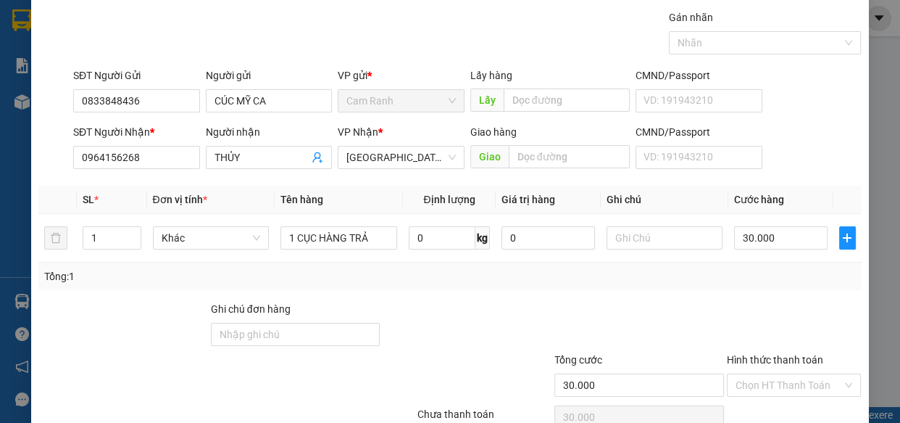
scroll to position [113, 0]
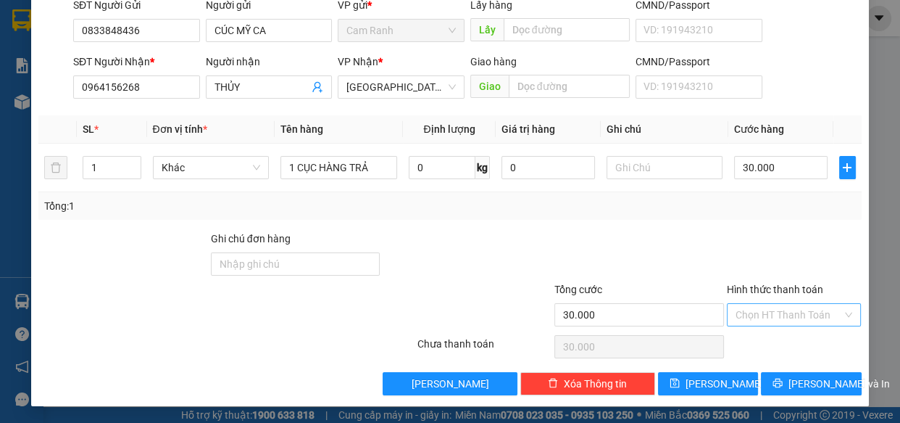
click at [772, 313] on input "Hình thức thanh toán" at bounding box center [789, 315] width 107 height 22
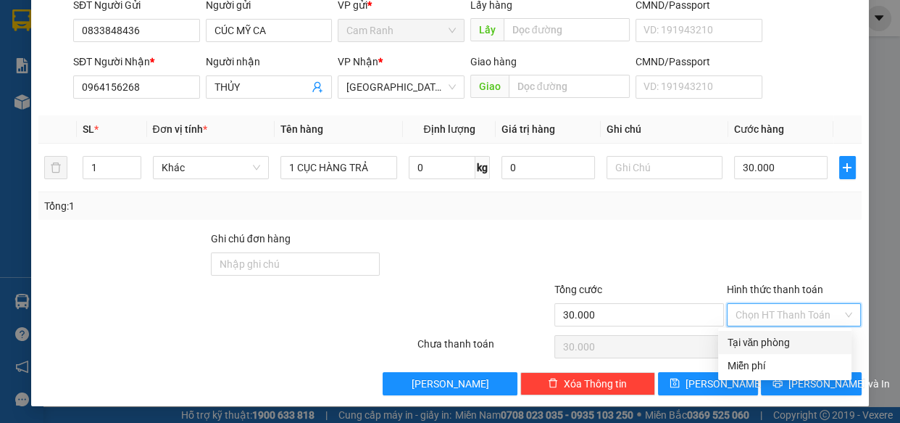
click at [766, 343] on div "Tại văn phòng" at bounding box center [785, 342] width 116 height 16
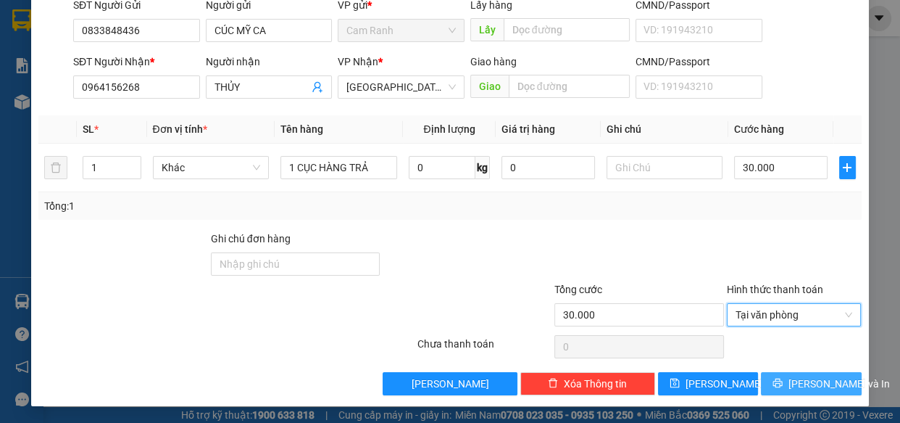
drag, startPoint x: 790, startPoint y: 380, endPoint x: 899, endPoint y: 417, distance: 114.9
click at [790, 379] on span "[PERSON_NAME] và In" at bounding box center [839, 384] width 101 height 16
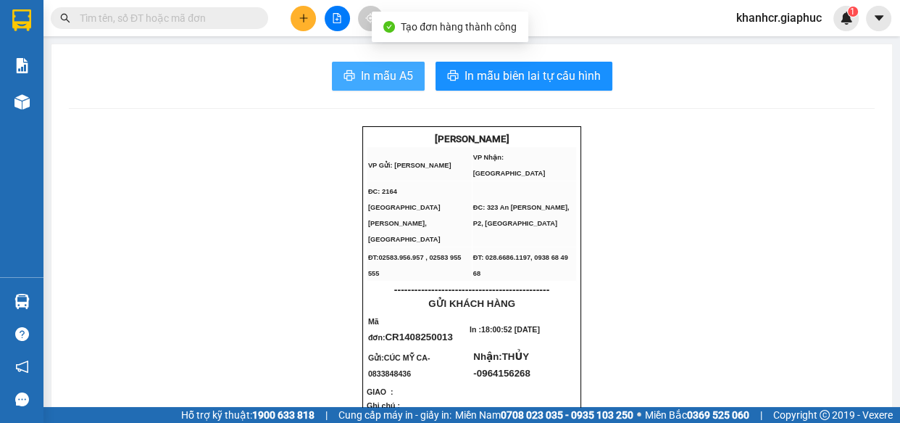
click at [381, 70] on span "In mẫu A5" at bounding box center [387, 76] width 52 height 18
click at [391, 82] on span "In mẫu A5" at bounding box center [387, 76] width 52 height 18
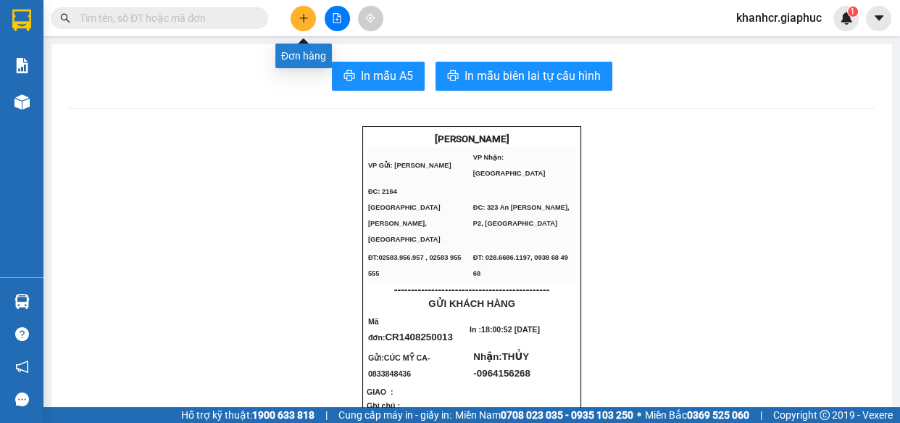
click at [299, 17] on icon "plus" at bounding box center [304, 18] width 10 height 10
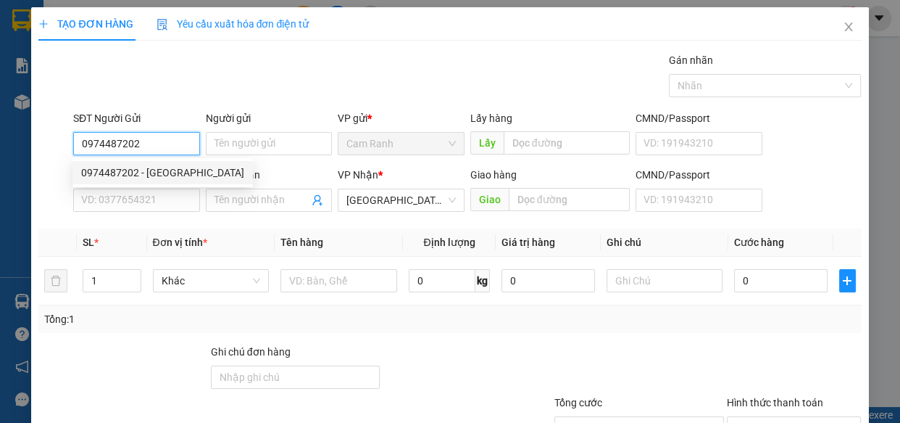
click at [154, 165] on div "0974487202 - [GEOGRAPHIC_DATA]" at bounding box center [162, 173] width 163 height 16
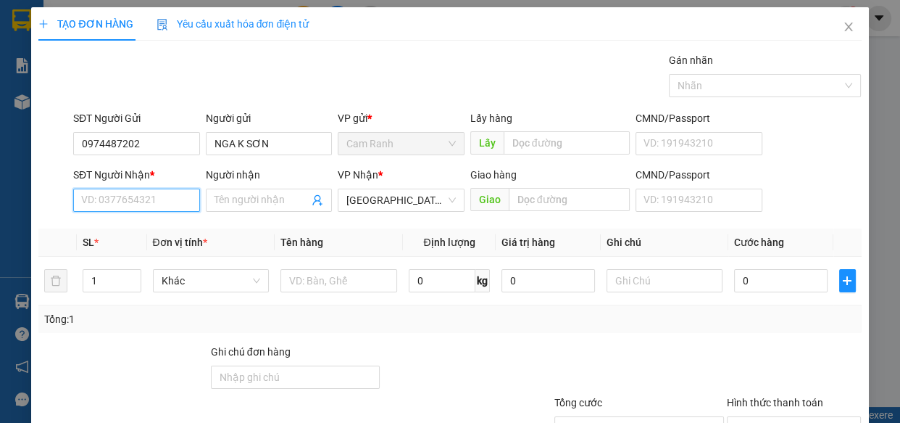
click at [98, 196] on input "SĐT Người Nhận *" at bounding box center [136, 199] width 127 height 23
click at [156, 225] on div "0908729880 - TRÀ MY" at bounding box center [135, 229] width 108 height 16
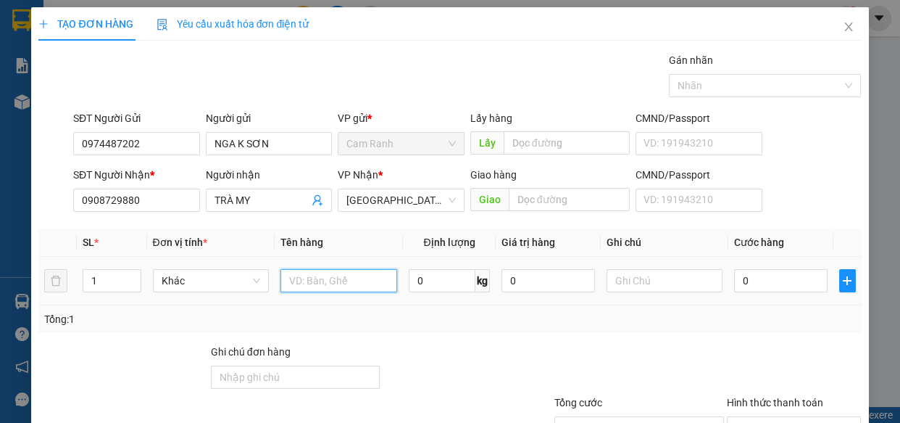
click at [294, 290] on input "text" at bounding box center [339, 280] width 117 height 23
click at [769, 270] on input "0" at bounding box center [781, 280] width 94 height 23
click at [761, 320] on div "Tổng: 1" at bounding box center [449, 319] width 811 height 16
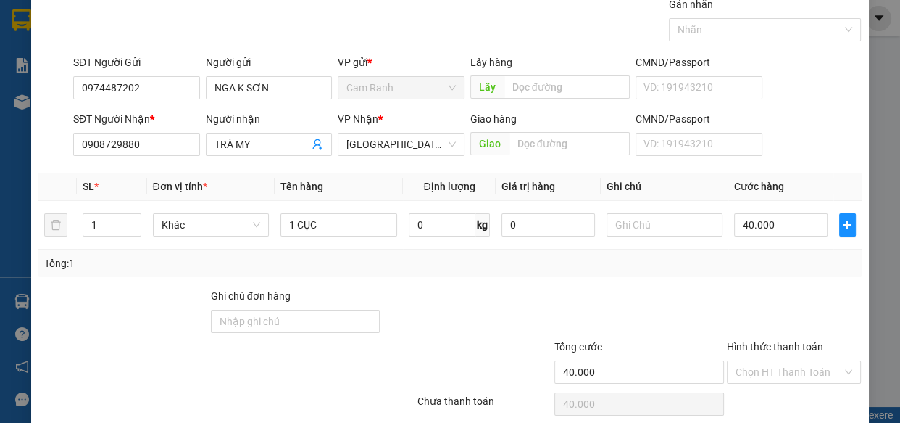
scroll to position [113, 0]
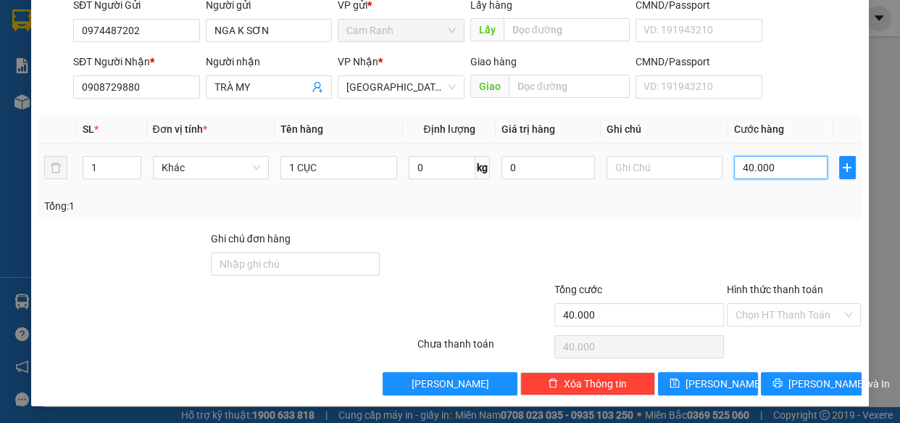
click at [784, 167] on input "40.000" at bounding box center [781, 167] width 94 height 23
click at [726, 243] on div at bounding box center [795, 256] width 138 height 51
click at [817, 377] on span "[PERSON_NAME] và In" at bounding box center [839, 384] width 101 height 16
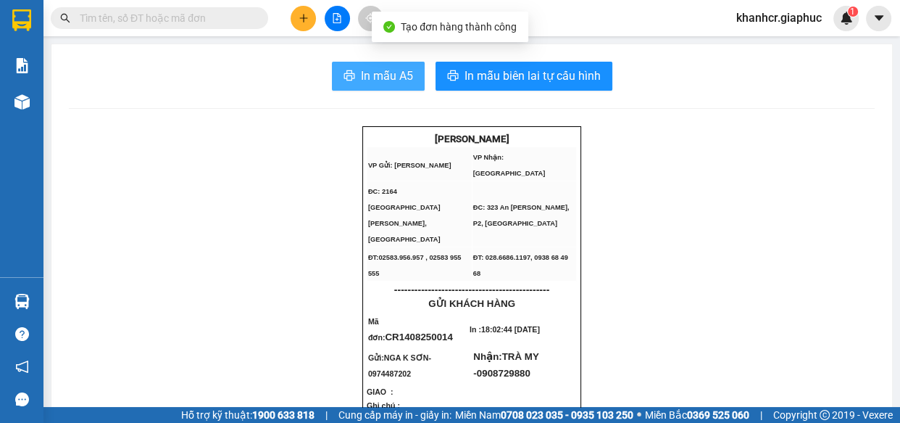
click at [361, 70] on span "In mẫu A5" at bounding box center [387, 76] width 52 height 18
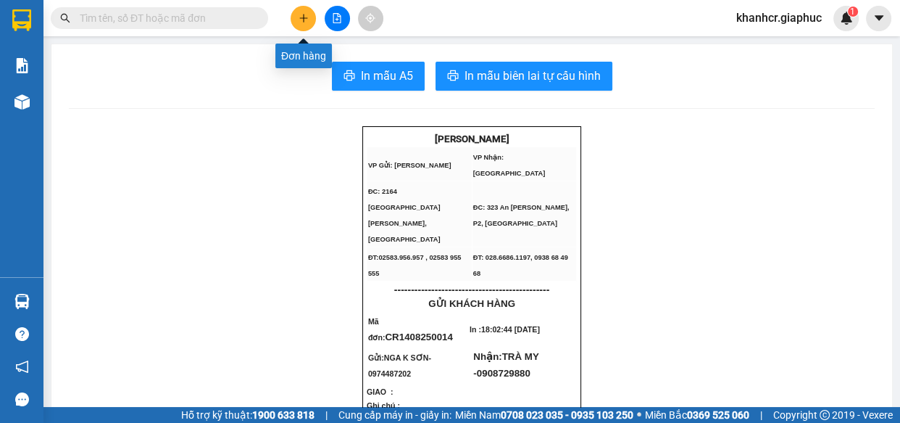
click at [302, 22] on icon "plus" at bounding box center [304, 18] width 10 height 10
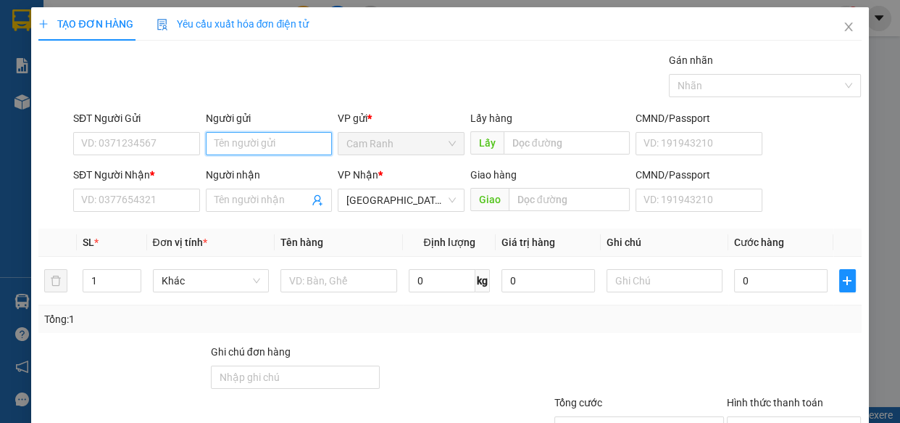
click at [227, 139] on input "Người gửi" at bounding box center [269, 143] width 127 height 23
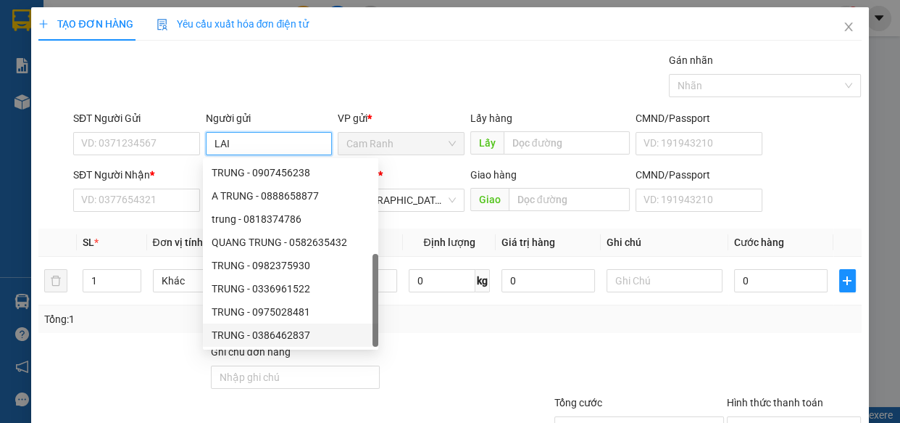
scroll to position [46, 0]
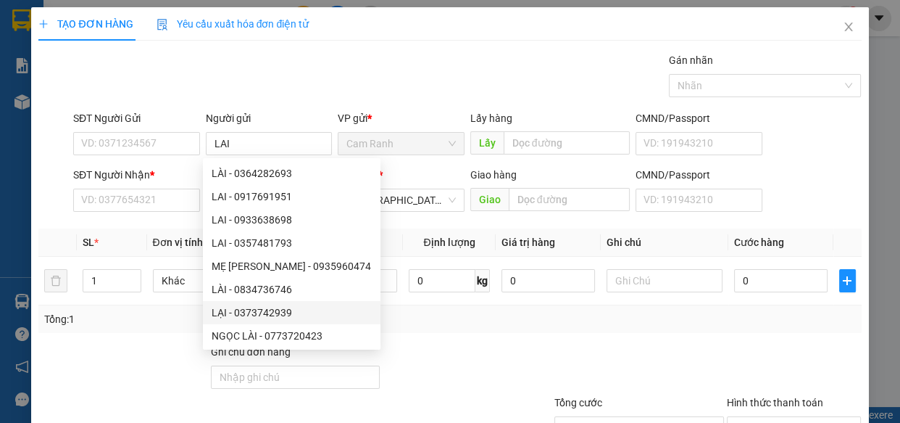
click at [432, 328] on div "Tổng: 1" at bounding box center [449, 319] width 823 height 28
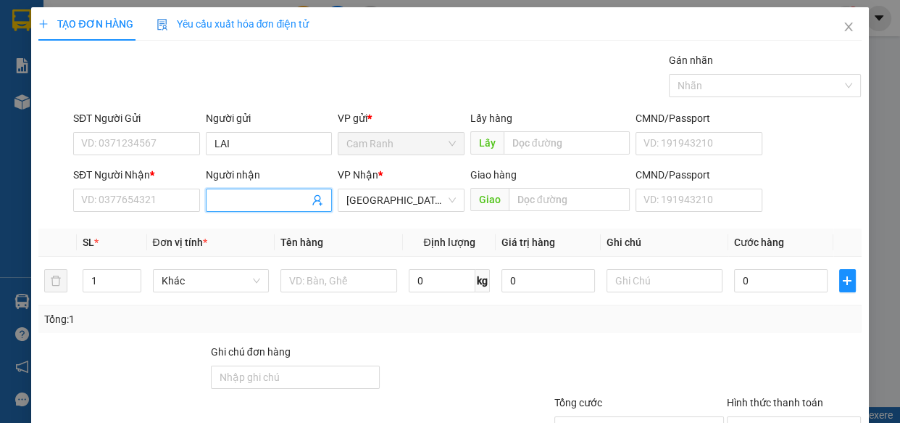
drag, startPoint x: 287, startPoint y: 194, endPoint x: 278, endPoint y: 179, distance: 17.9
click at [286, 194] on input "Người nhận" at bounding box center [262, 200] width 95 height 16
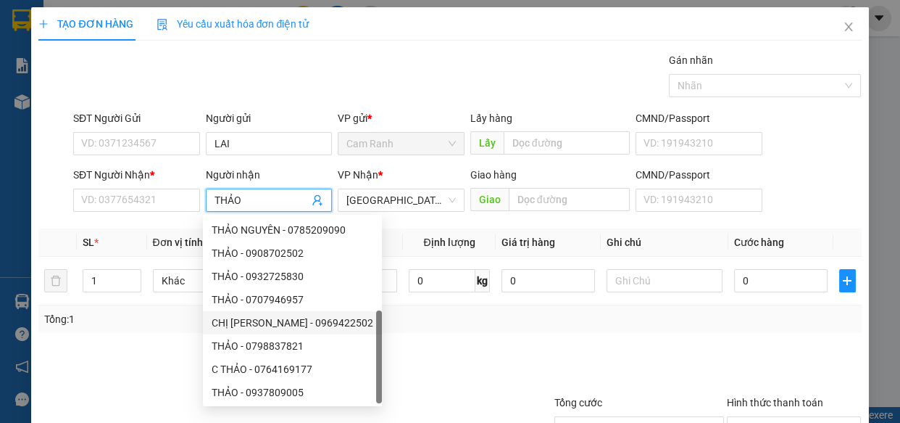
scroll to position [0, 0]
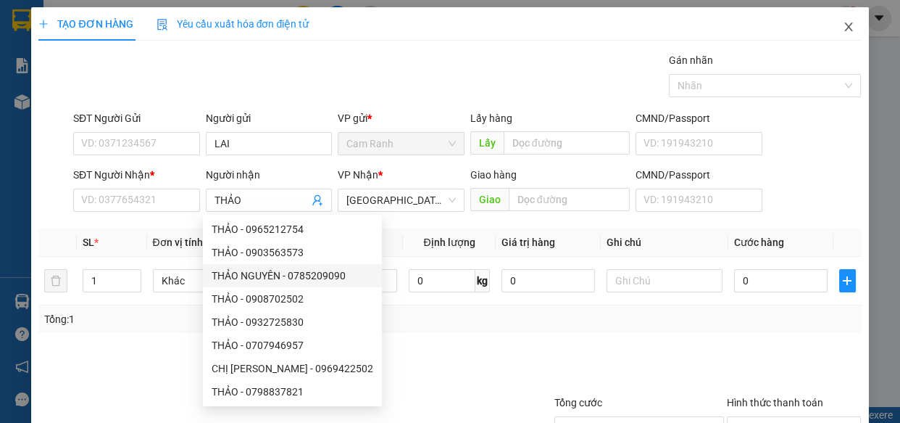
click at [839, 20] on span "Close" at bounding box center [849, 27] width 41 height 41
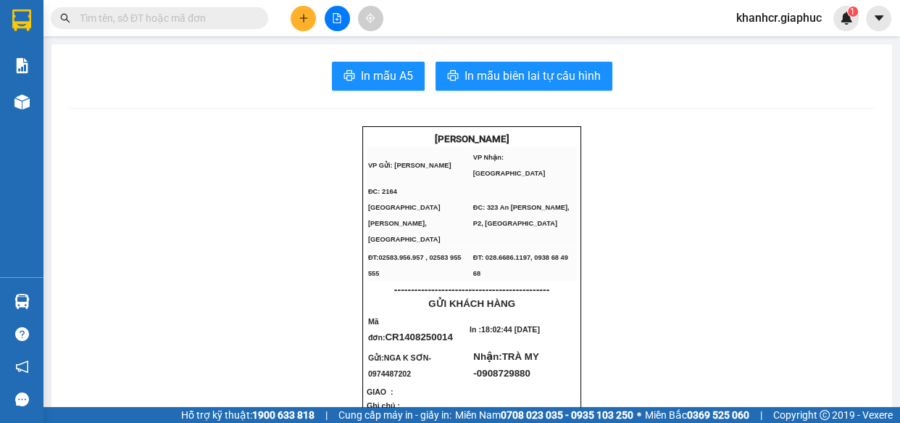
click at [218, 11] on input "text" at bounding box center [165, 18] width 171 height 16
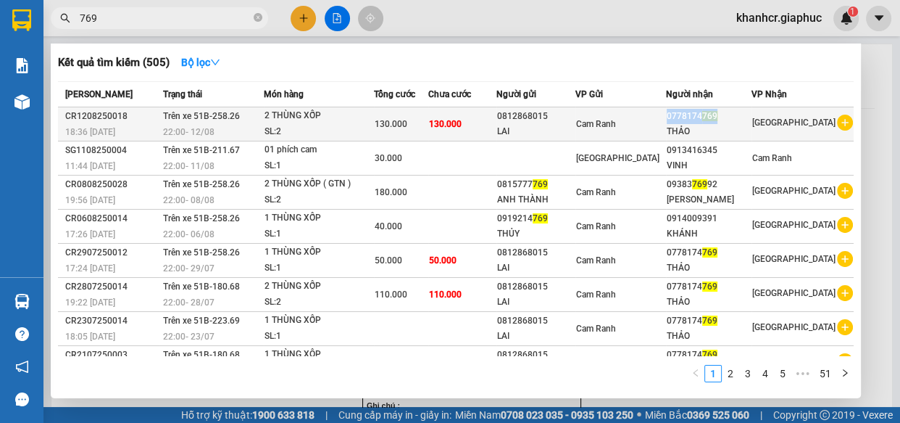
copy div "0778174 769"
drag, startPoint x: 681, startPoint y: 114, endPoint x: 736, endPoint y: 120, distance: 54.7
click at [736, 120] on div "0778174 769" at bounding box center [708, 116] width 83 height 15
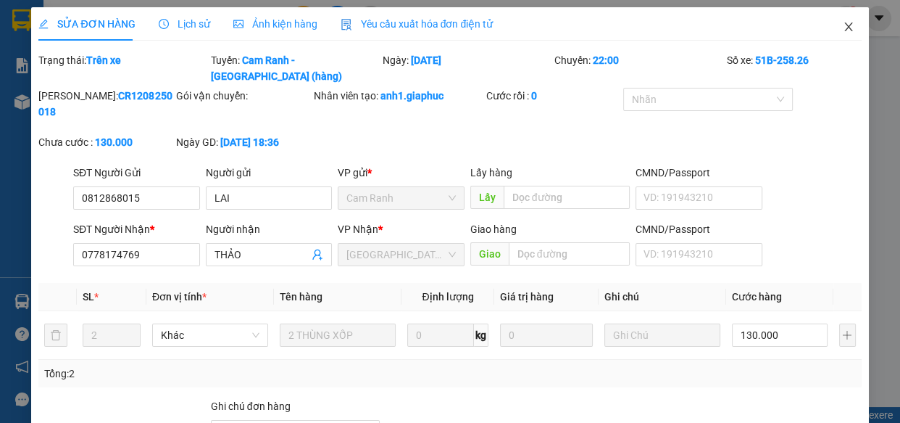
click at [843, 22] on icon "close" at bounding box center [849, 27] width 12 height 12
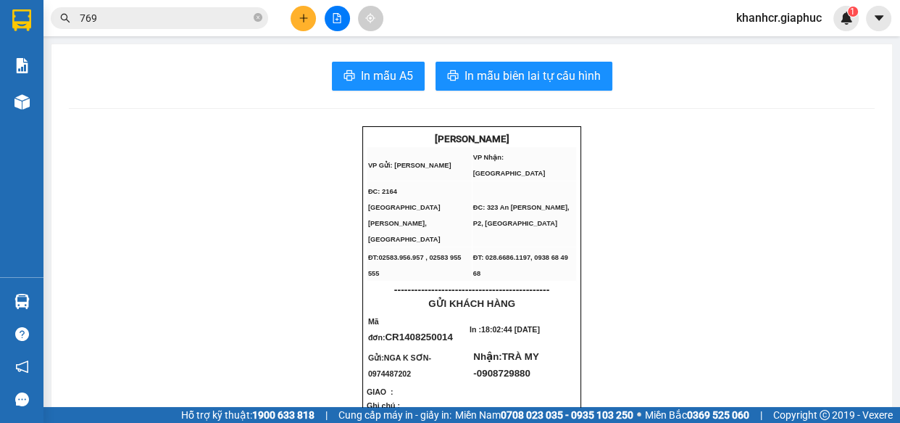
click at [306, 11] on button at bounding box center [303, 18] width 25 height 25
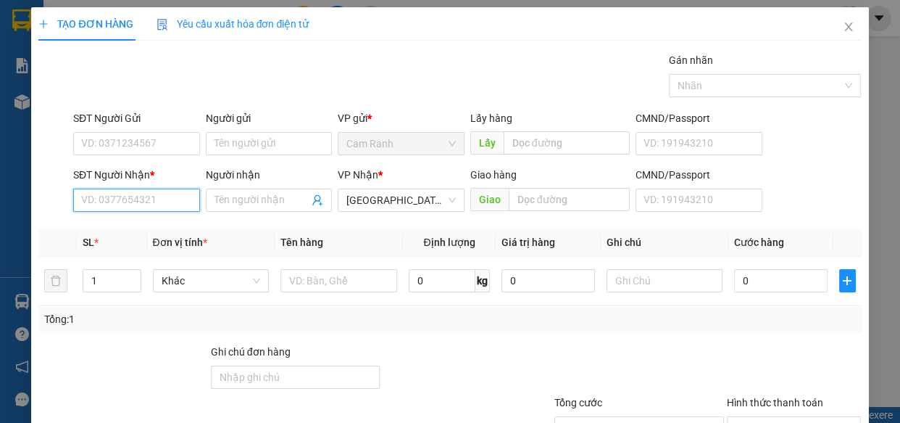
paste input "0778174769"
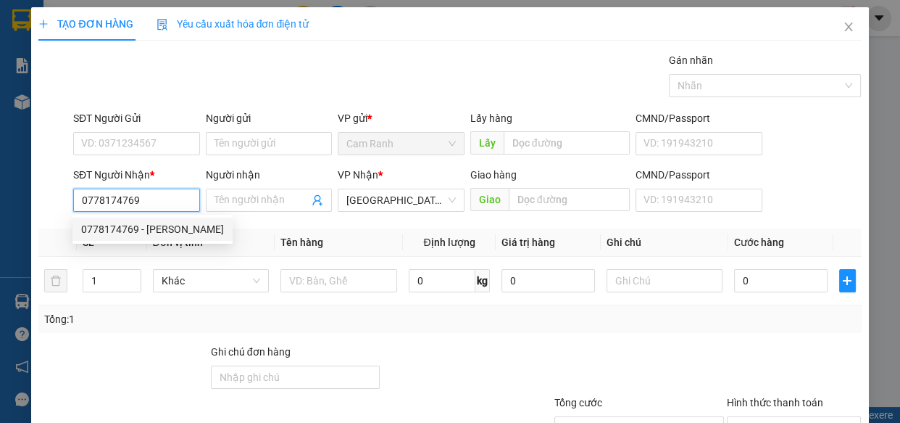
click at [157, 222] on div "0778174769 - [PERSON_NAME]" at bounding box center [152, 229] width 143 height 16
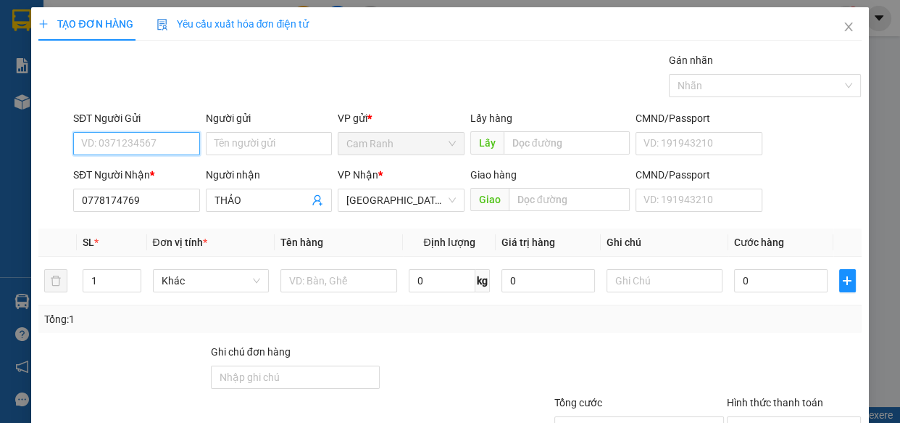
click at [132, 143] on input "SĐT Người Gửi" at bounding box center [136, 143] width 127 height 23
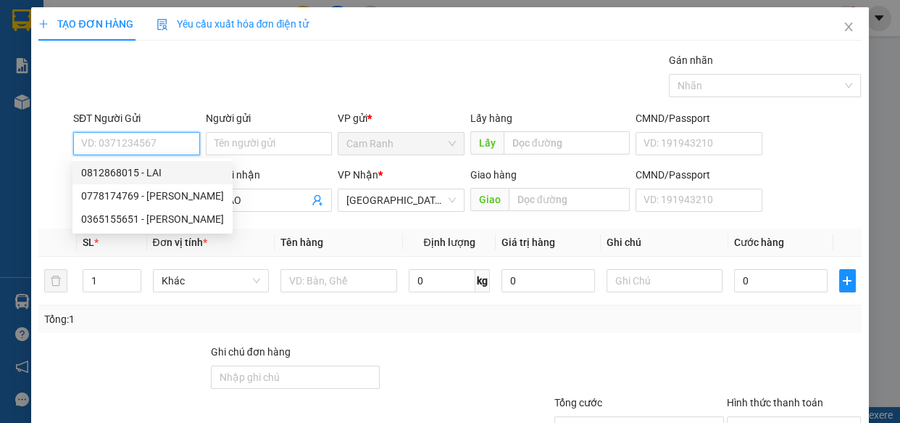
click at [148, 169] on div "0812868015 - LAI" at bounding box center [152, 173] width 143 height 16
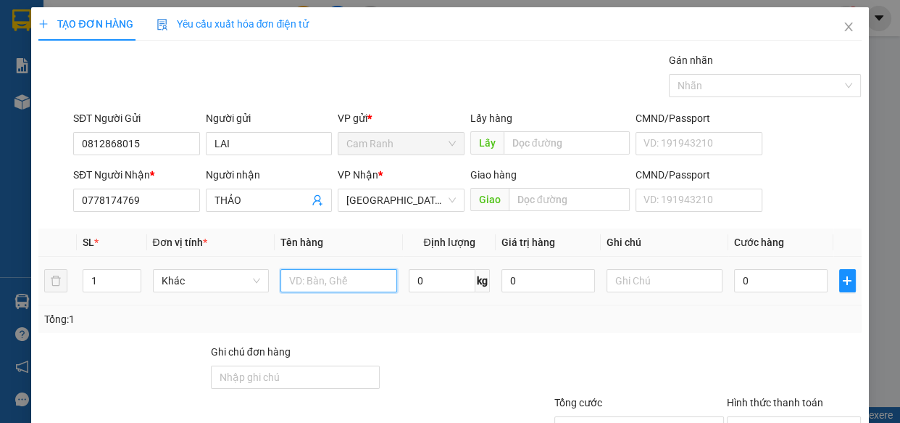
click at [311, 283] on input "text" at bounding box center [339, 280] width 117 height 23
click at [126, 278] on span "Decrease Value" at bounding box center [133, 284] width 16 height 13
click at [130, 275] on icon "up" at bounding box center [132, 277] width 5 height 5
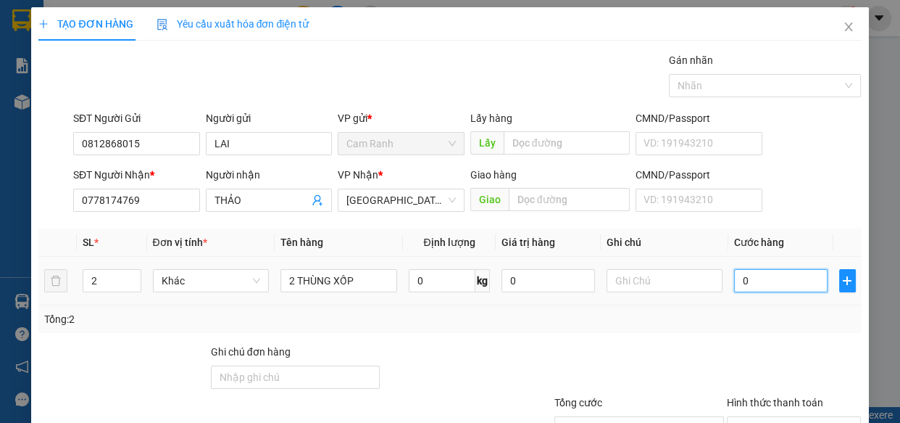
click at [754, 281] on input "0" at bounding box center [781, 280] width 94 height 23
click at [789, 374] on div at bounding box center [795, 369] width 138 height 51
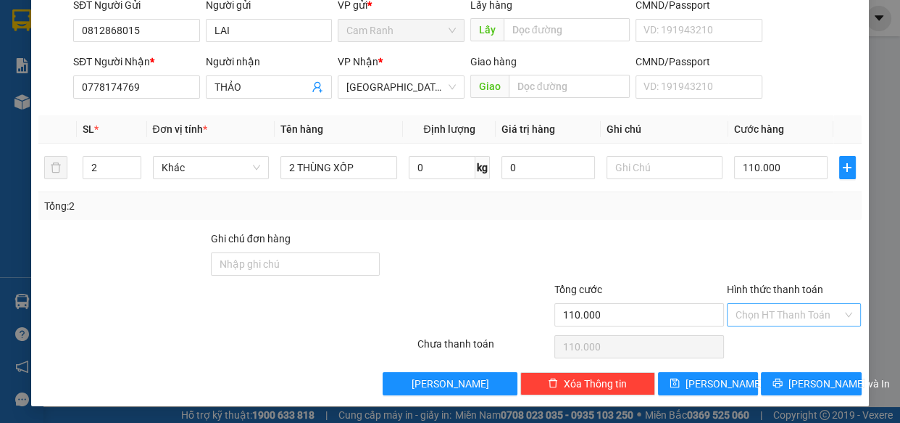
click at [774, 312] on input "Hình thức thanh toán" at bounding box center [789, 315] width 107 height 22
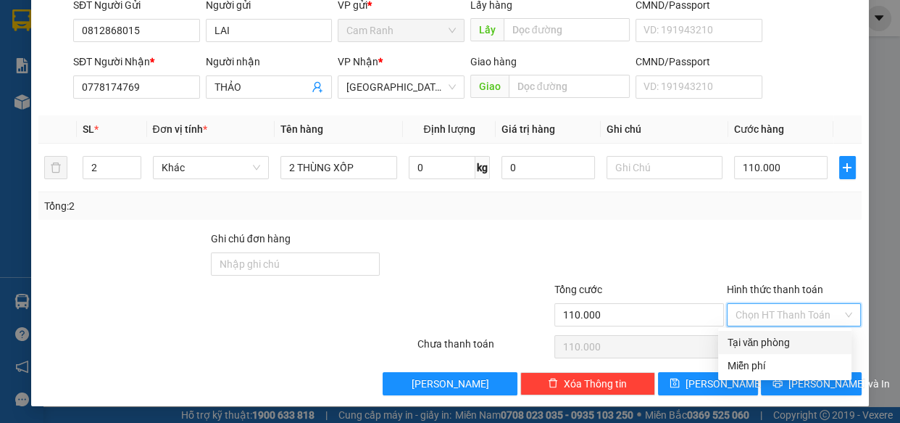
click at [660, 215] on div "Tổng: 2" at bounding box center [449, 206] width 823 height 28
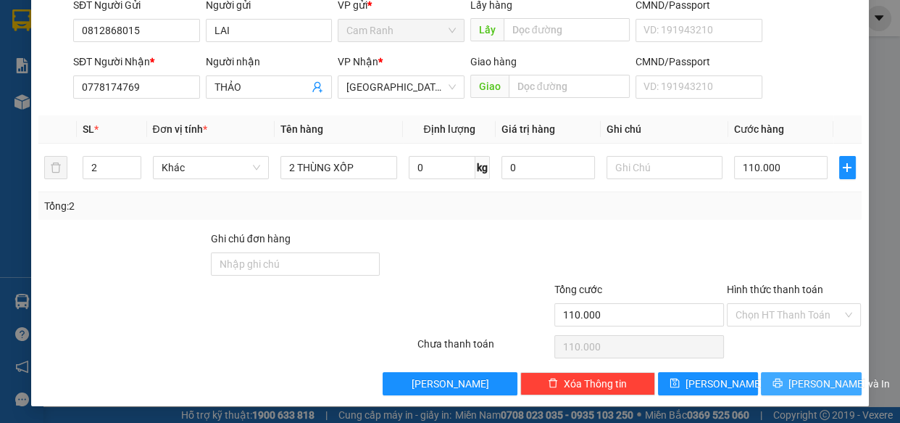
click at [805, 384] on span "[PERSON_NAME] và In" at bounding box center [839, 384] width 101 height 16
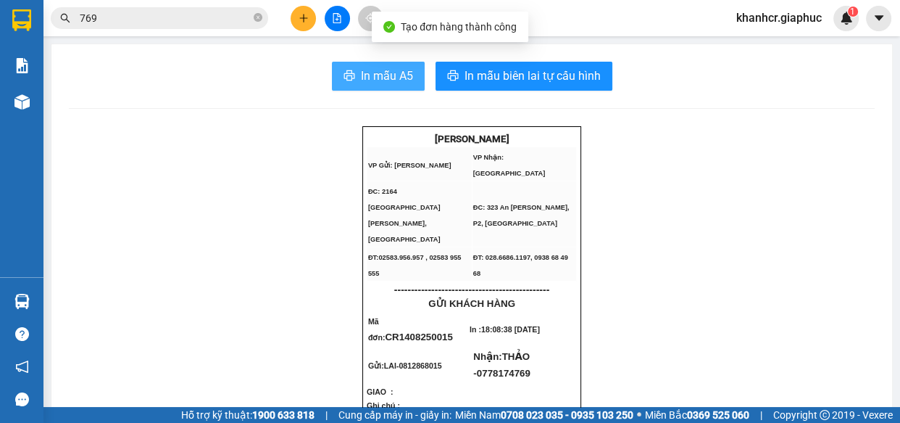
click at [393, 77] on span "In mẫu A5" at bounding box center [387, 76] width 52 height 18
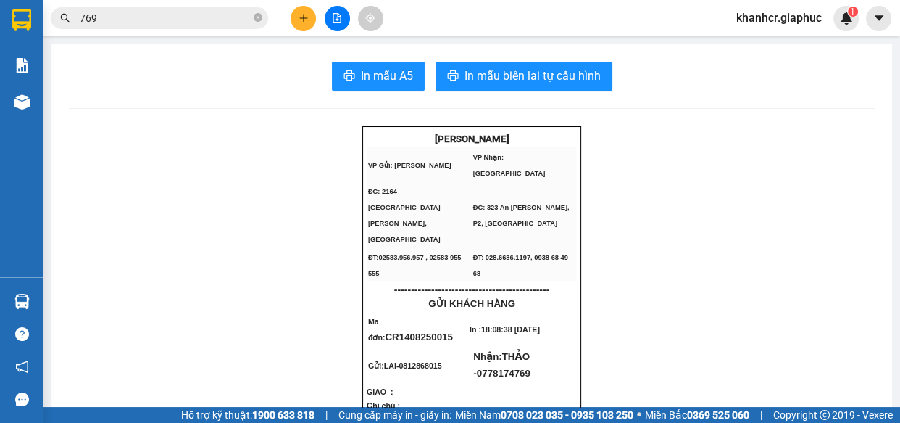
click at [305, 17] on icon "plus" at bounding box center [304, 18] width 10 height 10
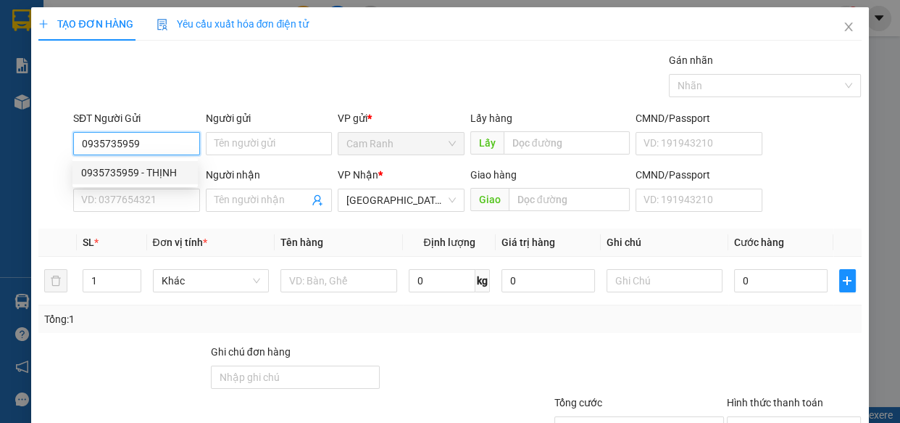
click at [149, 167] on div "0935735959 - THỊNH" at bounding box center [135, 173] width 108 height 16
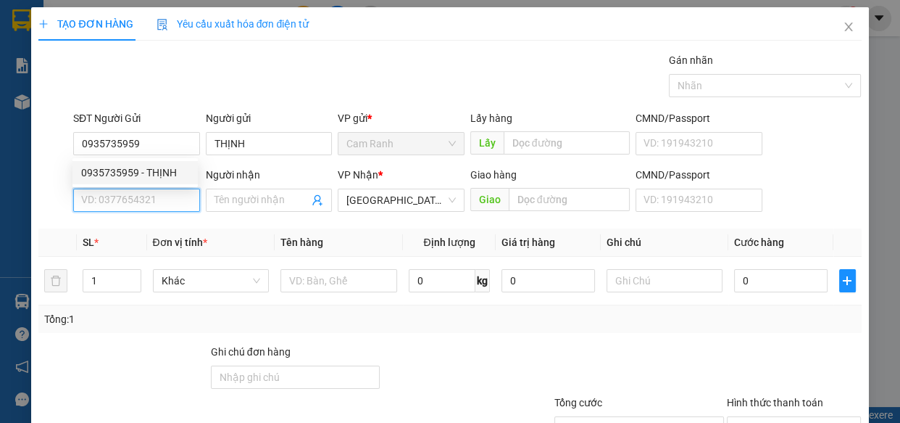
click at [144, 205] on input "SĐT Người Nhận *" at bounding box center [136, 199] width 127 height 23
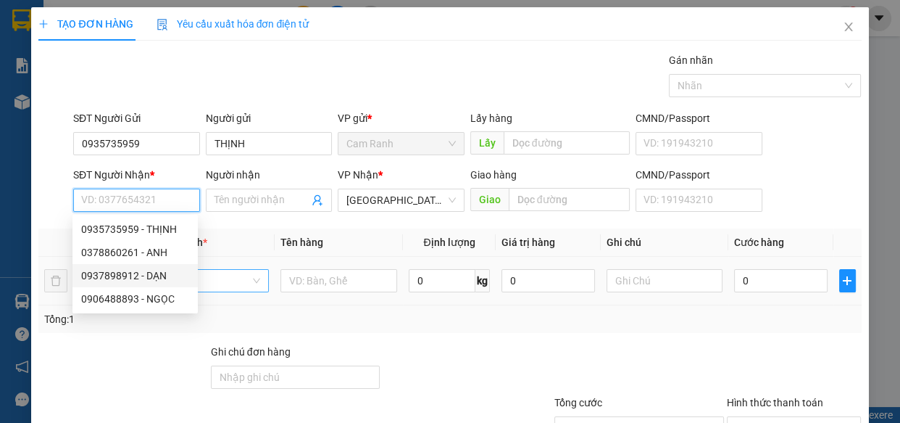
drag, startPoint x: 146, startPoint y: 279, endPoint x: 162, endPoint y: 278, distance: 16.7
click at [146, 278] on div "0937898912 - DẠN" at bounding box center [135, 276] width 108 height 16
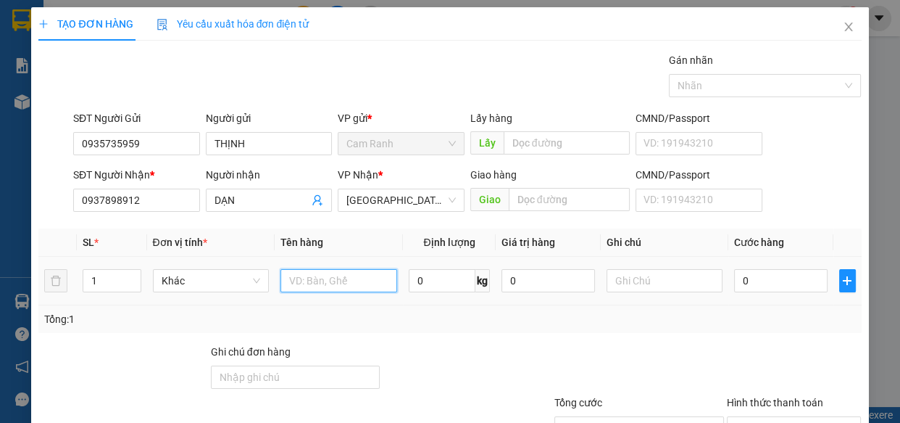
click at [315, 290] on input "text" at bounding box center [339, 280] width 117 height 23
click at [327, 286] on input "2 THÙNG" at bounding box center [339, 280] width 117 height 23
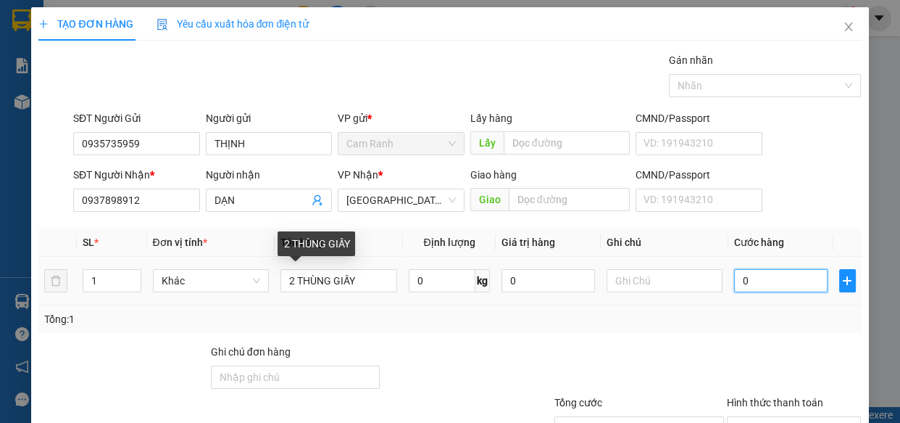
drag, startPoint x: 326, startPoint y: 286, endPoint x: 797, endPoint y: 278, distance: 471.3
click at [797, 278] on input "0" at bounding box center [781, 280] width 94 height 23
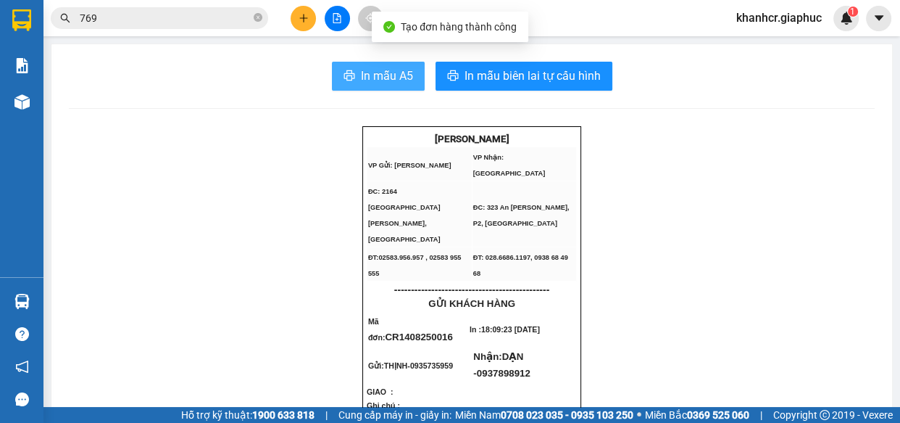
click at [368, 88] on button "In mẫu A5" at bounding box center [378, 76] width 93 height 29
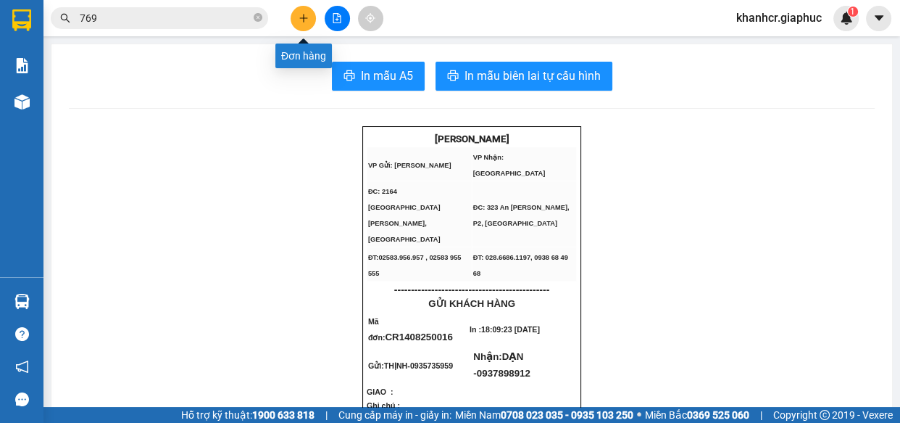
click at [299, 19] on icon "plus" at bounding box center [304, 18] width 10 height 10
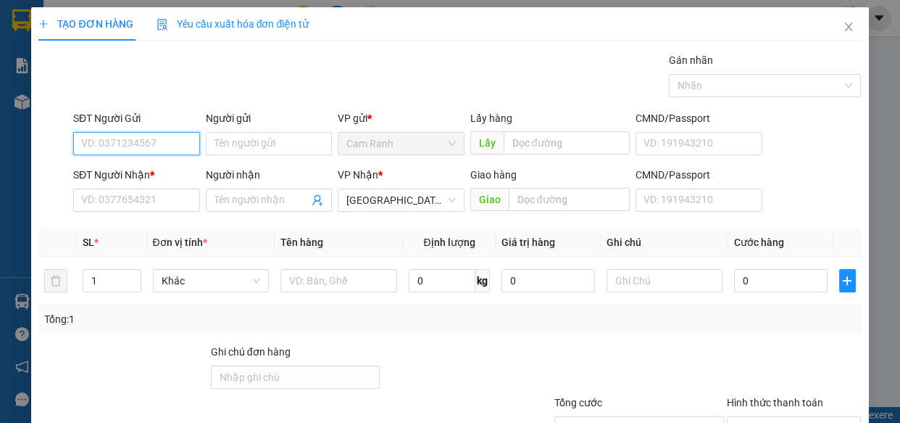
click at [142, 145] on input "SĐT Người Gửi" at bounding box center [136, 143] width 127 height 23
click at [149, 171] on div "0987376561 - CÔ LẬP" at bounding box center [135, 173] width 108 height 16
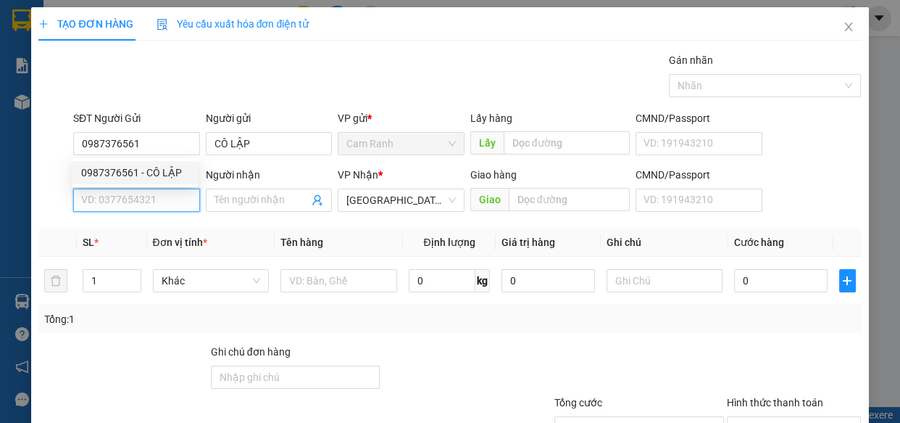
click at [133, 193] on input "SĐT Người Nhận *" at bounding box center [136, 199] width 127 height 23
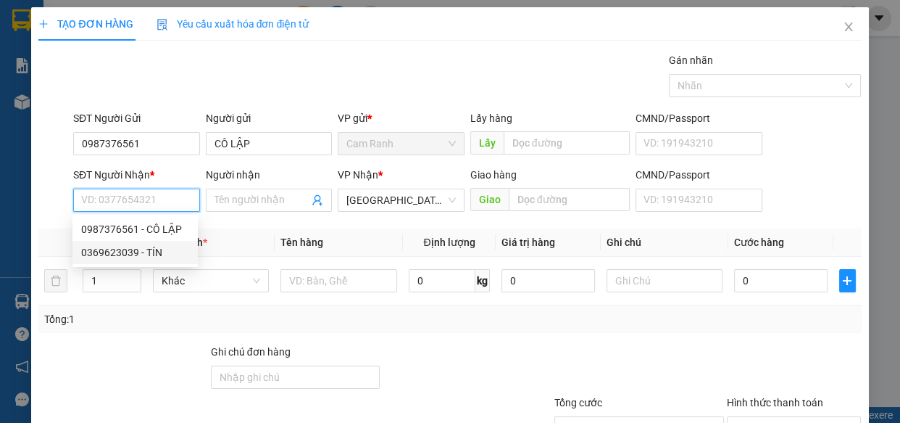
click at [158, 249] on div "0369623039 - TÍN" at bounding box center [135, 252] width 108 height 16
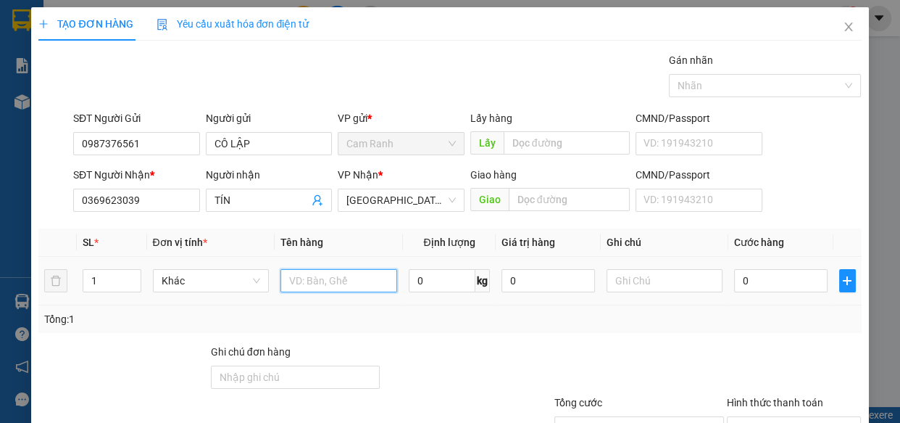
click at [305, 270] on input "text" at bounding box center [339, 280] width 117 height 23
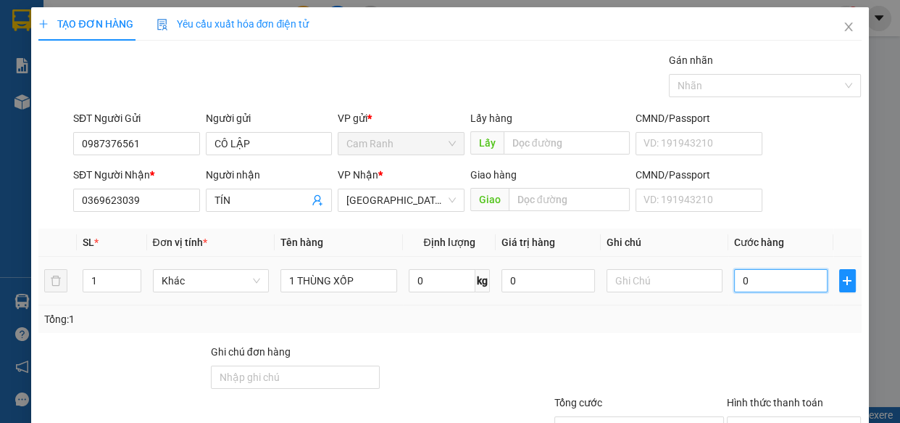
click at [761, 289] on input "0" at bounding box center [781, 280] width 94 height 23
click at [749, 313] on div "Tổng: 1" at bounding box center [449, 319] width 811 height 16
click at [775, 417] on input "Hình thức thanh toán" at bounding box center [789, 428] width 107 height 22
drag, startPoint x: 770, startPoint y: 333, endPoint x: 807, endPoint y: 406, distance: 81.4
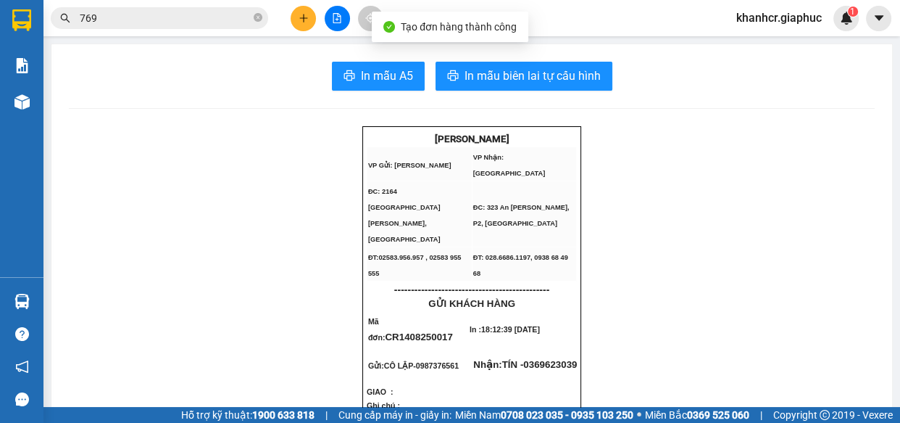
click at [377, 70] on span "In mẫu A5" at bounding box center [387, 76] width 52 height 18
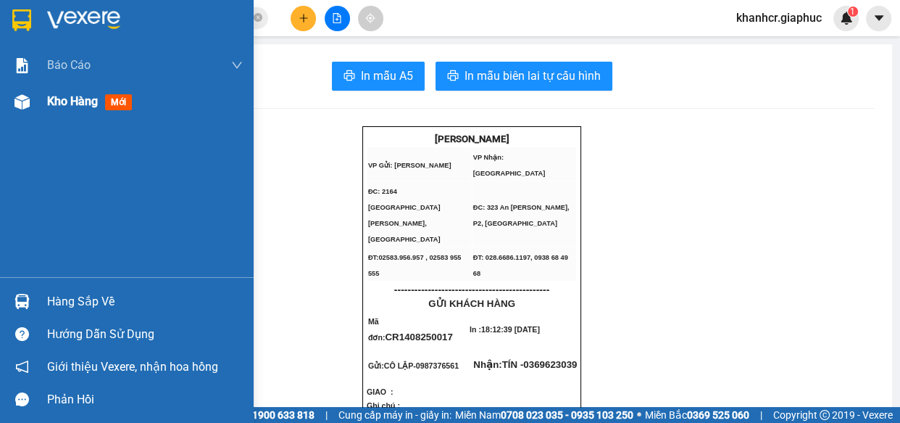
click at [46, 101] on div "Kho hàng mới" at bounding box center [127, 101] width 254 height 36
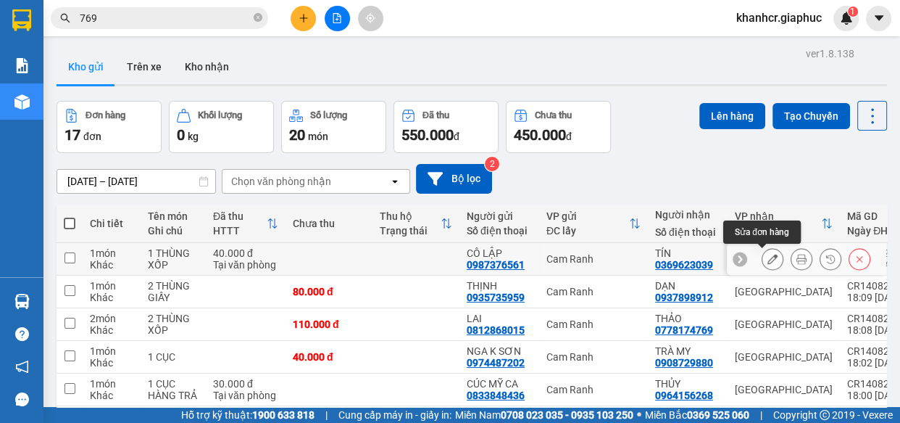
click at [768, 260] on icon at bounding box center [773, 259] width 10 height 10
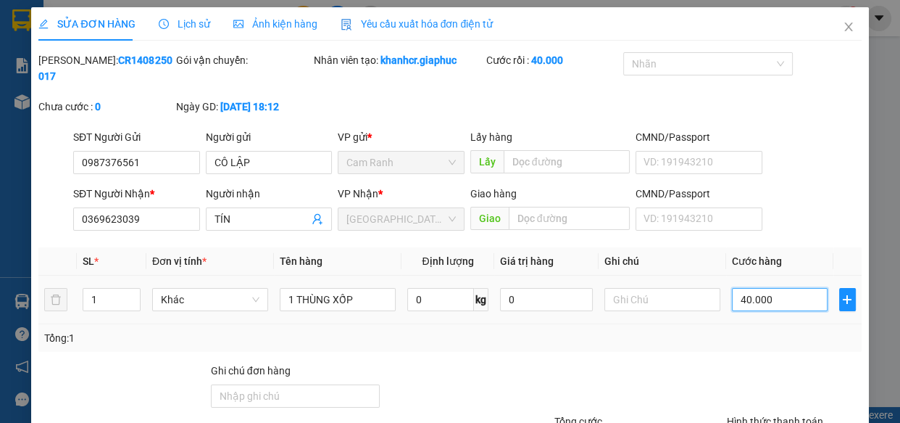
click at [769, 297] on input "40.000" at bounding box center [780, 299] width 96 height 23
click at [776, 358] on div "Total Paid Fee 40.000 Total UnPaid Fee 0 Cash Collection Total Fee Mã ĐH: CR140…" at bounding box center [449, 289] width 823 height 475
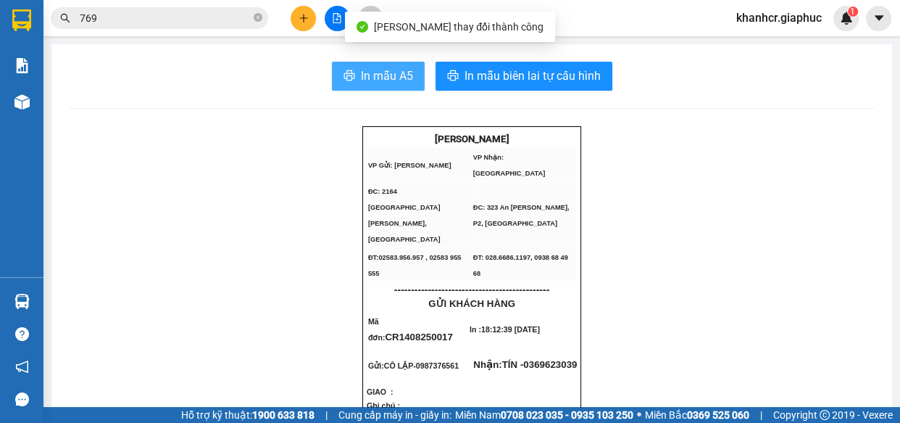
click at [415, 80] on button "In mẫu A5" at bounding box center [378, 76] width 93 height 29
click at [413, 79] on button "In mẫu A5" at bounding box center [378, 76] width 93 height 29
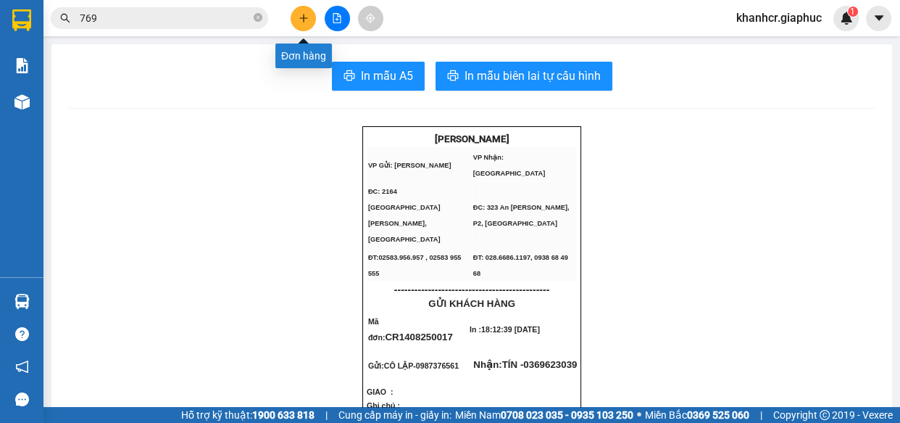
click at [299, 16] on icon "plus" at bounding box center [304, 18] width 10 height 10
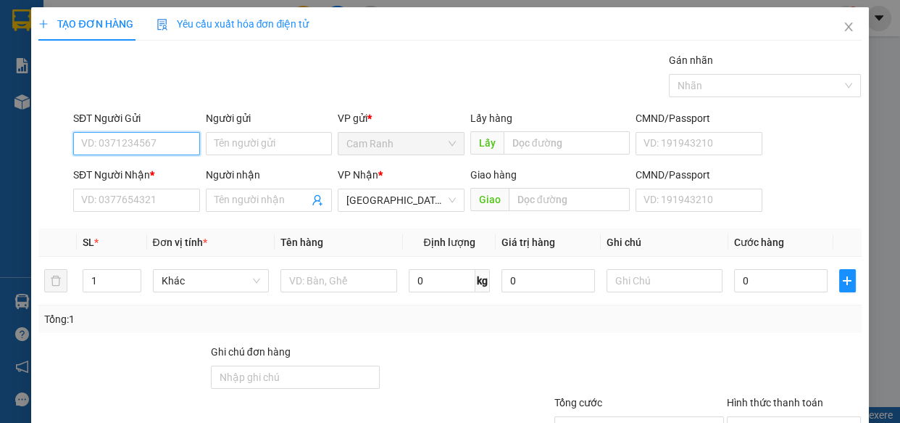
click at [153, 143] on input "SĐT Người Gửi" at bounding box center [136, 143] width 127 height 23
click at [101, 144] on input "0845858493" at bounding box center [136, 143] width 127 height 23
click at [120, 166] on div "0842858493 - CHÁNH" at bounding box center [135, 173] width 108 height 16
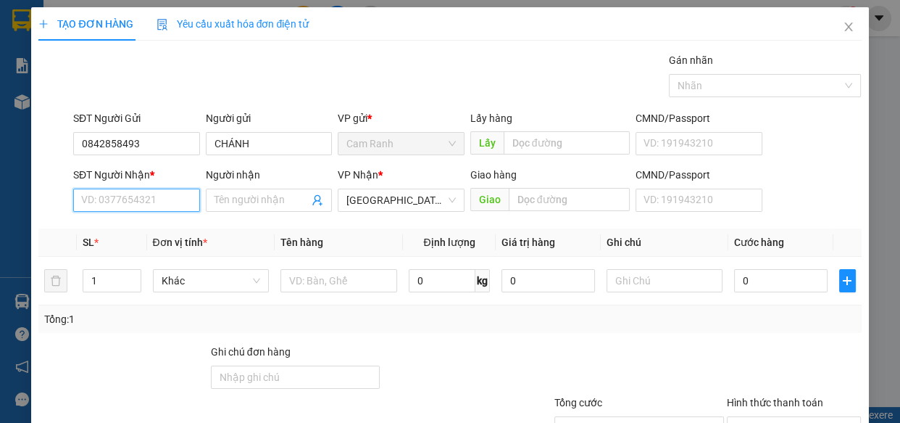
click at [124, 191] on input "SĐT Người Nhận *" at bounding box center [136, 199] width 127 height 23
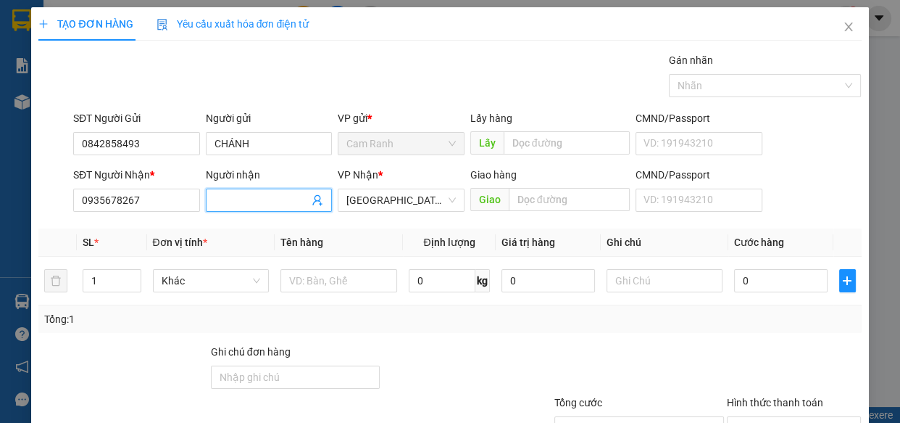
click at [242, 200] on input "Người nhận" at bounding box center [262, 200] width 95 height 16
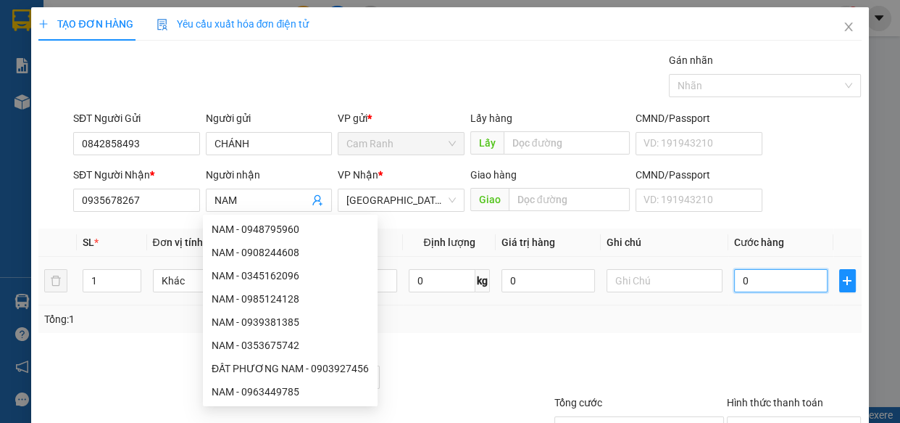
click at [747, 286] on input "0" at bounding box center [781, 280] width 94 height 23
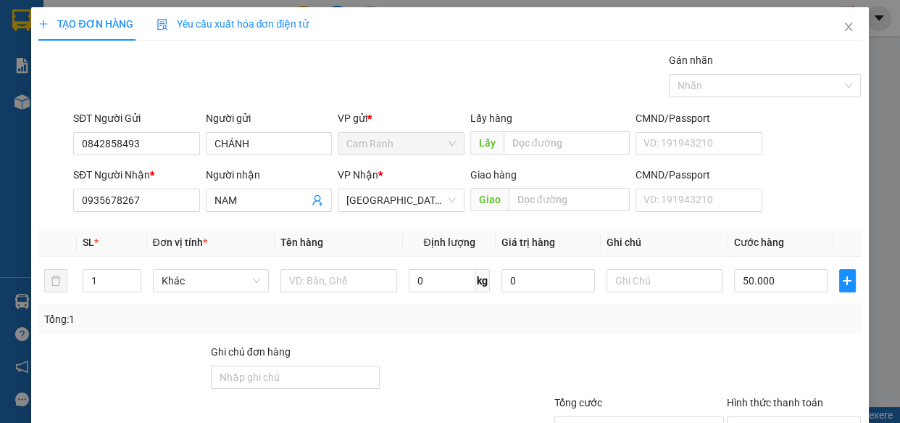
click at [794, 375] on div at bounding box center [795, 369] width 138 height 51
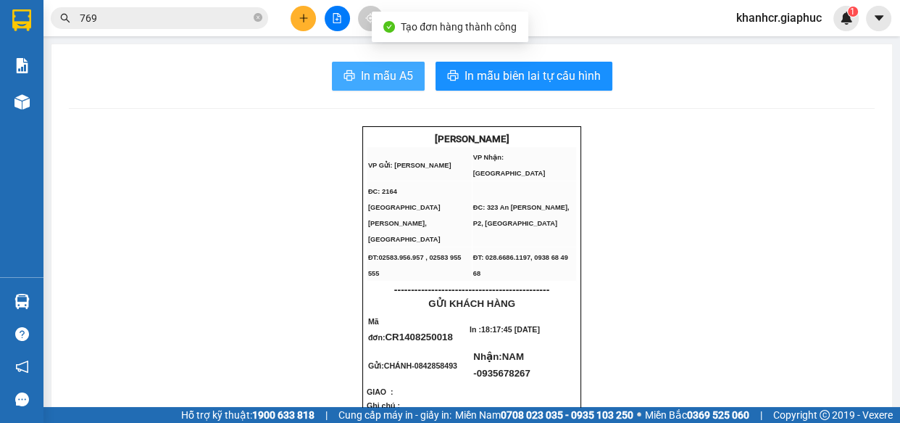
click at [349, 73] on icon "printer" at bounding box center [350, 76] width 12 height 12
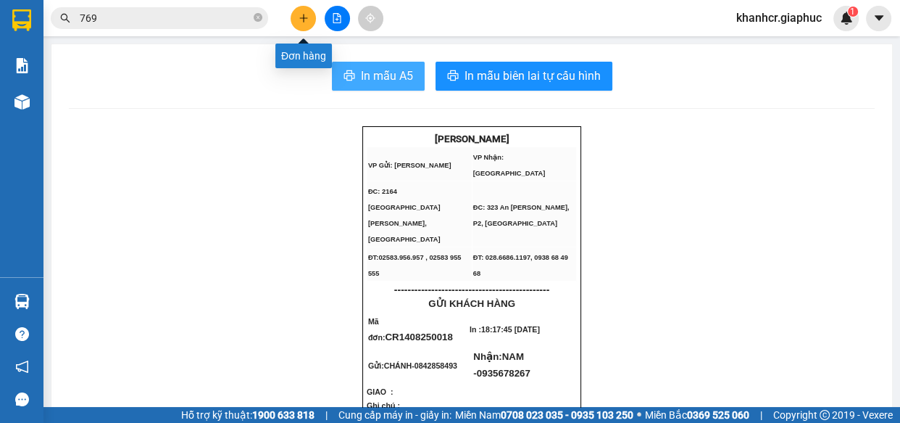
click at [297, 17] on button at bounding box center [303, 18] width 25 height 25
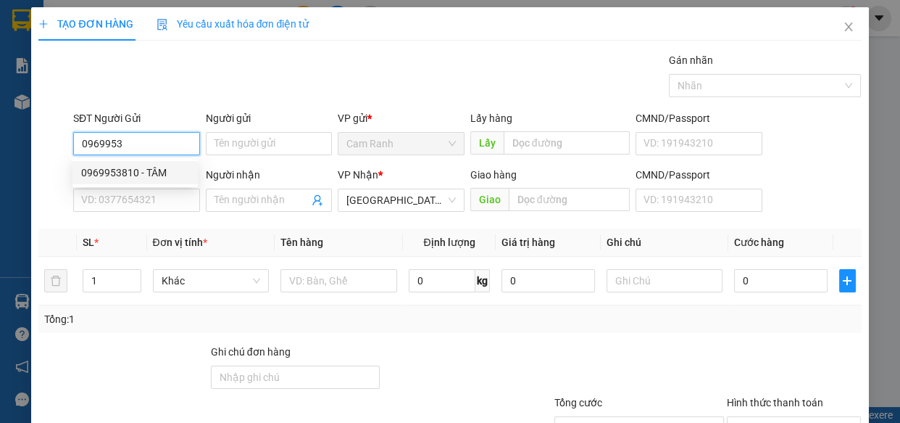
click at [155, 170] on div "0969953810 - TÂM" at bounding box center [135, 173] width 108 height 16
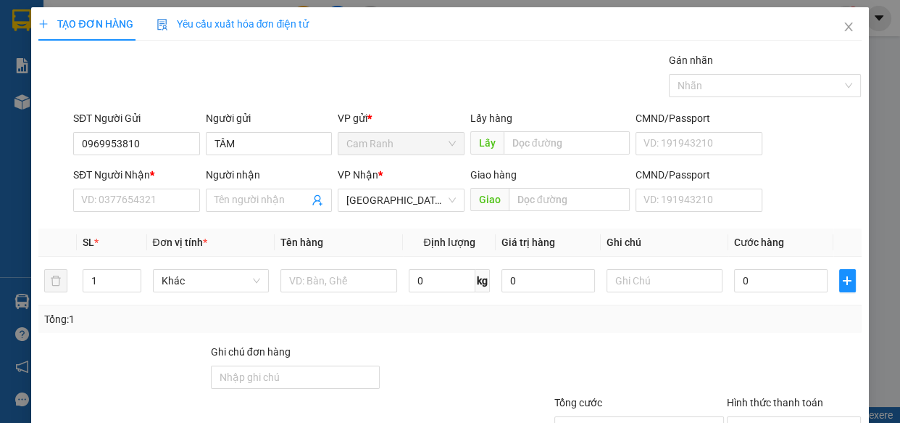
click at [135, 221] on div "Transit Pickup Surcharge Ids Transit Deliver Surcharge Ids Transit Deliver Surc…" at bounding box center [449, 280] width 823 height 456
click at [131, 206] on input "SĐT Người Nhận *" at bounding box center [136, 199] width 127 height 23
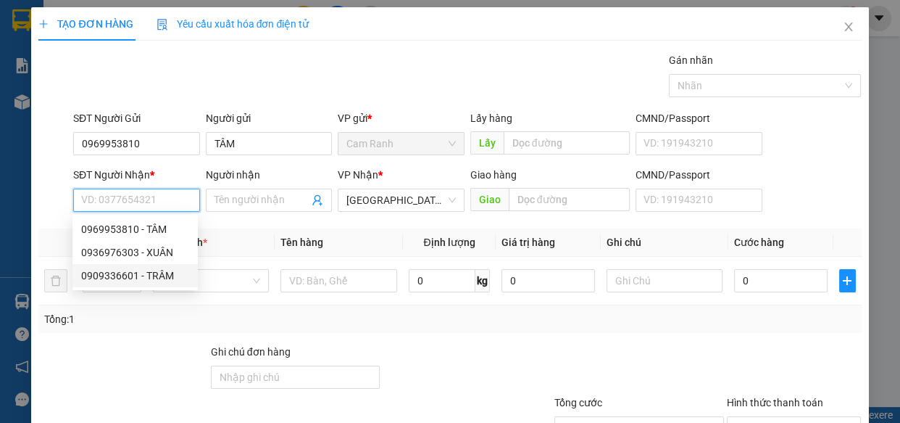
click at [156, 275] on div "0909336601 - TRÂM" at bounding box center [135, 276] width 108 height 16
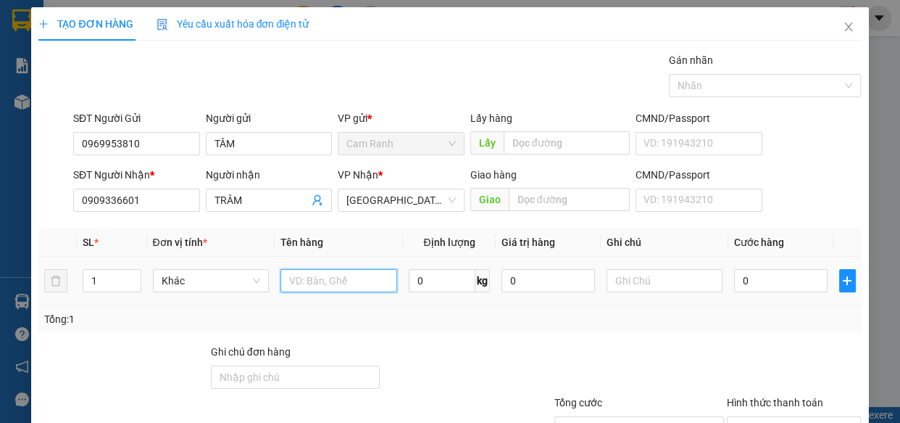
click at [308, 276] on input "text" at bounding box center [339, 280] width 117 height 23
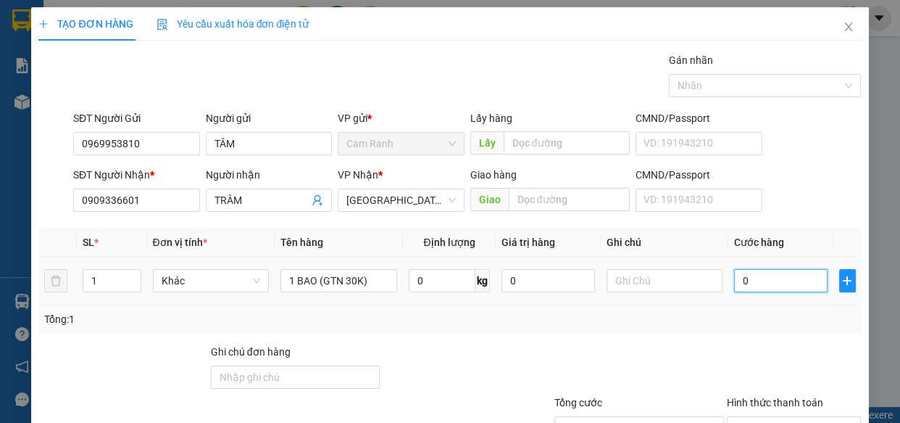
click at [790, 283] on input "0" at bounding box center [781, 280] width 94 height 23
click at [713, 352] on div at bounding box center [639, 369] width 172 height 51
click at [779, 417] on input "Hình thức thanh toán" at bounding box center [789, 428] width 107 height 22
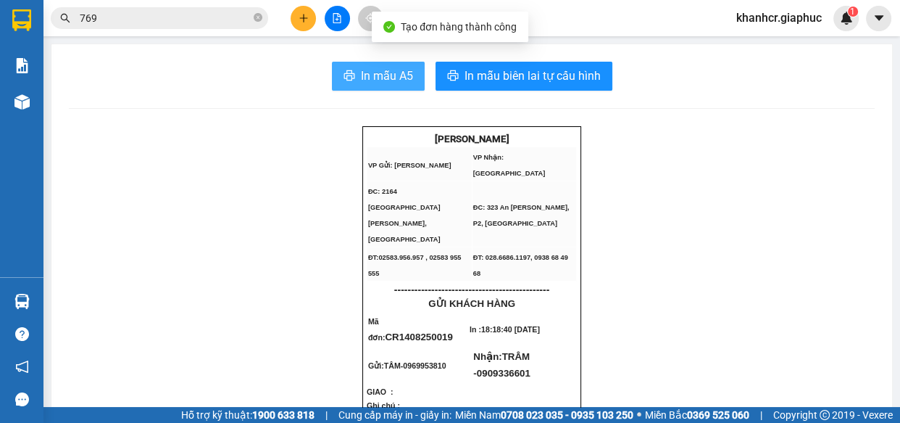
click at [382, 67] on span "In mẫu A5" at bounding box center [387, 76] width 52 height 18
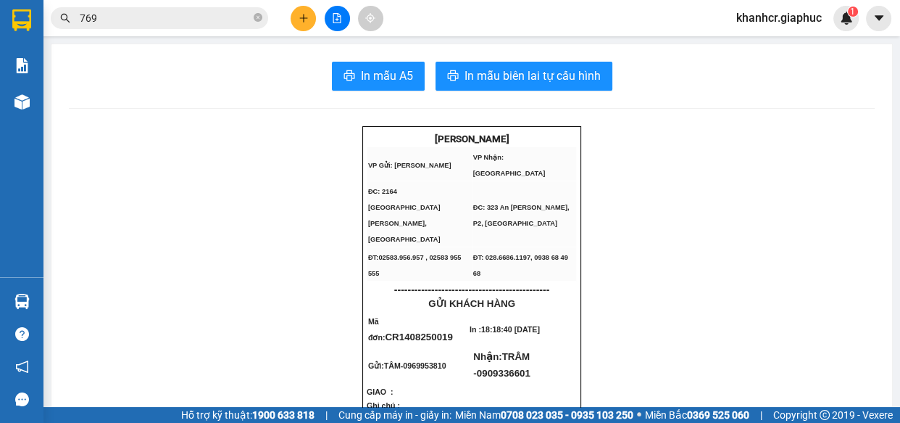
click at [299, 17] on icon "plus" at bounding box center [304, 18] width 10 height 10
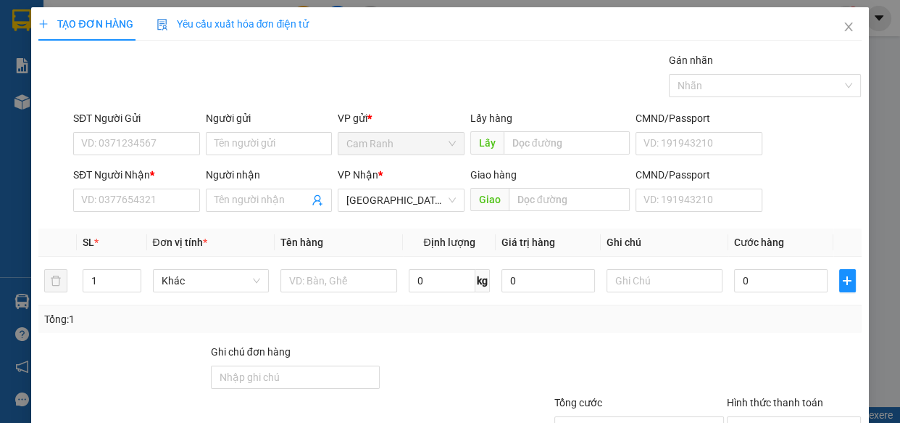
click at [140, 162] on form "SĐT Người Gửi VD: 0371234567 Người gửi Tên người gửi VP gửi * Cam Ranh Lấy hàng…" at bounding box center [449, 163] width 823 height 107
click at [131, 149] on input "SĐT Người Gửi" at bounding box center [136, 143] width 127 height 23
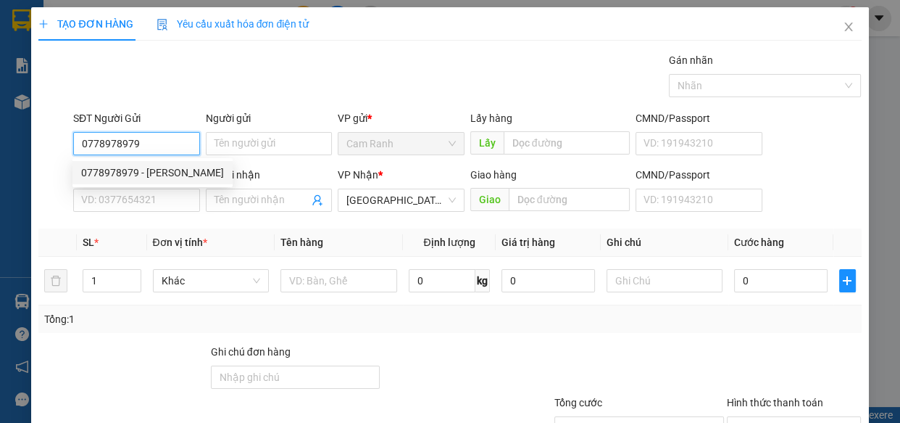
click at [158, 165] on div "0778978979 - [PERSON_NAME]" at bounding box center [152, 173] width 143 height 16
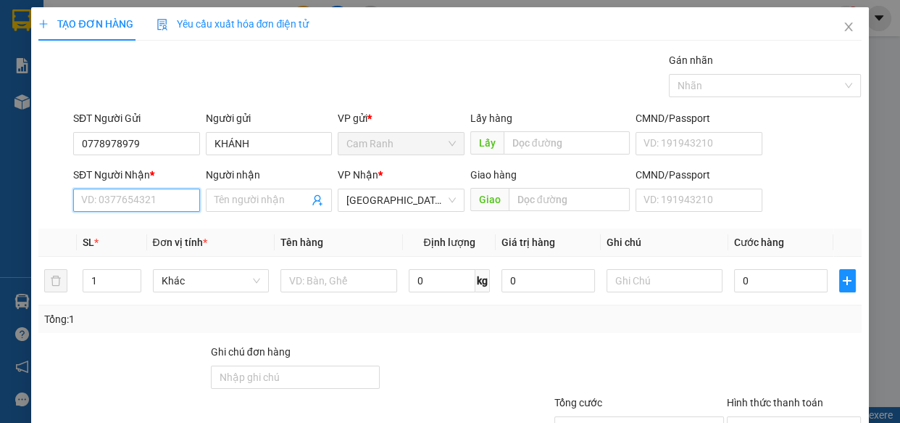
click at [141, 195] on input "SĐT Người Nhận *" at bounding box center [136, 199] width 127 height 23
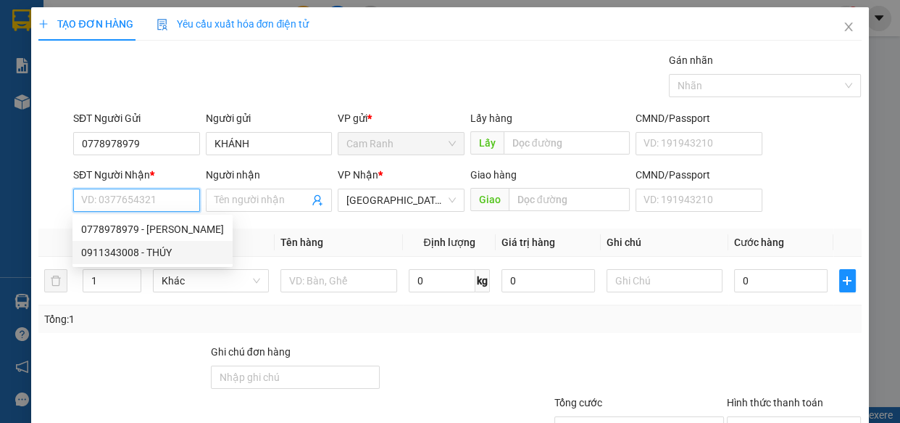
click at [140, 254] on div "0911343008 - THÚY" at bounding box center [152, 252] width 143 height 16
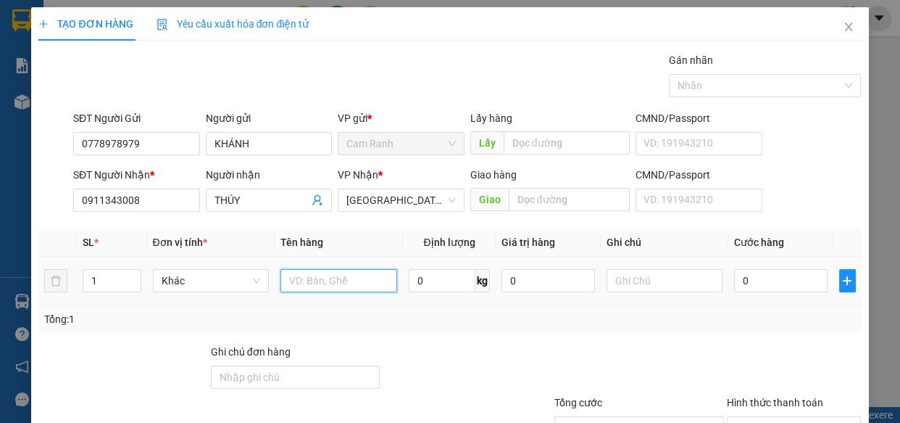
click at [297, 269] on input "text" at bounding box center [339, 280] width 117 height 23
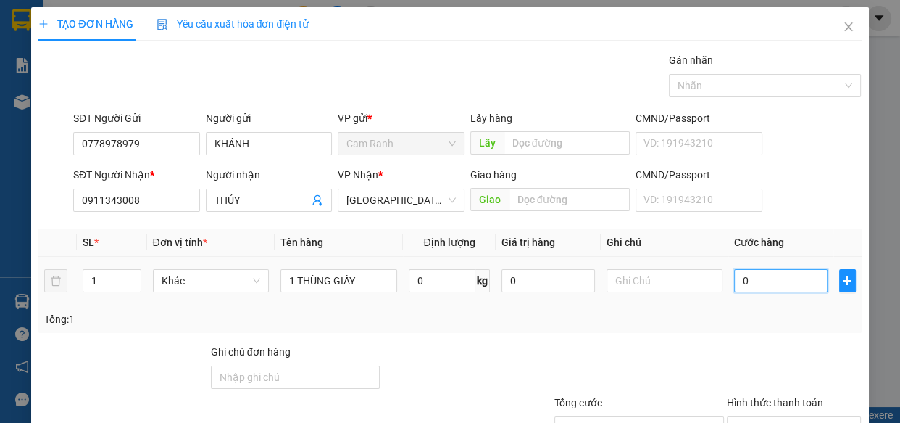
click at [776, 286] on input "0" at bounding box center [781, 280] width 94 height 23
click at [645, 318] on div "Tổng: 1" at bounding box center [449, 319] width 811 height 16
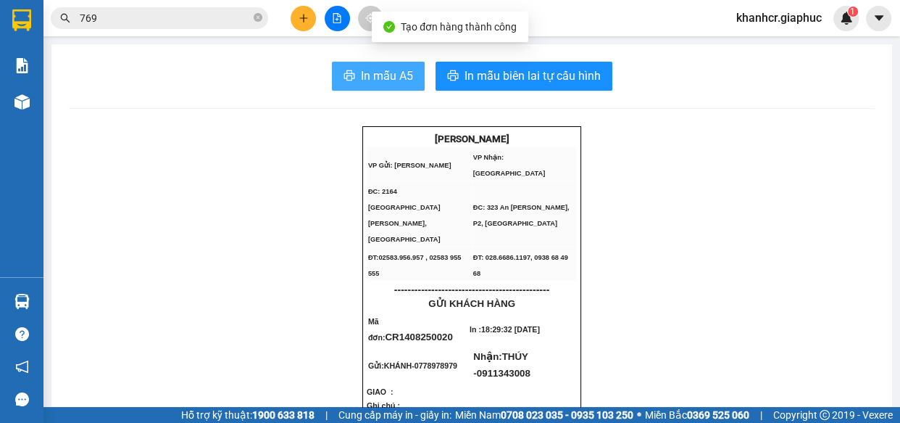
click at [372, 73] on span "In mẫu A5" at bounding box center [387, 76] width 52 height 18
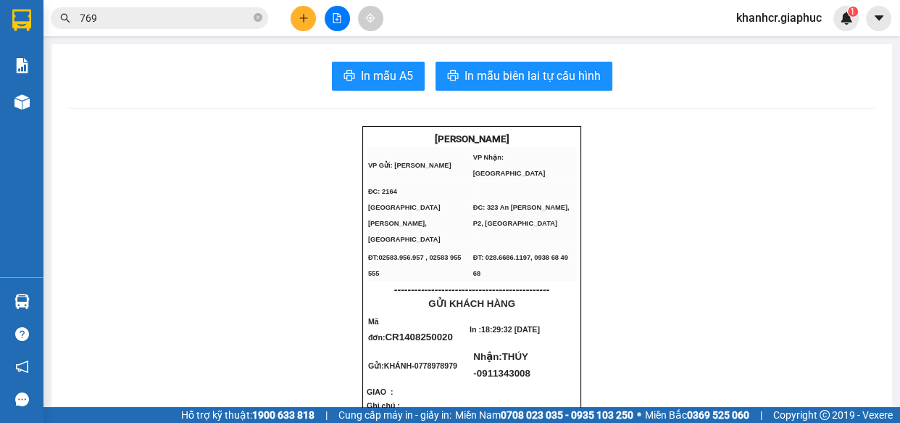
click at [297, 21] on button at bounding box center [303, 18] width 25 height 25
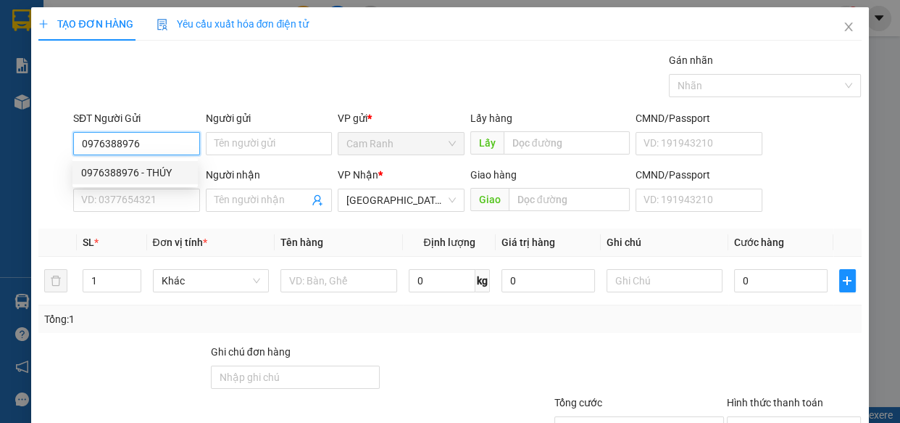
click at [152, 175] on div "0976388976 - THÚY" at bounding box center [135, 173] width 108 height 16
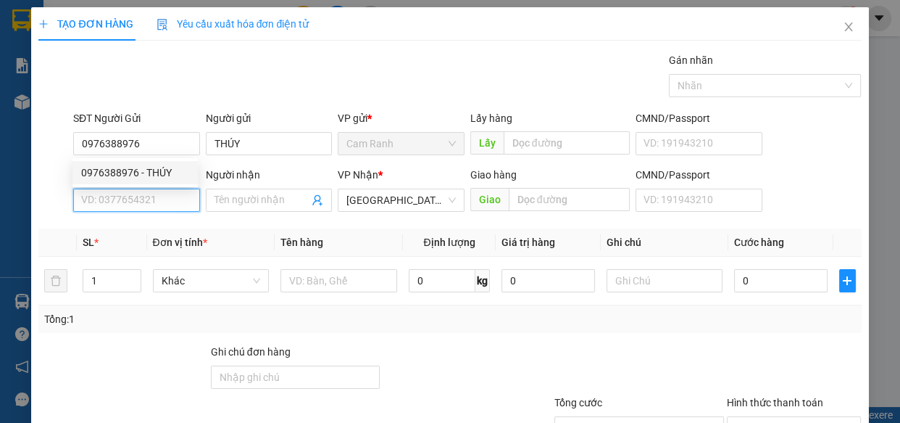
click at [141, 196] on input "SĐT Người Nhận *" at bounding box center [136, 199] width 127 height 23
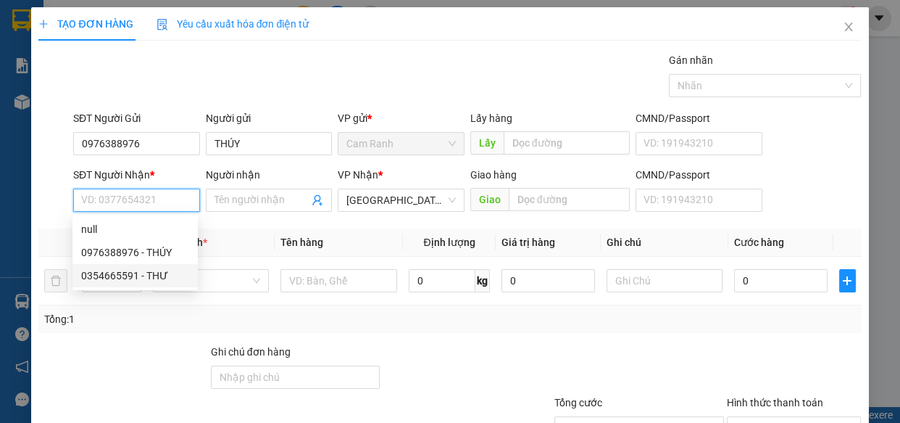
click at [173, 273] on div "0354665591 - THƯ" at bounding box center [135, 276] width 108 height 16
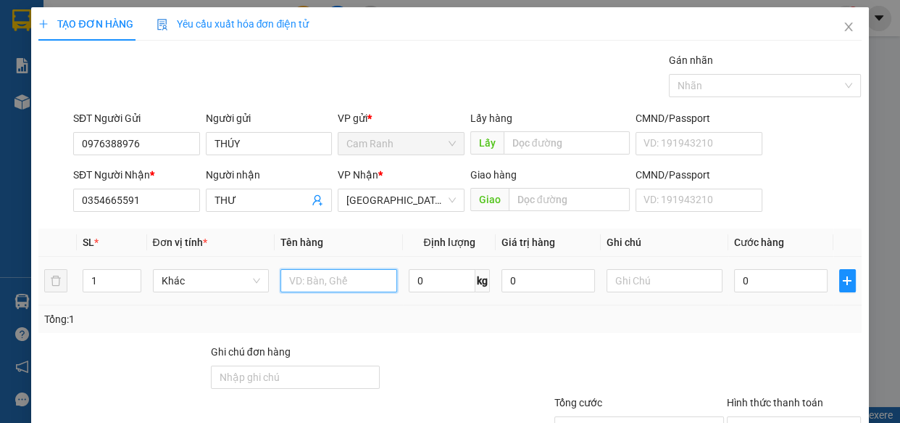
click at [285, 289] on input "text" at bounding box center [339, 280] width 117 height 23
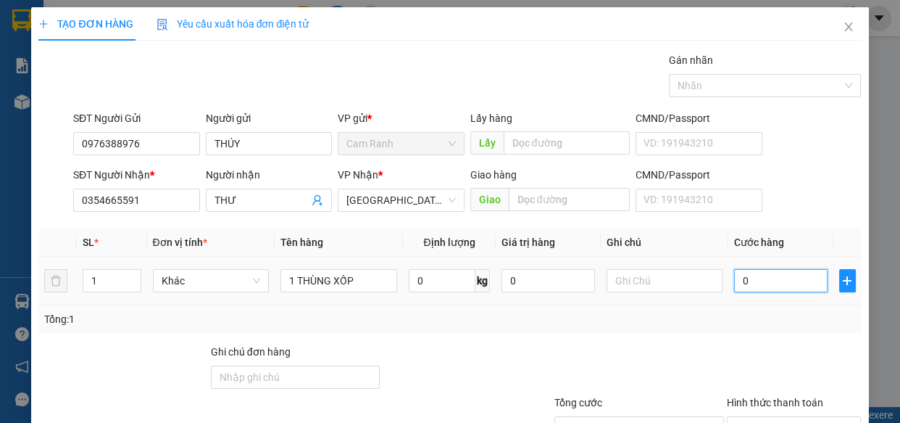
click at [790, 281] on input "0" at bounding box center [781, 280] width 94 height 23
click at [796, 328] on div "Tổng: 1" at bounding box center [449, 319] width 823 height 28
click at [761, 417] on input "Hình thức thanh toán" at bounding box center [789, 428] width 107 height 22
click at [813, 397] on div "TẠO ĐƠN HÀNG Yêu cầu xuất hóa đơn điện tử Transit Pickup Surcharge Ids Transit …" at bounding box center [449, 263] width 837 height 512
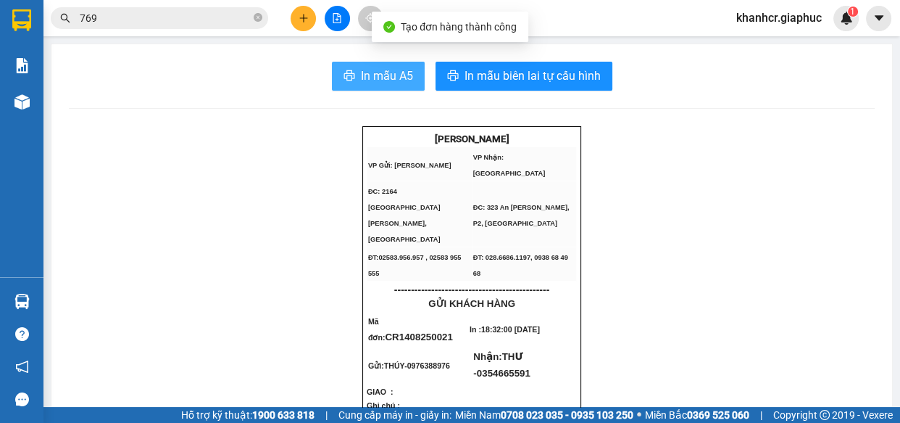
click at [379, 81] on span "In mẫu A5" at bounding box center [387, 76] width 52 height 18
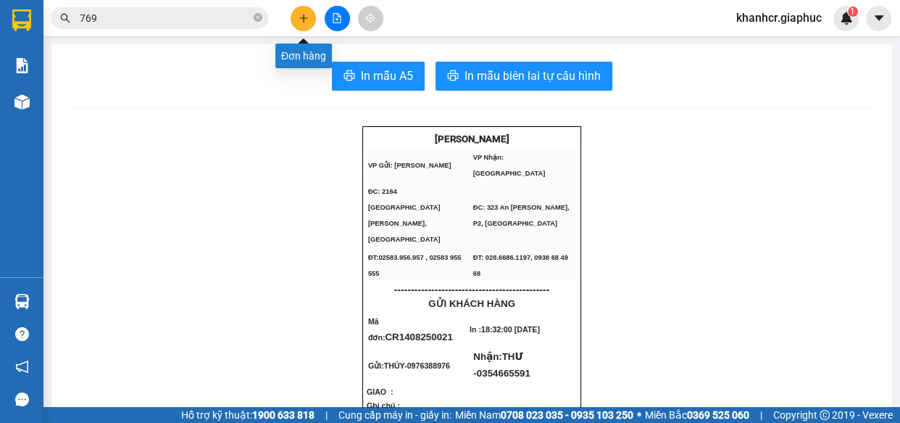
click at [304, 18] on icon "plus" at bounding box center [303, 17] width 8 height 1
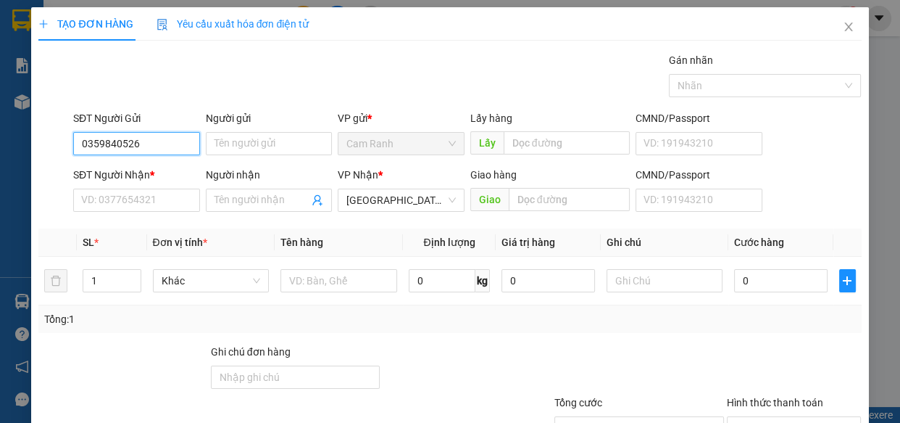
drag, startPoint x: 102, startPoint y: 147, endPoint x: 92, endPoint y: 146, distance: 10.3
click at [101, 146] on input "0359840526" at bounding box center [136, 143] width 127 height 23
drag, startPoint x: 190, startPoint y: 173, endPoint x: 159, endPoint y: 180, distance: 32.0
click at [188, 173] on div "0395840526 - HIỀN" at bounding box center [134, 172] width 125 height 23
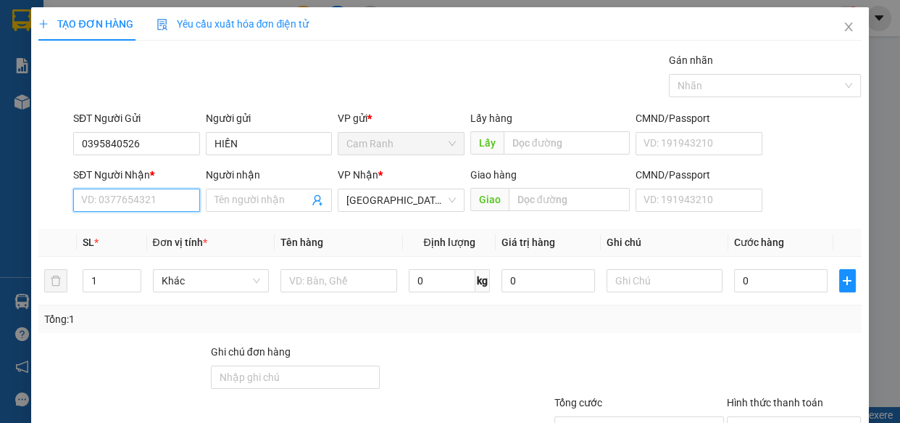
click at [146, 193] on input "SĐT Người Nhận *" at bounding box center [136, 199] width 127 height 23
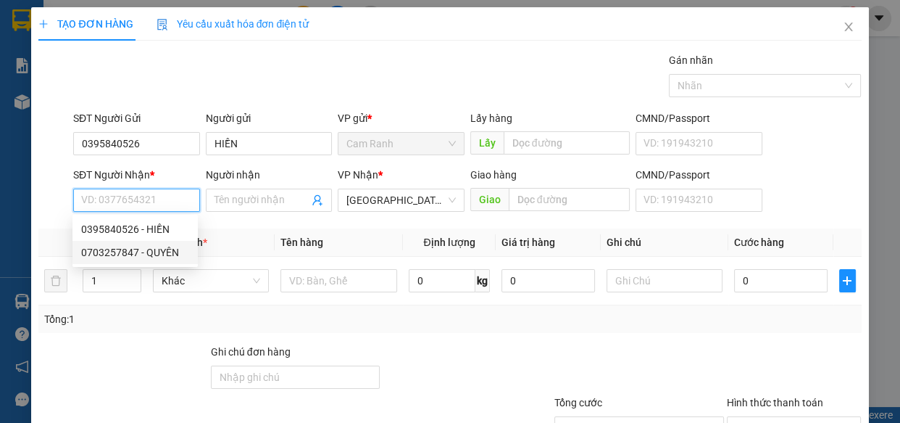
click at [163, 248] on div "0703257847 - QUYÊN" at bounding box center [135, 252] width 108 height 16
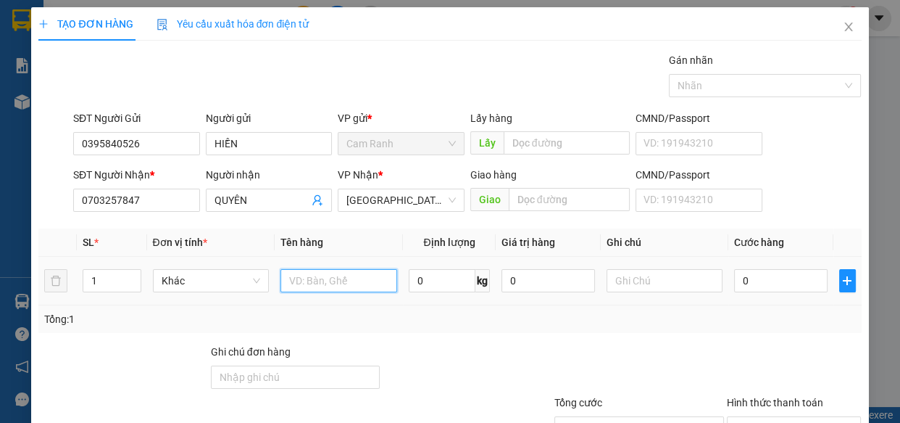
drag, startPoint x: 295, startPoint y: 281, endPoint x: 276, endPoint y: 269, distance: 22.1
click at [293, 279] on input "text" at bounding box center [339, 280] width 117 height 23
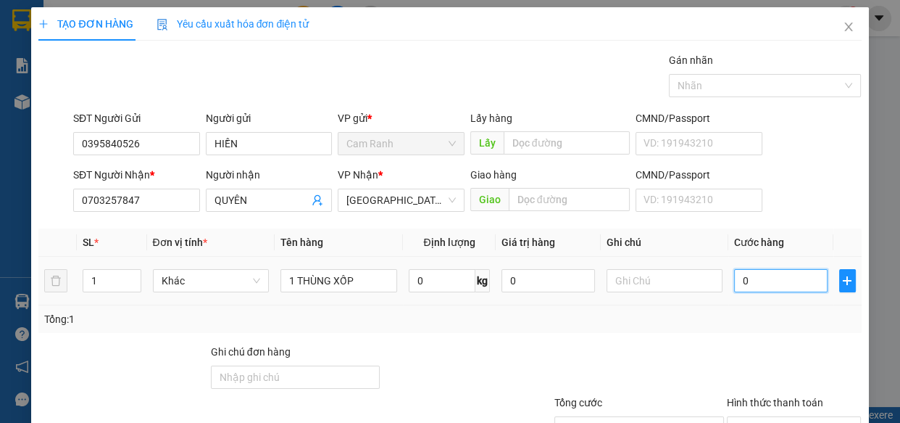
click at [762, 280] on input "0" at bounding box center [781, 280] width 94 height 23
click at [747, 325] on div "Tổng: 1" at bounding box center [449, 319] width 811 height 16
click at [802, 417] on input "Hình thức thanh toán" at bounding box center [789, 428] width 107 height 22
drag, startPoint x: 787, startPoint y: 340, endPoint x: 795, endPoint y: 365, distance: 26.8
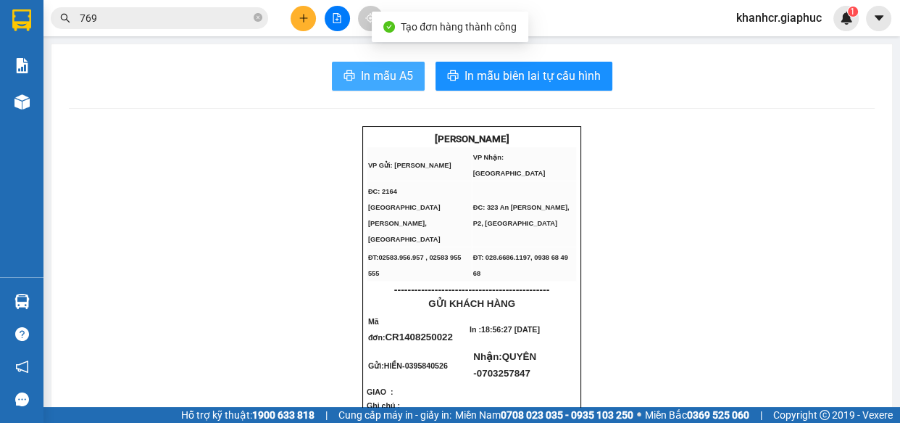
click at [361, 80] on span "In mẫu A5" at bounding box center [387, 76] width 52 height 18
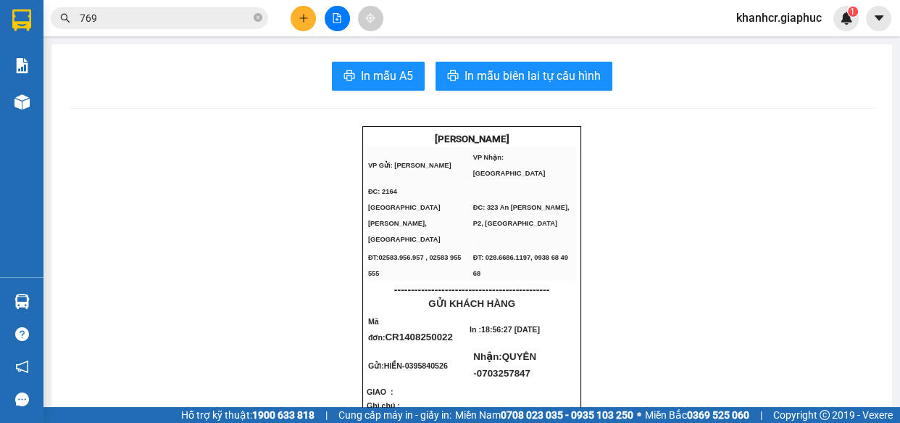
click at [303, 19] on icon "plus" at bounding box center [303, 18] width 1 height 8
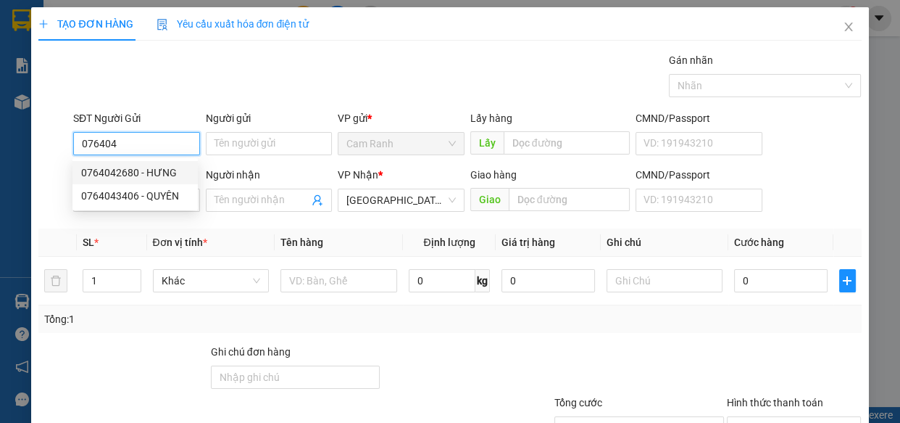
click at [158, 177] on div "0764042680 - HƯNG" at bounding box center [135, 173] width 108 height 16
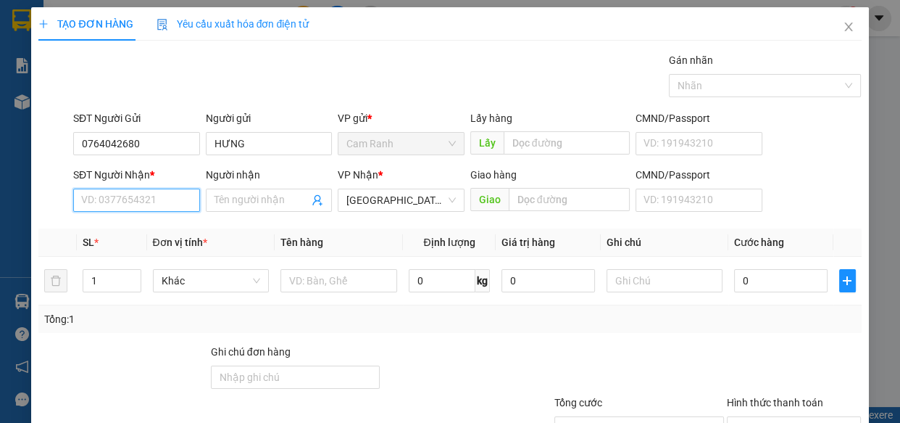
click at [167, 198] on input "SĐT Người Nhận *" at bounding box center [136, 199] width 127 height 23
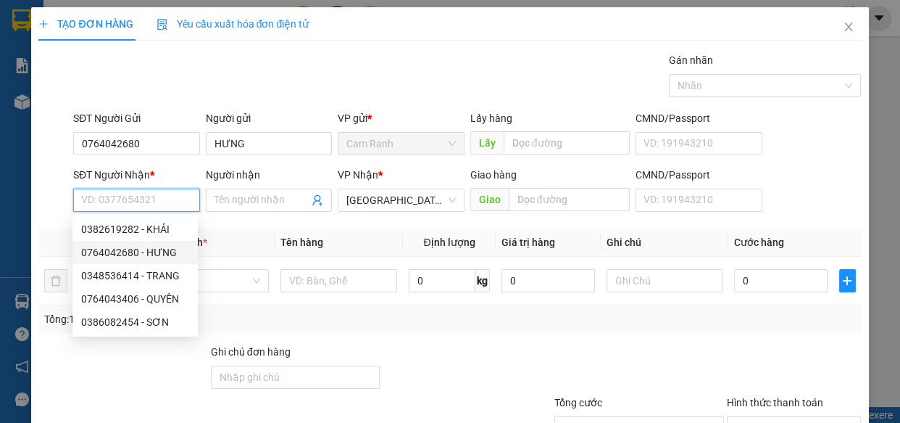
click at [172, 246] on div "0764042680 - HƯNG" at bounding box center [135, 252] width 108 height 16
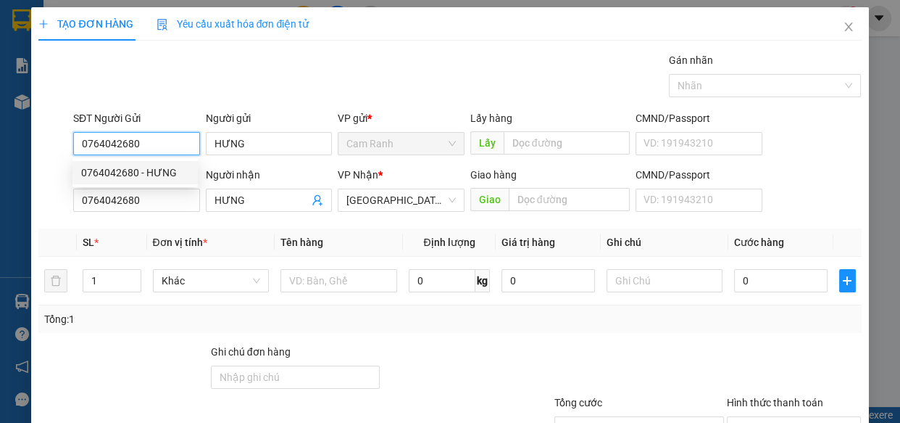
drag, startPoint x: 167, startPoint y: 145, endPoint x: 28, endPoint y: 177, distance: 142.1
click at [28, 177] on div "TẠO ĐƠN HÀNG Yêu cầu xuất hóa đơn điện tử Transit Pickup Surcharge Ids Transit …" at bounding box center [450, 211] width 900 height 423
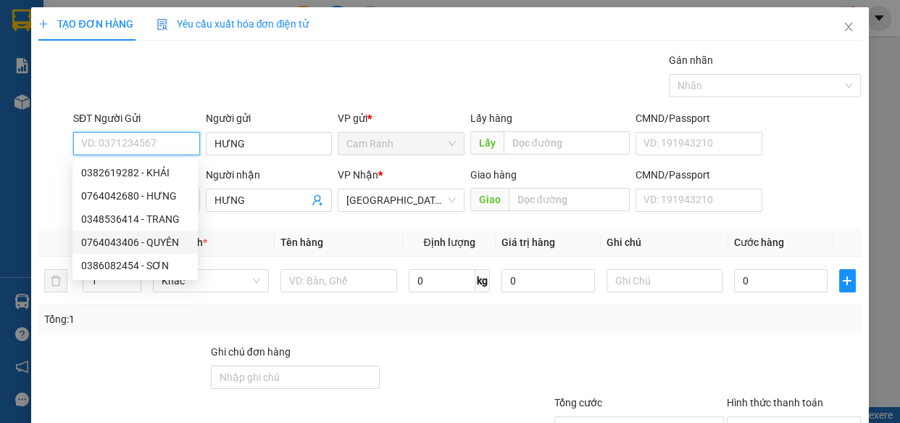
click at [166, 239] on div "0764043406 - QUYÊN" at bounding box center [135, 242] width 108 height 16
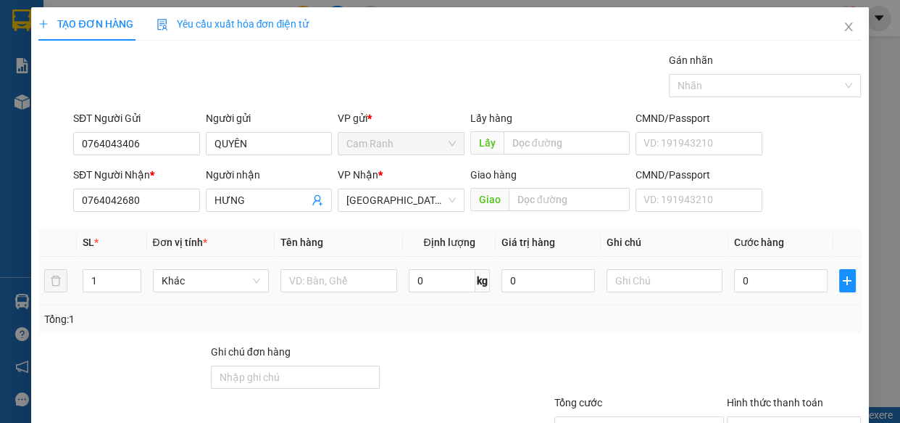
click at [326, 297] on td at bounding box center [339, 281] width 128 height 49
click at [321, 282] on input "text" at bounding box center [339, 280] width 117 height 23
drag, startPoint x: 762, startPoint y: 261, endPoint x: 771, endPoint y: 275, distance: 16.3
click at [768, 270] on td "0" at bounding box center [781, 281] width 105 height 49
click at [773, 277] on input "0" at bounding box center [781, 280] width 94 height 23
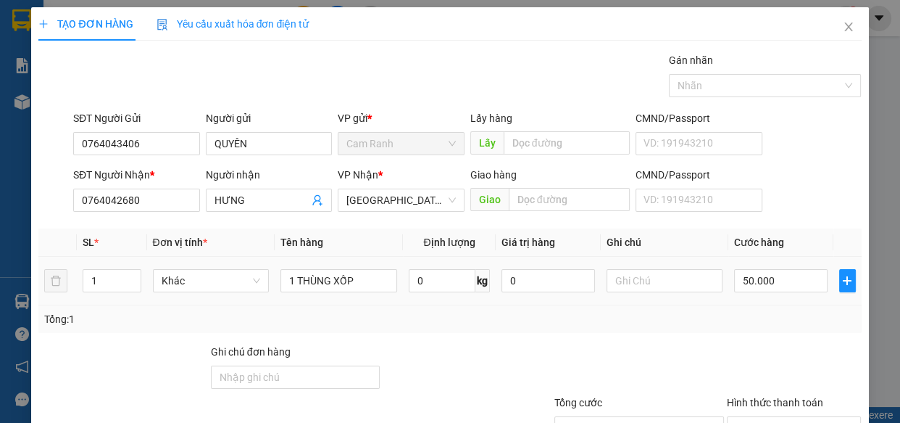
click at [766, 301] on td "50.000" at bounding box center [781, 281] width 105 height 49
click at [766, 417] on input "Hình thức thanh toán" at bounding box center [789, 428] width 107 height 22
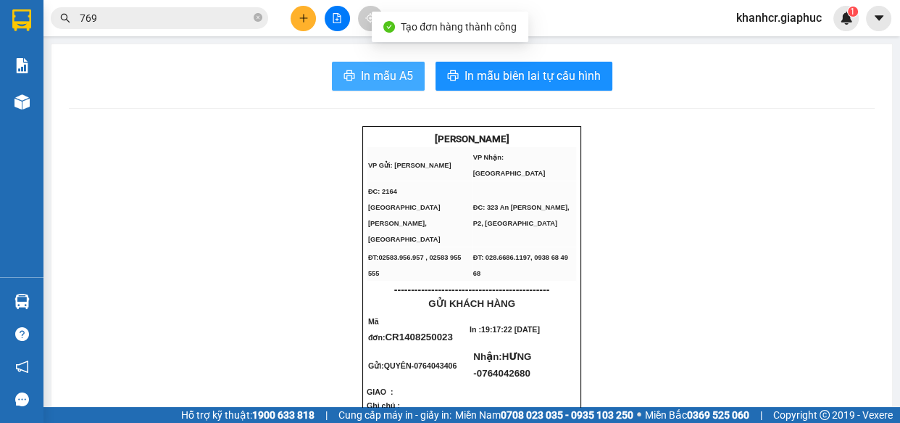
click at [388, 72] on span "In mẫu A5" at bounding box center [387, 76] width 52 height 18
click at [386, 69] on span "In mẫu A5" at bounding box center [387, 76] width 52 height 18
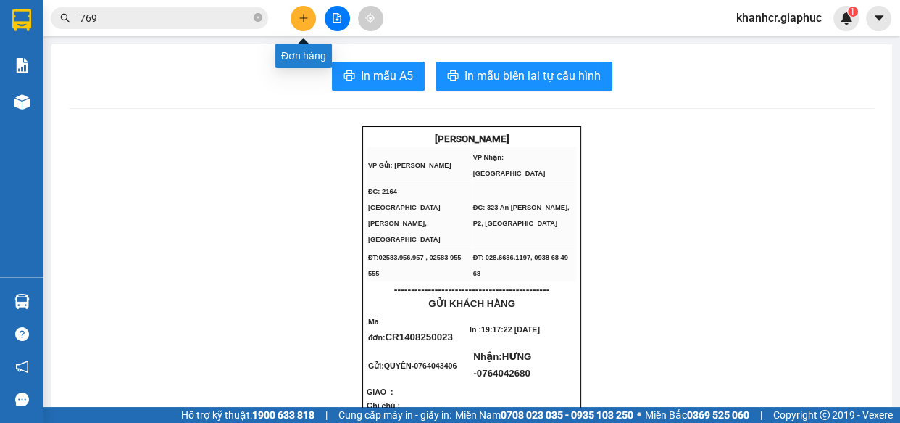
click at [301, 17] on icon "plus" at bounding box center [303, 17] width 8 height 1
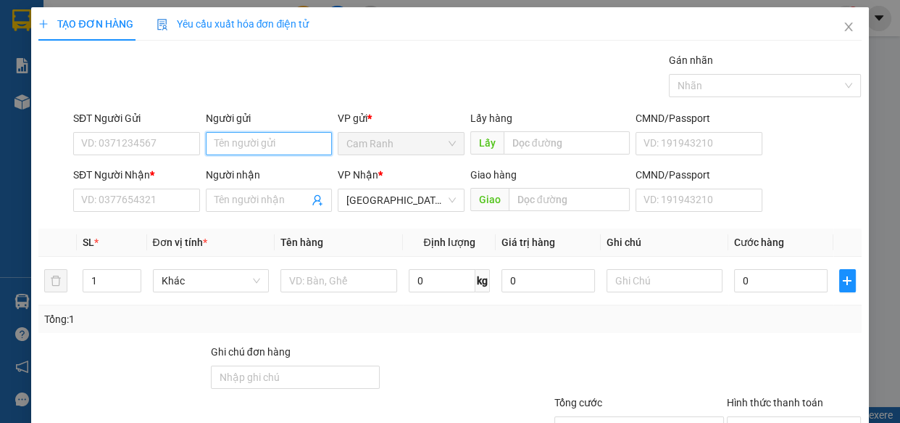
click at [230, 153] on input "Người gửi" at bounding box center [269, 143] width 127 height 23
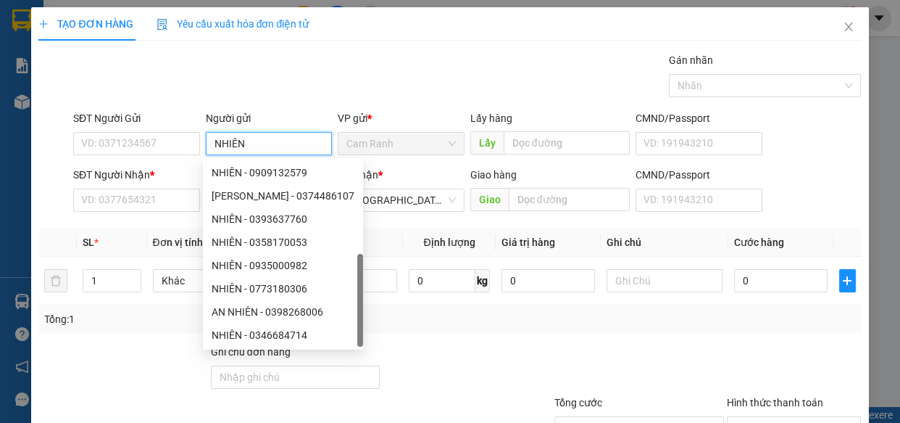
drag, startPoint x: 310, startPoint y: 339, endPoint x: 210, endPoint y: 278, distance: 116.5
click at [309, 373] on div "NHIÊN - 0332630315" at bounding box center [283, 381] width 143 height 16
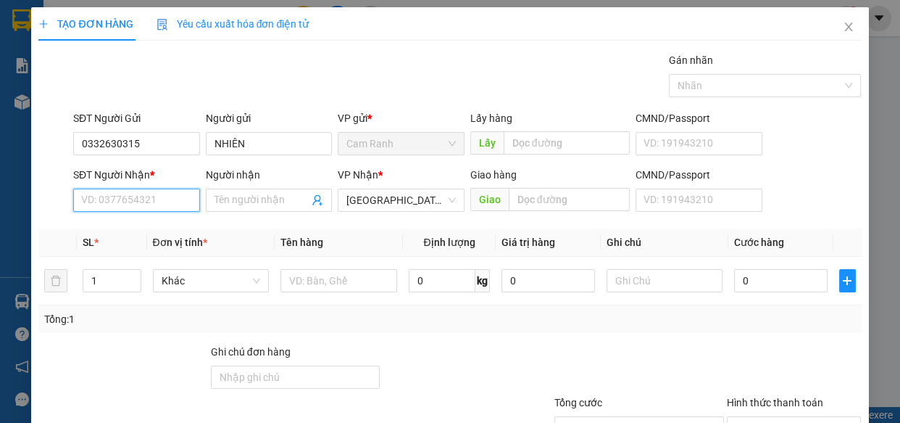
click at [116, 208] on input "SĐT Người Nhận *" at bounding box center [136, 199] width 127 height 23
click at [239, 190] on span at bounding box center [269, 199] width 127 height 23
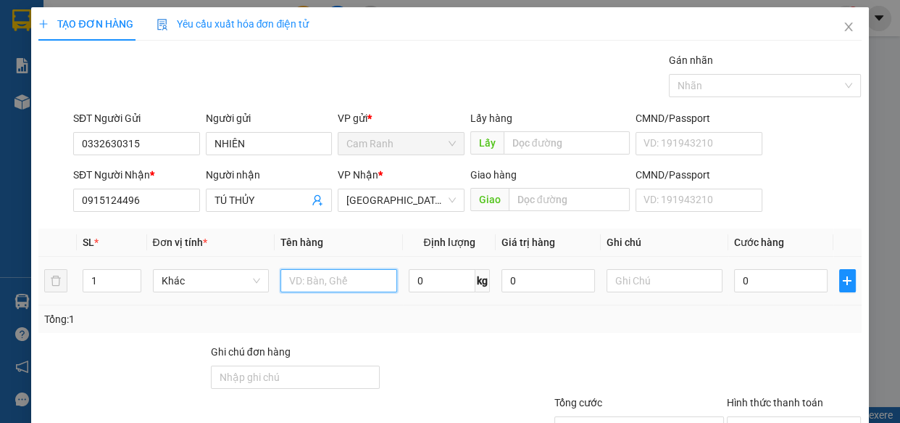
click at [387, 284] on input "text" at bounding box center [339, 280] width 117 height 23
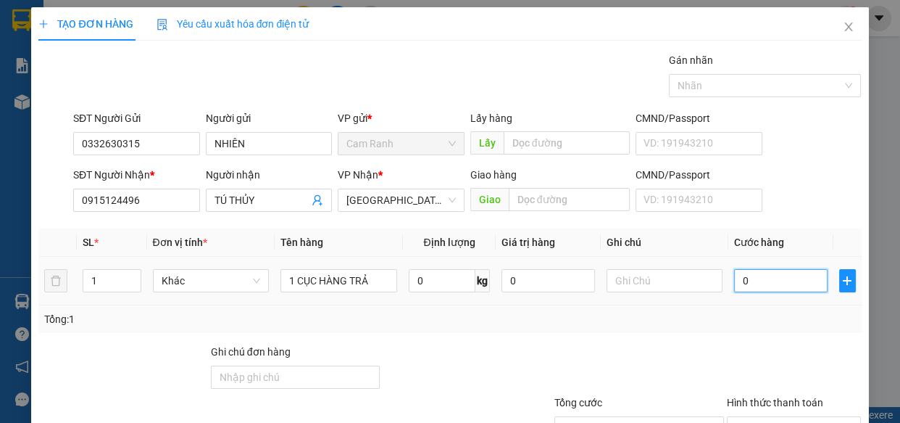
click at [810, 289] on input "0" at bounding box center [781, 280] width 94 height 23
click at [703, 355] on div at bounding box center [639, 369] width 172 height 51
click at [825, 417] on input "Hình thức thanh toán" at bounding box center [789, 428] width 107 height 22
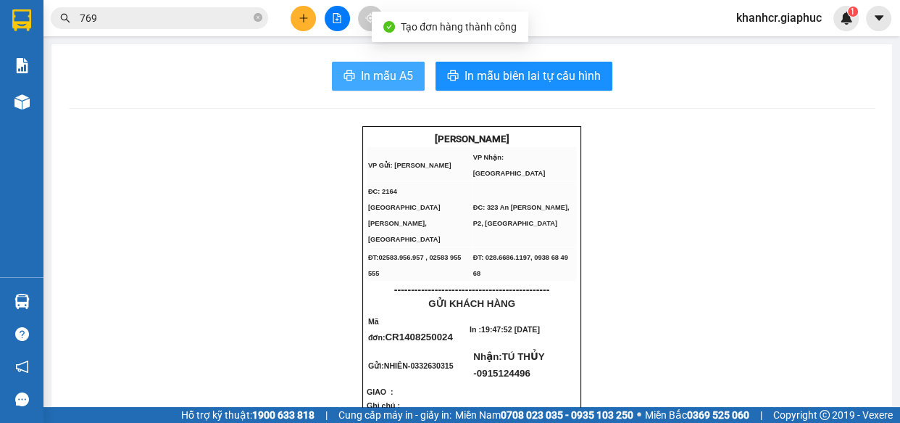
click at [355, 74] on button "In mẫu A5" at bounding box center [378, 76] width 93 height 29
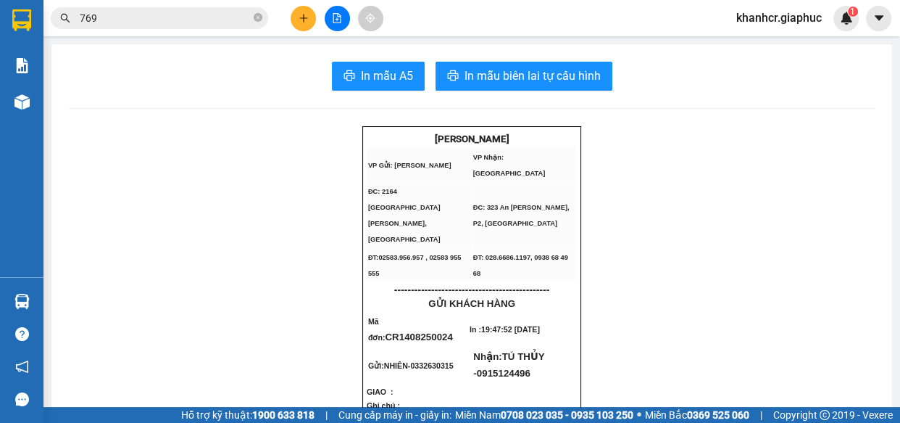
drag, startPoint x: 689, startPoint y: 389, endPoint x: 645, endPoint y: 389, distance: 44.2
drag, startPoint x: 645, startPoint y: 389, endPoint x: 384, endPoint y: 65, distance: 415.1
click at [384, 65] on button "In mẫu A5" at bounding box center [378, 76] width 93 height 29
click at [307, 22] on icon "plus" at bounding box center [304, 18] width 10 height 10
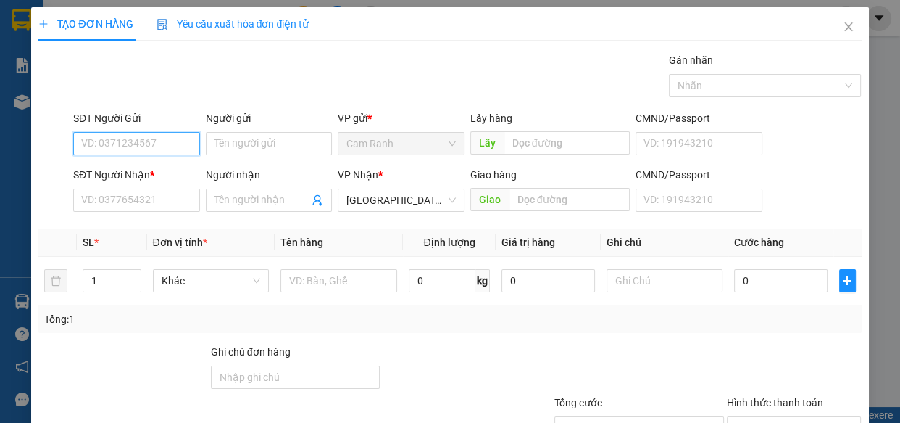
click at [109, 138] on input "SĐT Người Gửi" at bounding box center [136, 143] width 127 height 23
click at [146, 166] on div "0365262779 - CÔ 7" at bounding box center [135, 173] width 108 height 16
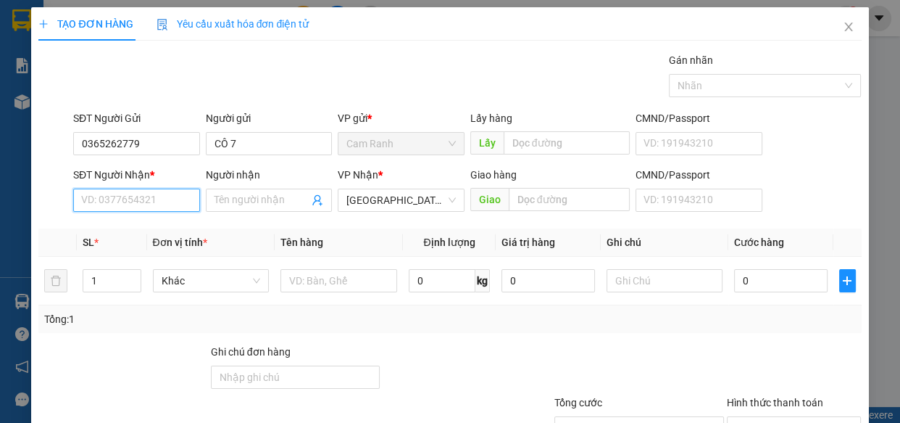
click at [104, 198] on input "SĐT Người Nhận *" at bounding box center [136, 199] width 127 height 23
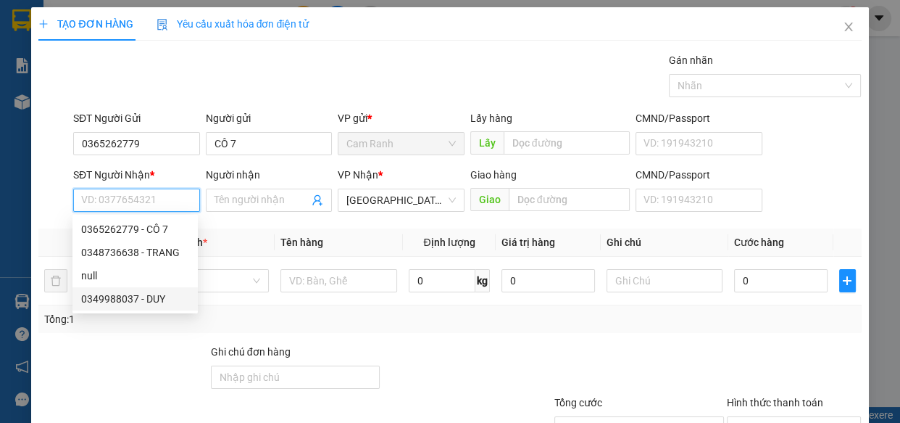
click at [139, 304] on div "0349988037 - DUY" at bounding box center [135, 299] width 108 height 16
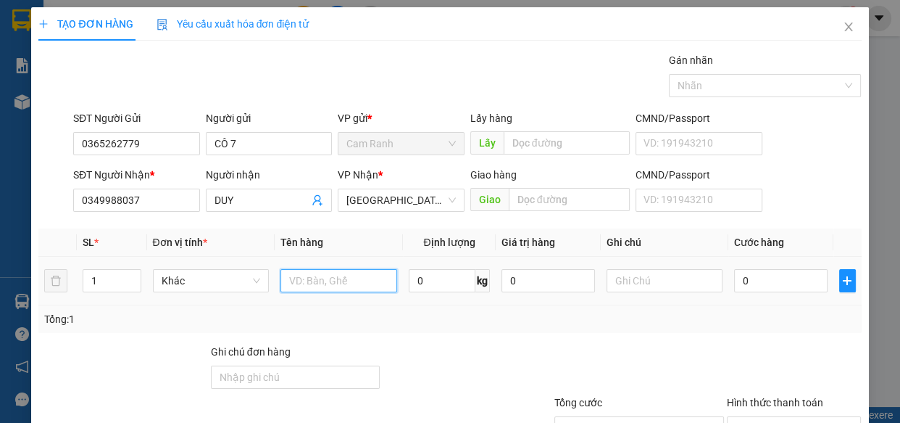
click at [300, 278] on input "text" at bounding box center [339, 280] width 117 height 23
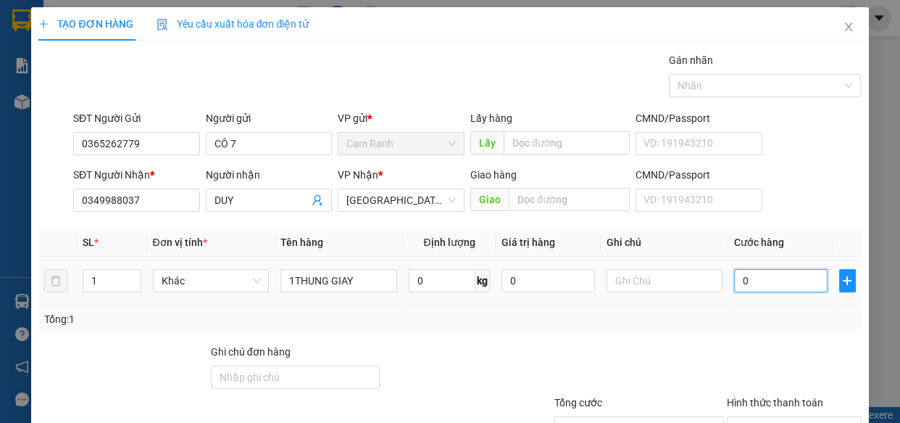
click at [776, 281] on input "0" at bounding box center [781, 280] width 94 height 23
click at [750, 334] on div "Transit Pickup Surcharge Ids Transit Deliver Surcharge Ids Transit Deliver Surc…" at bounding box center [449, 280] width 823 height 456
drag, startPoint x: 789, startPoint y: 310, endPoint x: 782, endPoint y: 333, distance: 24.1
click at [788, 417] on input "Hình thức thanh toán" at bounding box center [789, 428] width 107 height 22
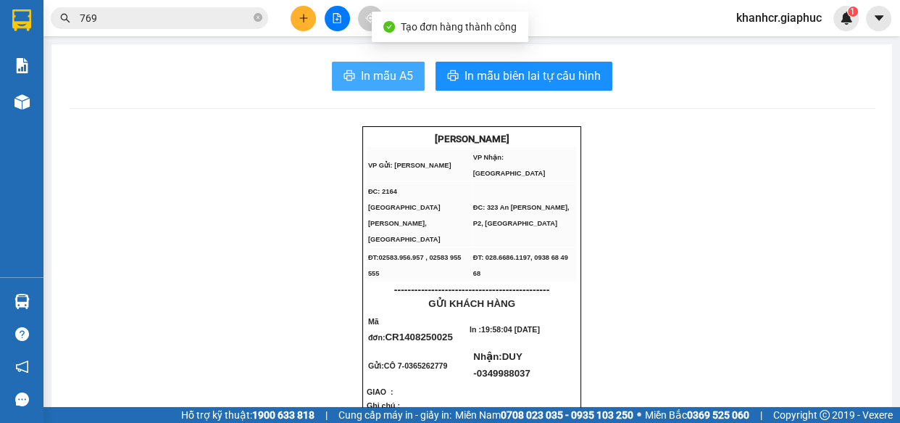
click at [382, 79] on span "In mẫu A5" at bounding box center [387, 76] width 52 height 18
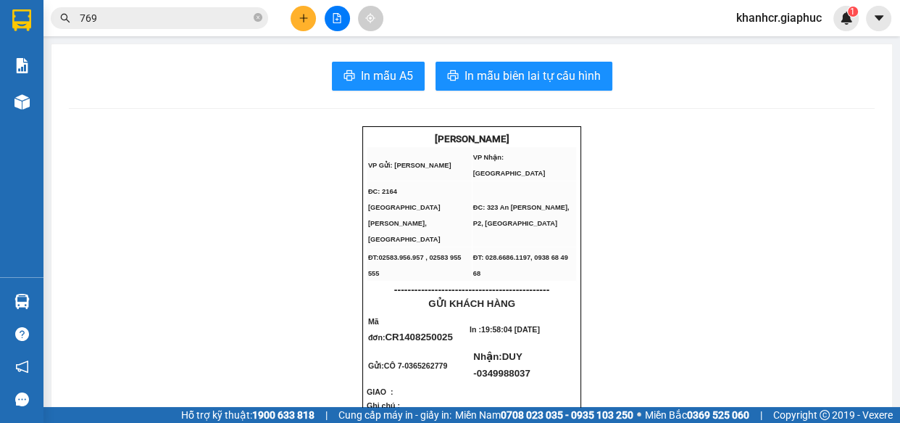
click at [299, 14] on icon "plus" at bounding box center [304, 18] width 10 height 10
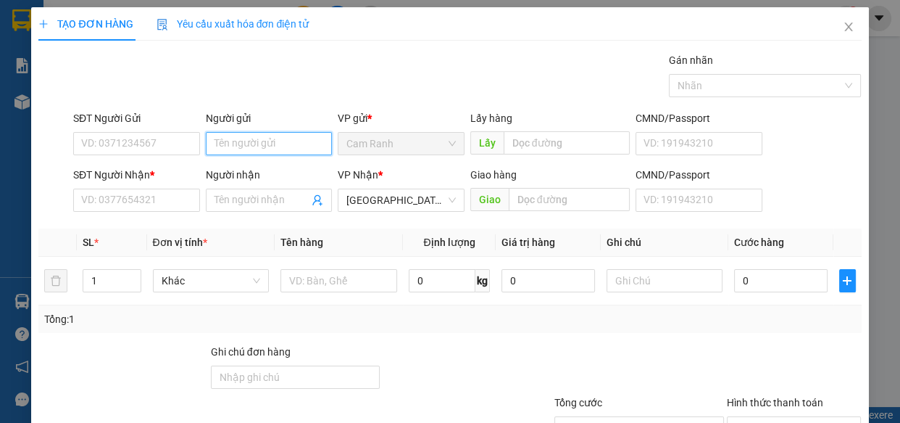
click at [228, 141] on input "Người gửi" at bounding box center [269, 143] width 127 height 23
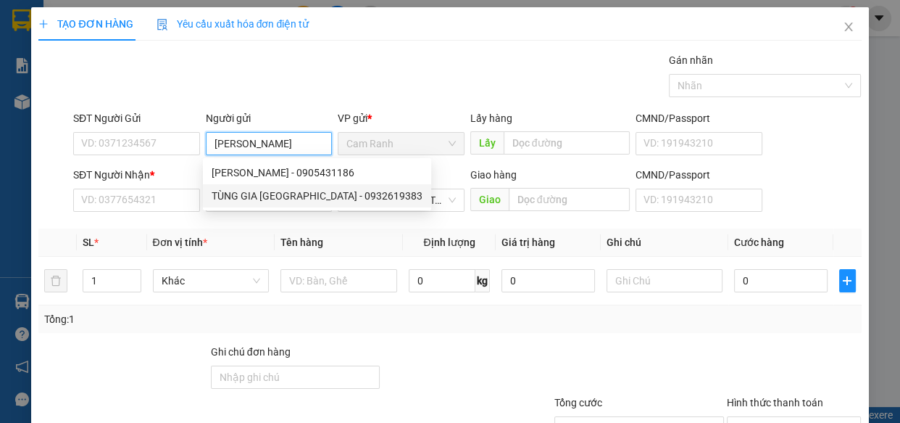
click at [328, 194] on div "TÙNG GIA [GEOGRAPHIC_DATA] - 0932619383" at bounding box center [317, 196] width 211 height 16
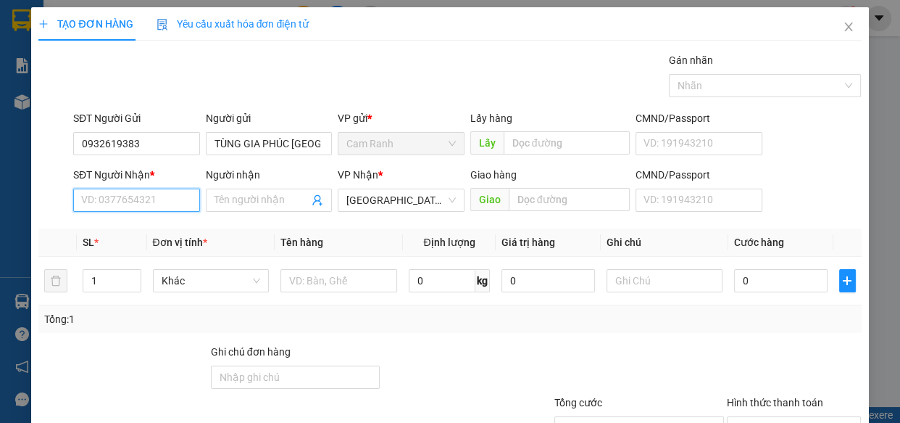
click at [173, 200] on input "SĐT Người Nhận *" at bounding box center [136, 199] width 127 height 23
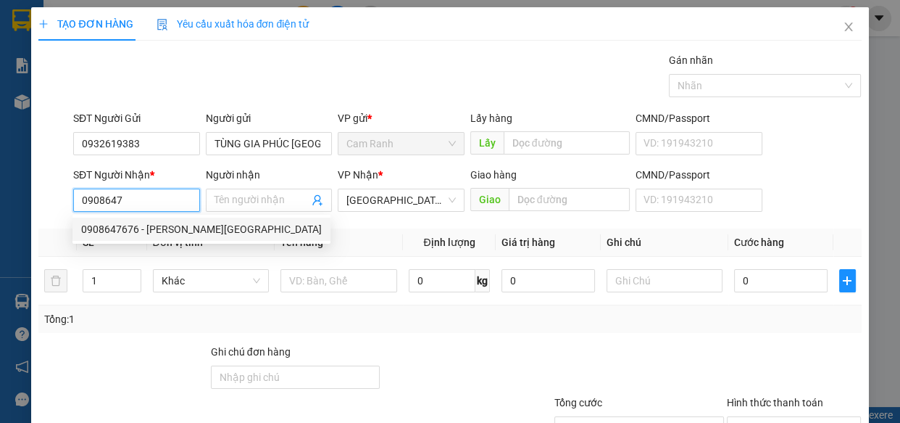
click at [181, 229] on div "0908647676 - [PERSON_NAME][GEOGRAPHIC_DATA]" at bounding box center [201, 229] width 241 height 16
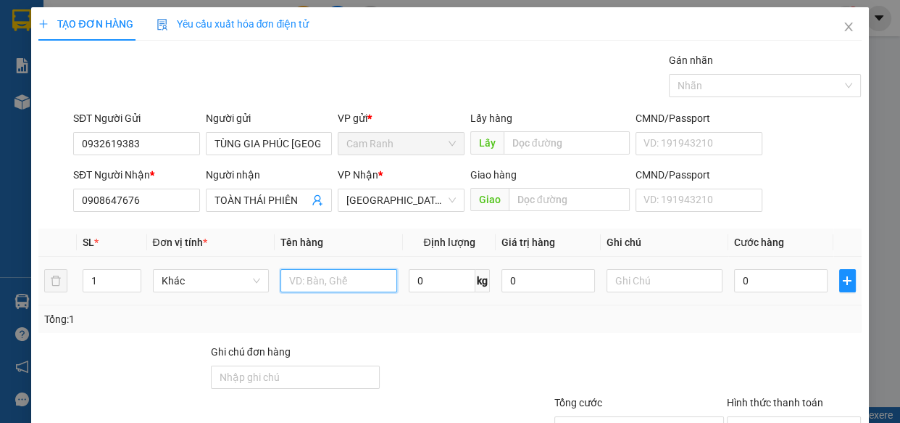
click at [330, 284] on input "text" at bounding box center [339, 280] width 117 height 23
click at [727, 369] on div at bounding box center [795, 369] width 138 height 51
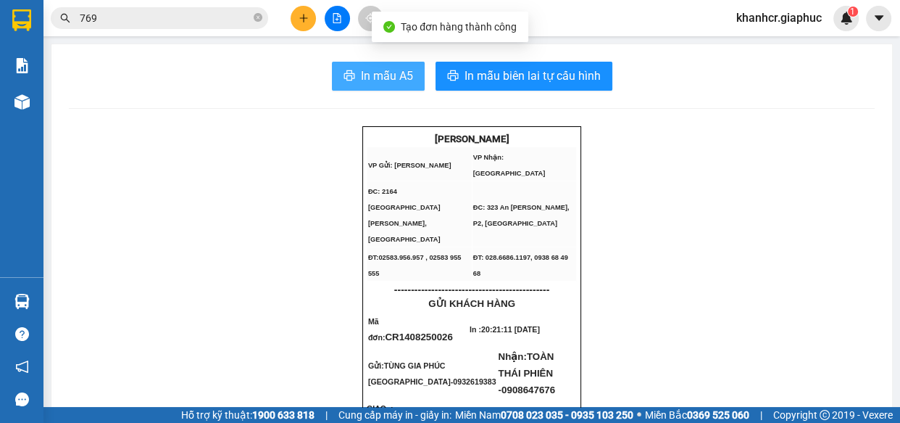
click at [379, 77] on span "In mẫu A5" at bounding box center [387, 76] width 52 height 18
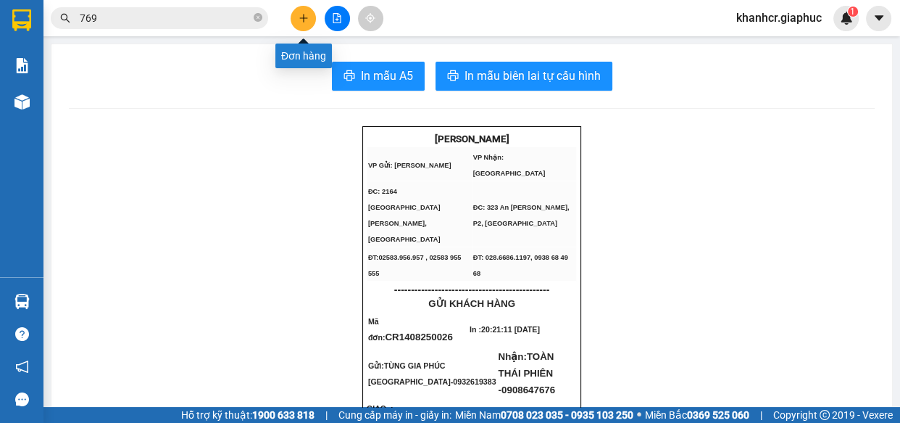
click at [299, 19] on icon "plus" at bounding box center [304, 18] width 10 height 10
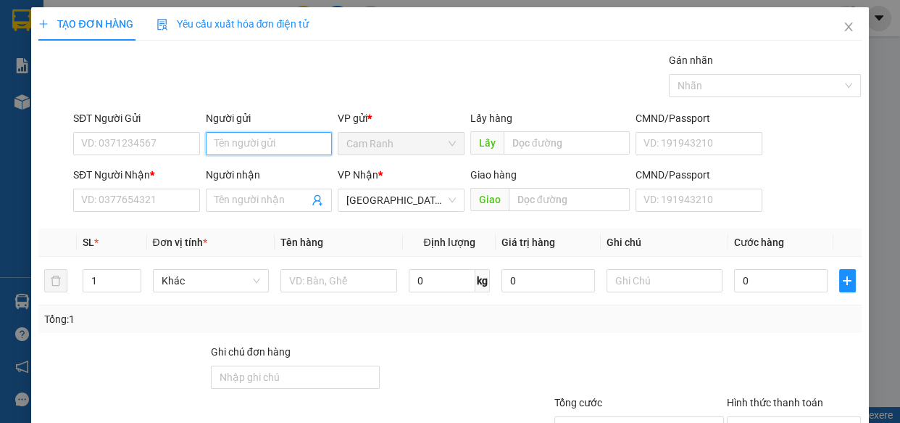
click at [266, 150] on input "Người gửi" at bounding box center [269, 143] width 127 height 23
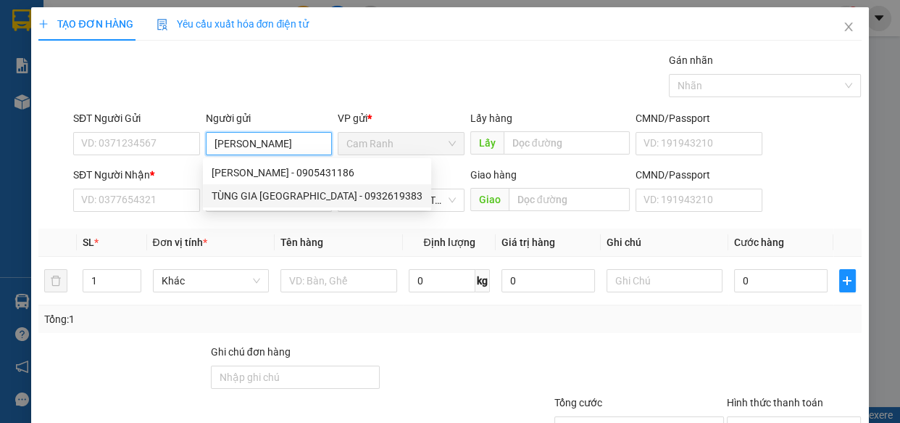
click at [310, 194] on div "TÙNG GIA [GEOGRAPHIC_DATA] - 0932619383" at bounding box center [317, 196] width 211 height 16
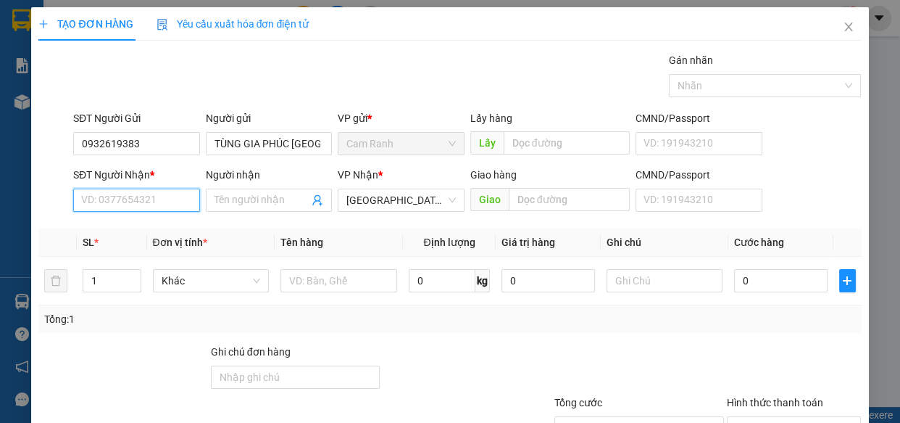
click at [158, 206] on input "SĐT Người Nhận *" at bounding box center [136, 199] width 127 height 23
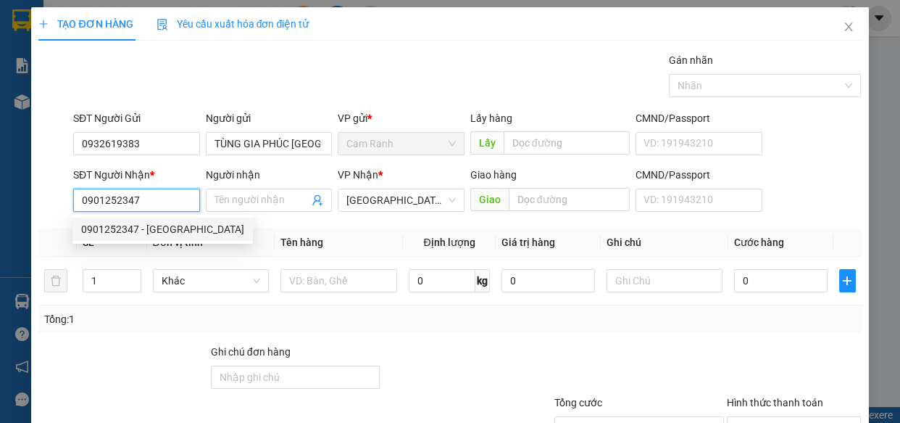
click at [164, 223] on div "0901252347 - [GEOGRAPHIC_DATA]" at bounding box center [162, 229] width 163 height 16
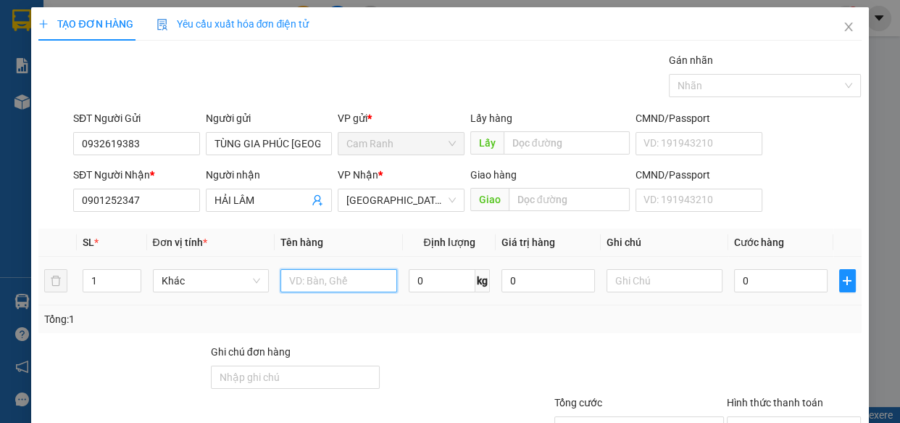
drag, startPoint x: 297, startPoint y: 290, endPoint x: 270, endPoint y: 275, distance: 30.5
click at [296, 290] on input "text" at bounding box center [339, 280] width 117 height 23
click at [747, 317] on div "Tổng: 1" at bounding box center [449, 319] width 811 height 16
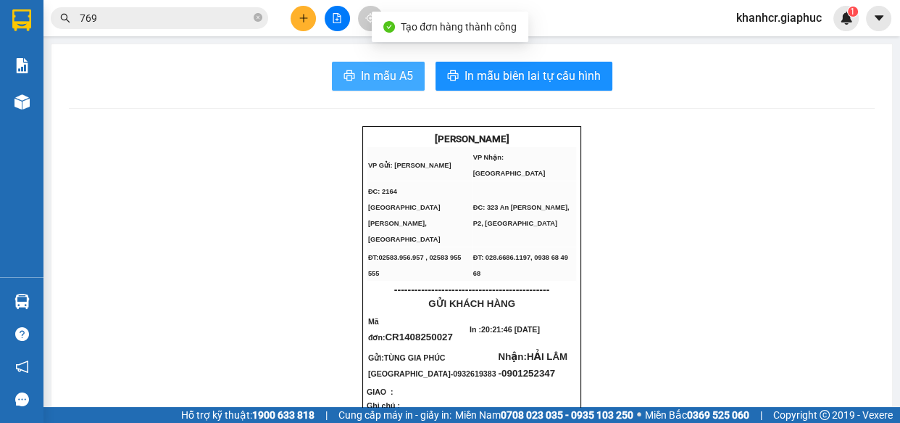
click at [390, 80] on span "In mẫu A5" at bounding box center [387, 76] width 52 height 18
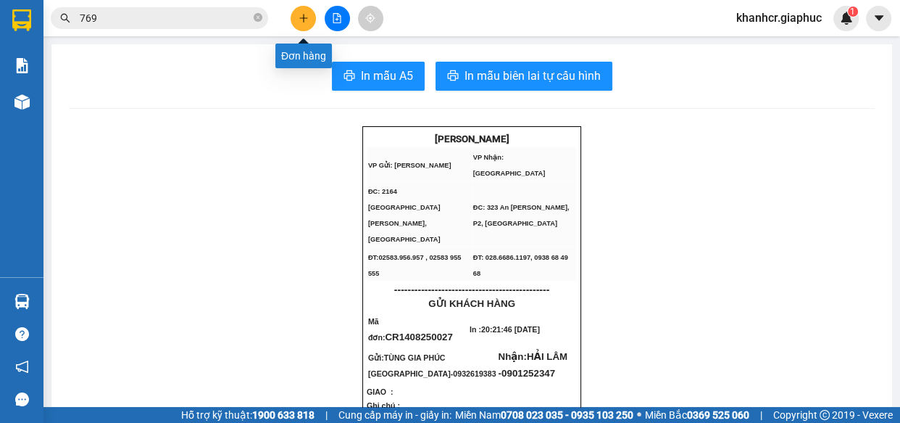
click at [292, 19] on button at bounding box center [303, 18] width 25 height 25
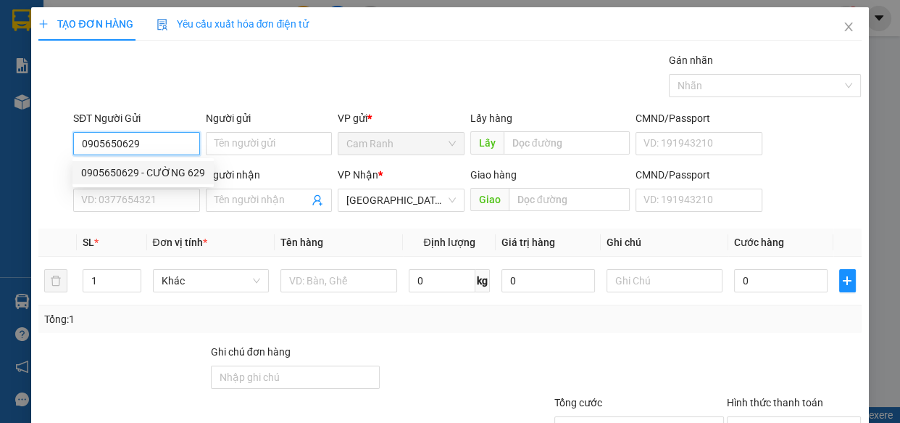
click at [138, 166] on div "0905650629 - CƯỜNG 629" at bounding box center [143, 173] width 124 height 16
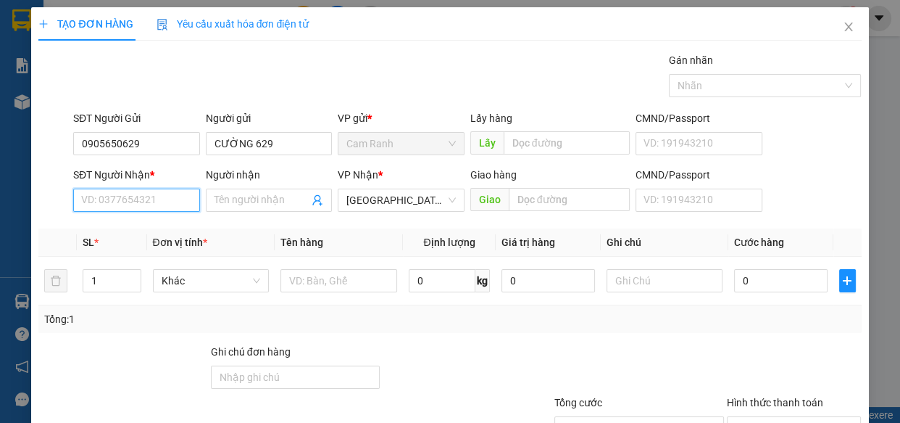
click at [139, 194] on input "SĐT Người Nhận *" at bounding box center [136, 199] width 127 height 23
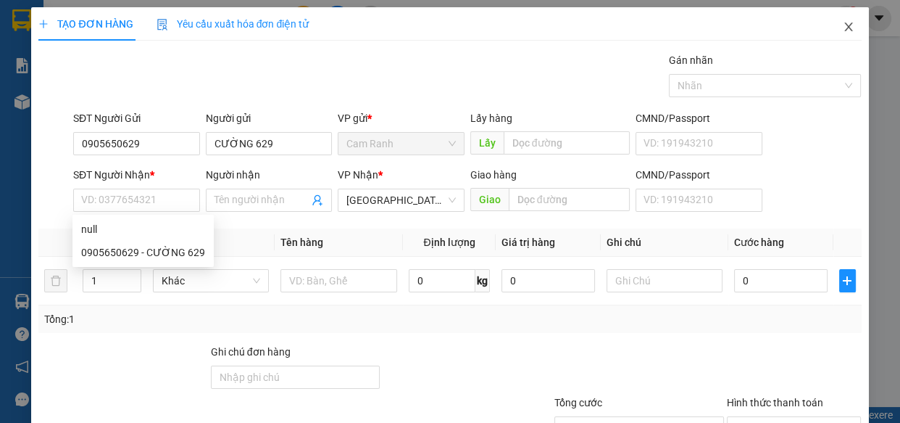
click at [843, 33] on icon "close" at bounding box center [849, 27] width 12 height 12
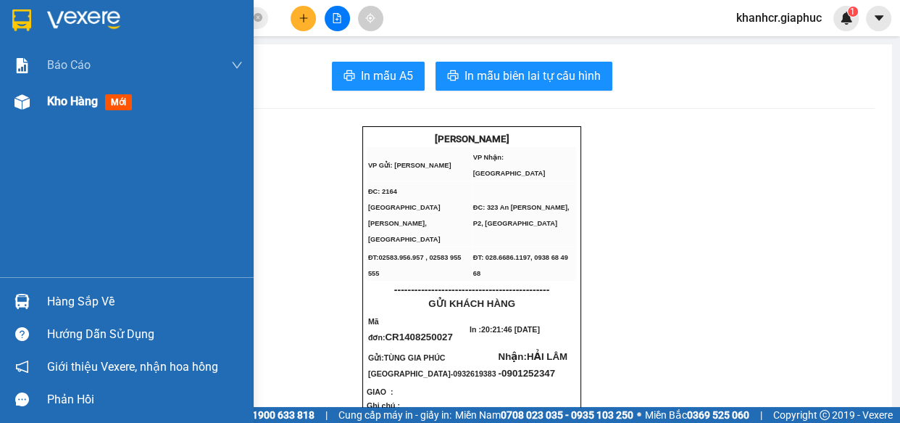
click at [75, 106] on span "Kho hàng" at bounding box center [72, 101] width 51 height 14
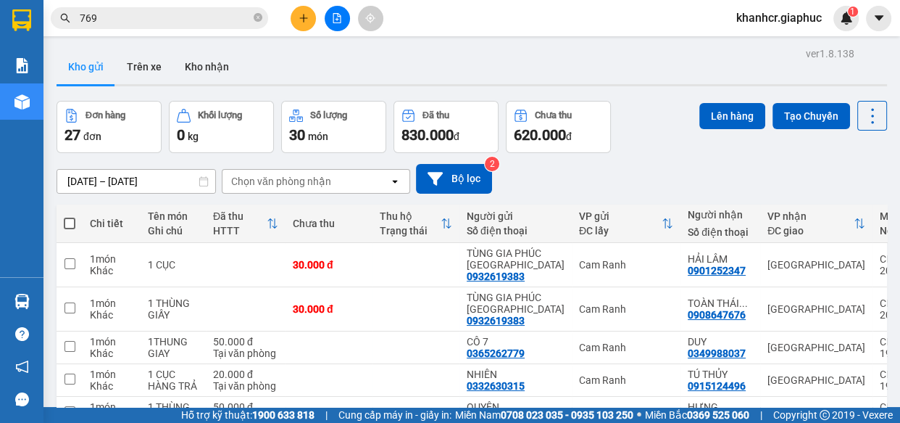
click at [75, 217] on th at bounding box center [70, 223] width 26 height 38
click at [67, 220] on span at bounding box center [70, 223] width 12 height 12
click at [70, 216] on input "checkbox" at bounding box center [70, 216] width 0 height 0
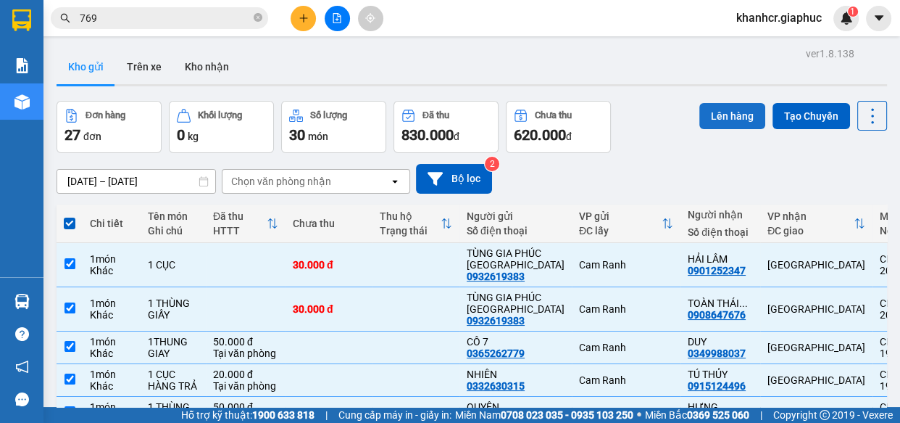
click at [724, 108] on button "Lên hàng" at bounding box center [733, 116] width 66 height 26
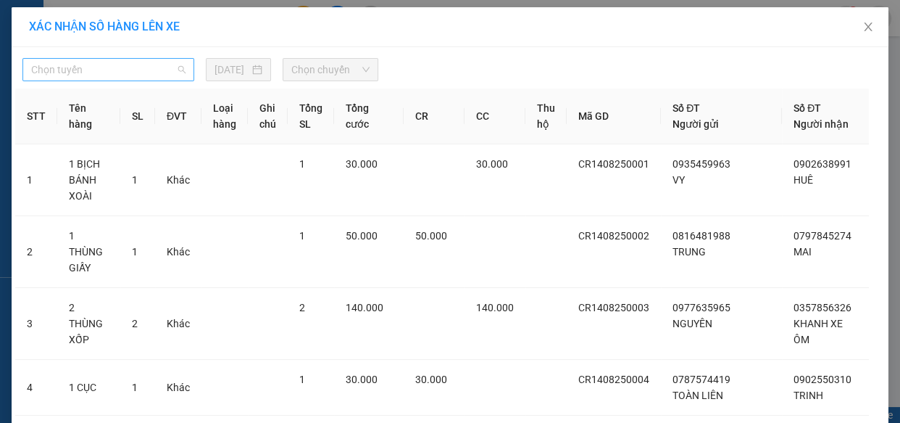
click at [126, 67] on span "Chọn tuyến" at bounding box center [108, 70] width 154 height 22
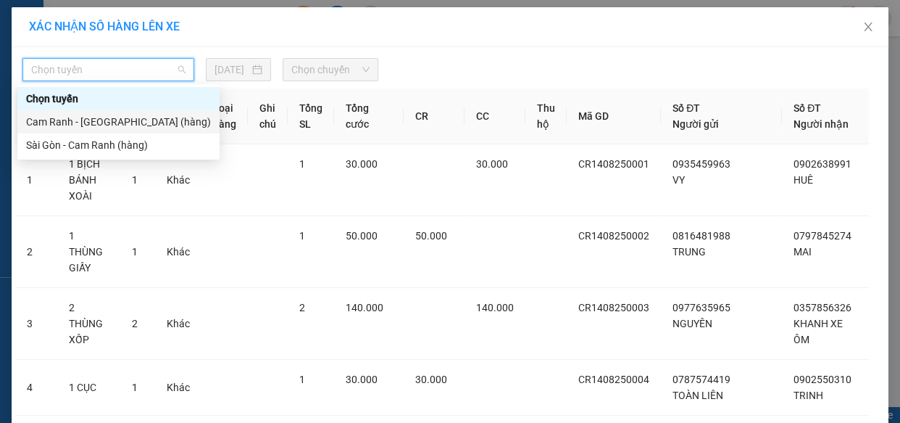
click at [113, 115] on div "Cam Ranh - [GEOGRAPHIC_DATA] (hàng)" at bounding box center [118, 122] width 185 height 16
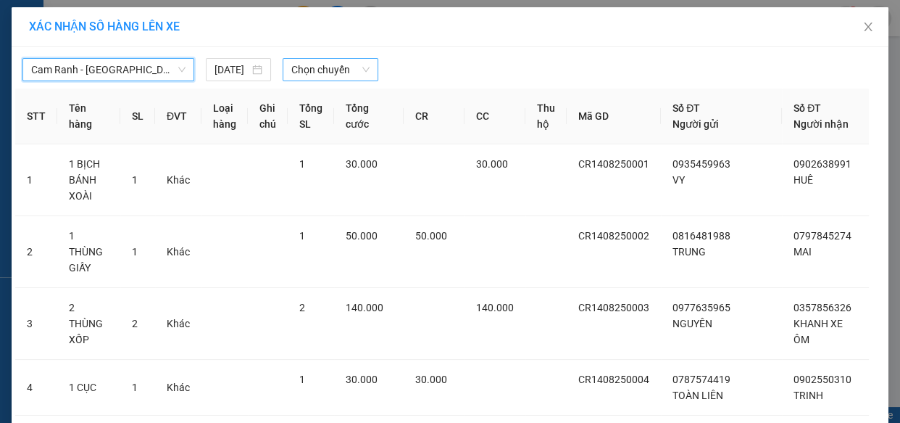
click at [321, 70] on span "Chọn chuyến" at bounding box center [330, 70] width 78 height 22
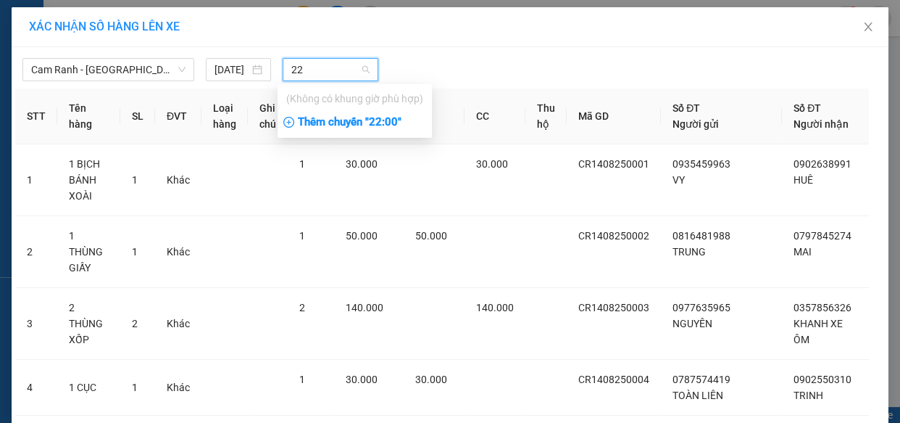
click at [341, 127] on div "Thêm chuyến " 22:00 "" at bounding box center [355, 122] width 154 height 25
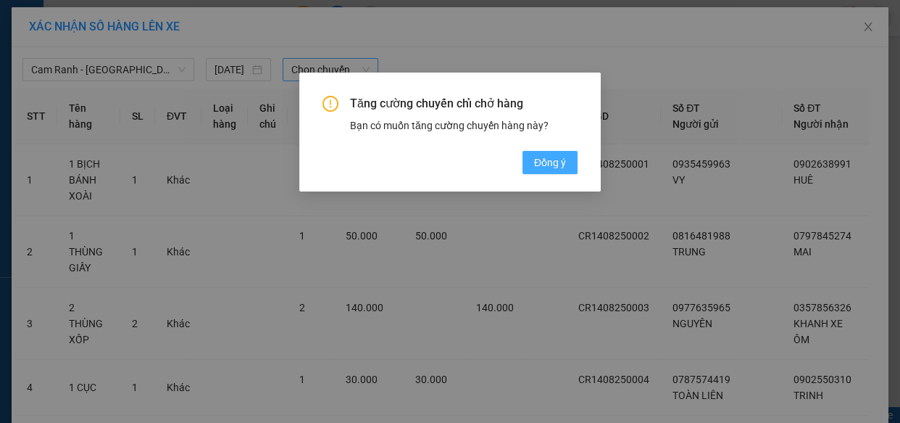
click at [535, 160] on span "Đồng ý" at bounding box center [550, 162] width 32 height 16
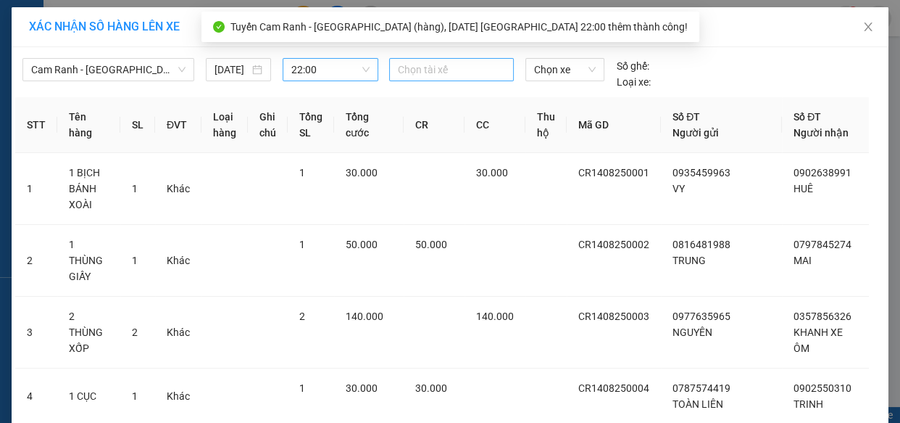
click at [423, 68] on div at bounding box center [451, 69] width 117 height 17
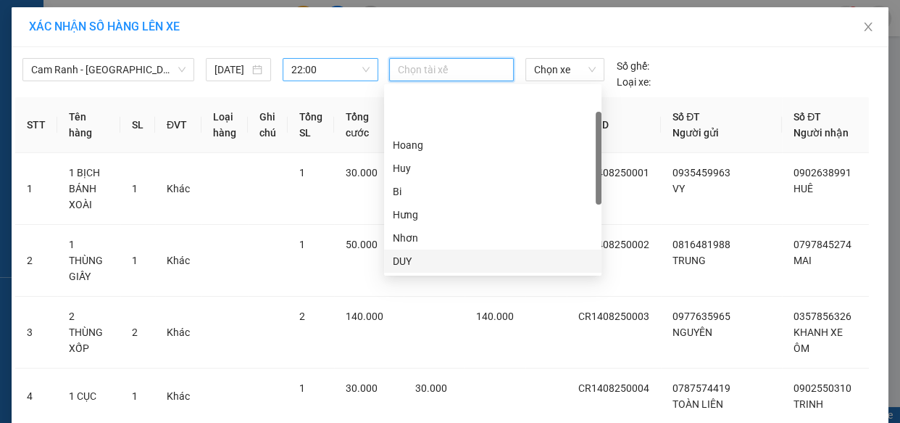
click at [415, 253] on div "DUY" at bounding box center [493, 261] width 200 height 16
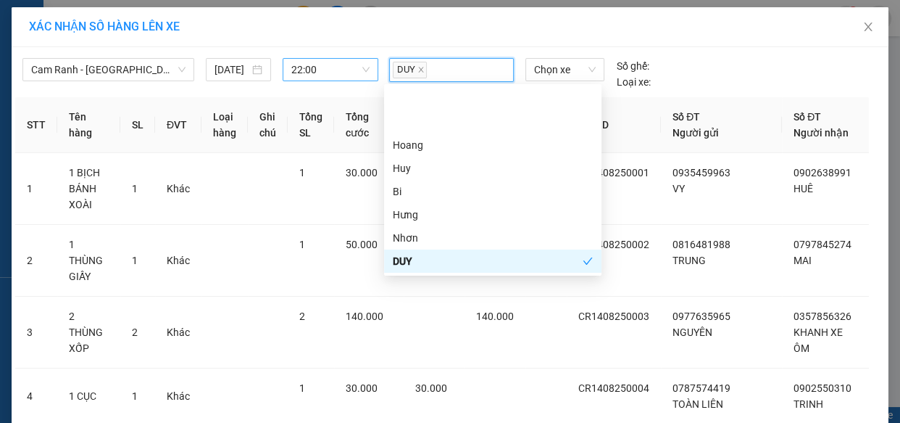
click at [433, 299] on div "Hoàng" at bounding box center [493, 307] width 200 height 16
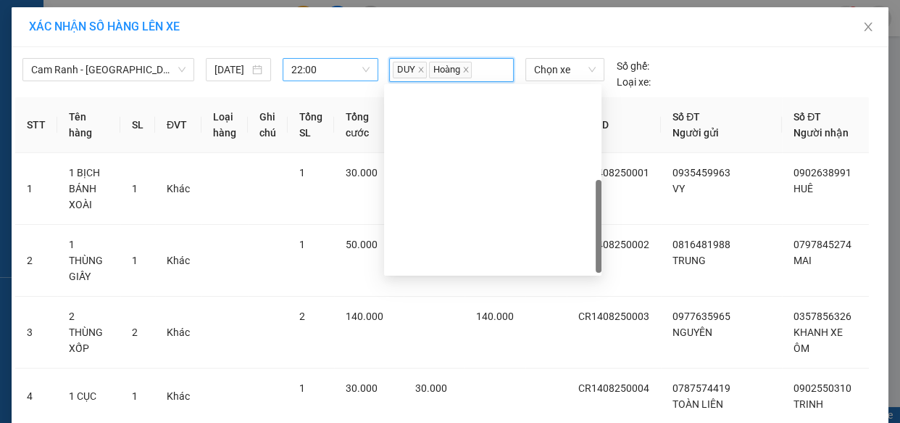
click at [410, 369] on div "HIẾU" at bounding box center [493, 377] width 200 height 16
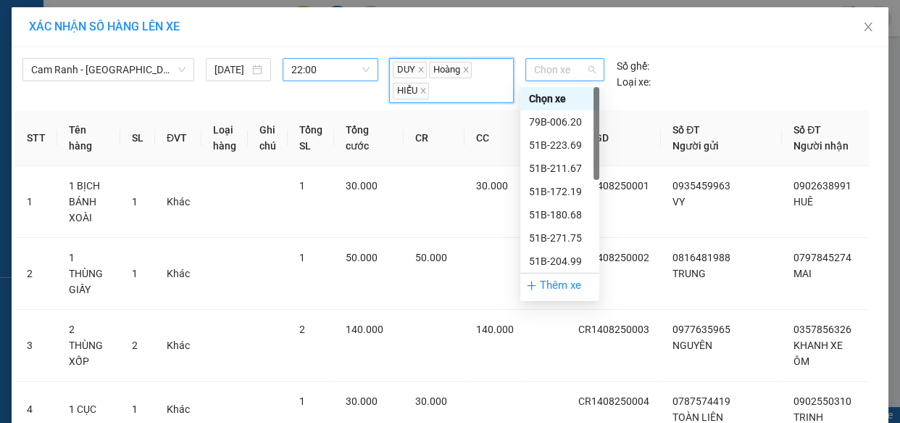
click at [555, 68] on span "Chọn xe" at bounding box center [565, 70] width 62 height 22
click at [565, 167] on div "51B-211.67" at bounding box center [560, 168] width 62 height 16
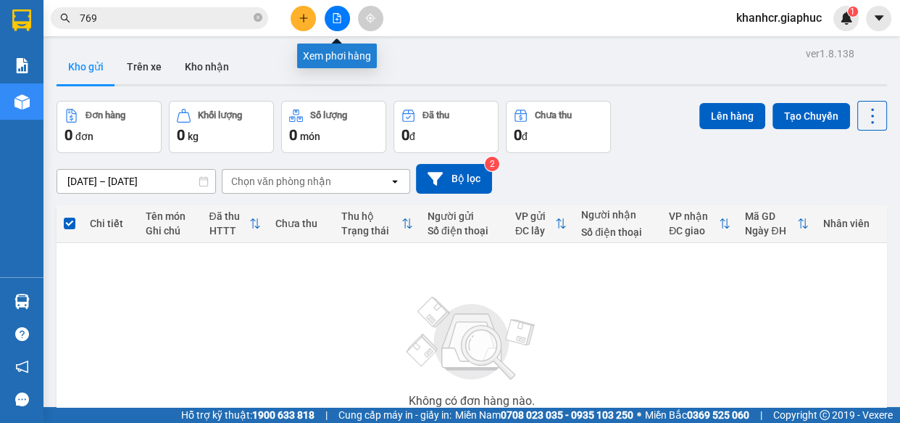
click at [335, 17] on icon "file-add" at bounding box center [337, 18] width 10 height 10
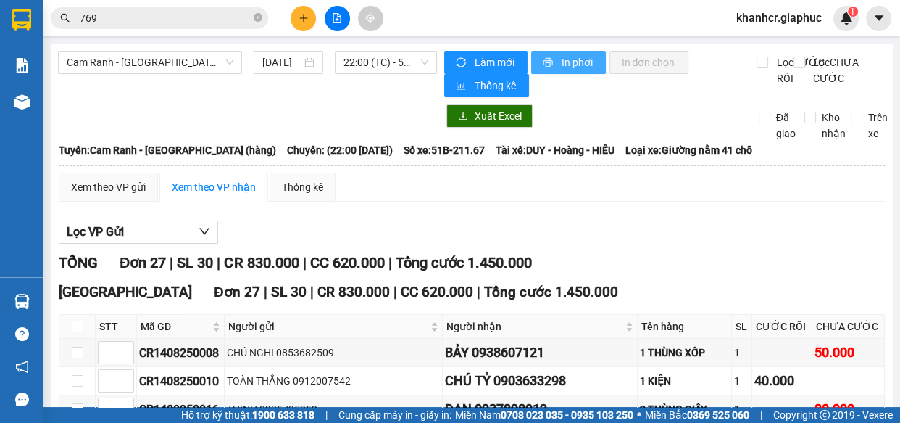
click at [580, 67] on span "In phơi" at bounding box center [577, 62] width 33 height 16
